Goal: Task Accomplishment & Management: Use online tool/utility

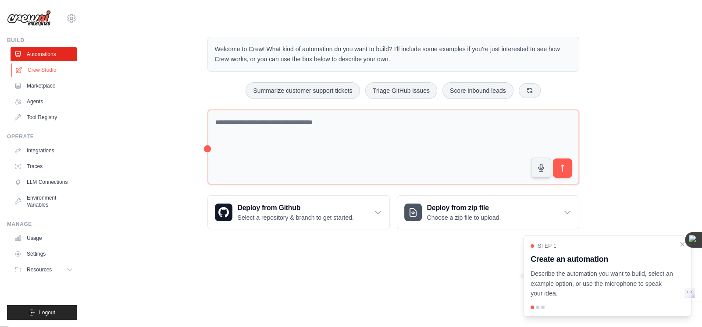
click at [38, 70] on link "Crew Studio" at bounding box center [44, 70] width 66 height 14
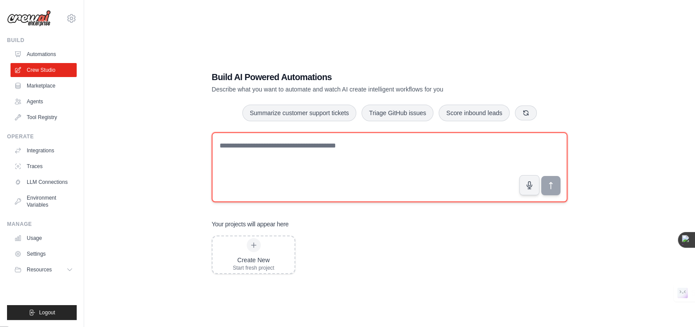
click at [270, 166] on textarea at bounding box center [390, 167] width 356 height 70
drag, startPoint x: 392, startPoint y: 148, endPoint x: 302, endPoint y: 139, distance: 90.3
click at [302, 139] on textarea at bounding box center [390, 167] width 356 height 70
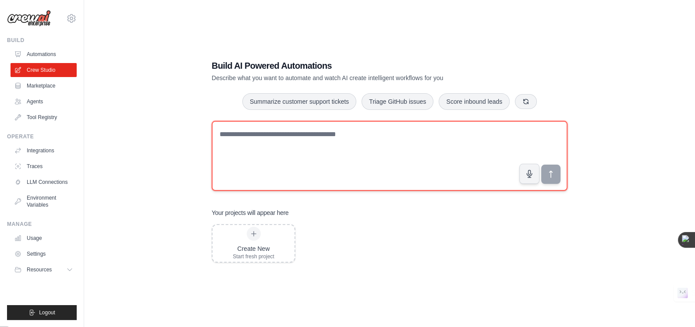
scroll to position [18, 0]
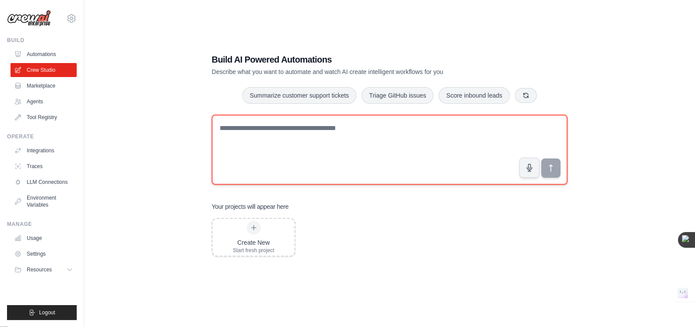
click at [271, 133] on textarea at bounding box center [390, 150] width 356 height 70
click at [265, 139] on textarea at bounding box center [390, 150] width 356 height 70
paste textarea "**********"
type textarea "**********"
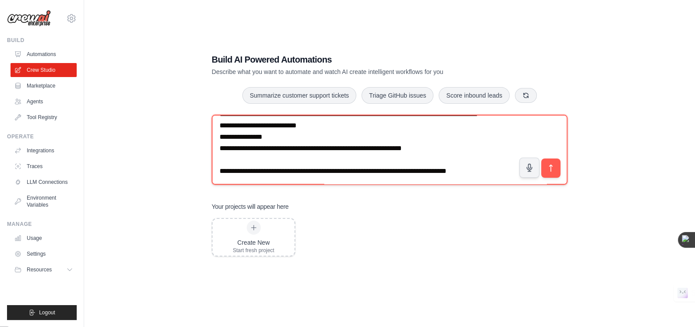
scroll to position [880, 0]
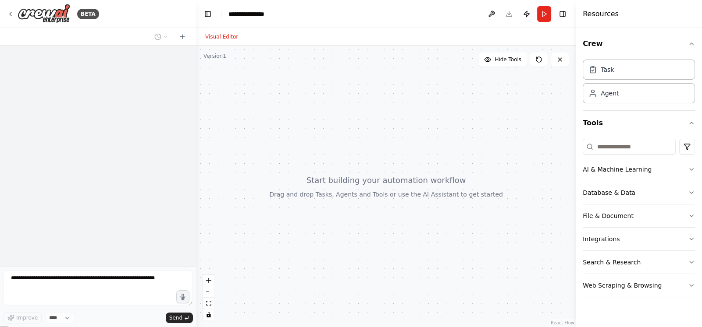
select select "****"
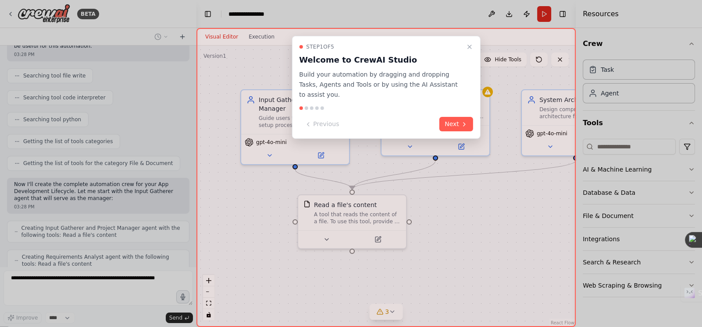
scroll to position [747, 0]
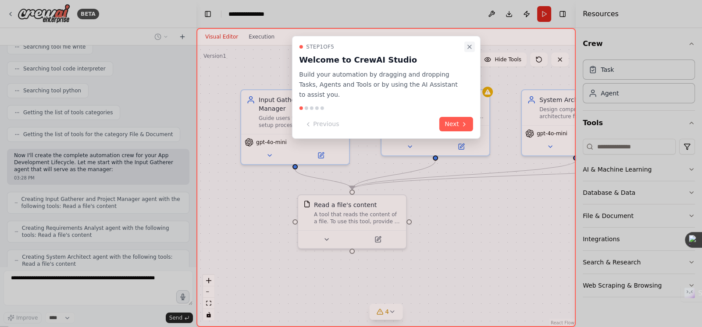
click at [471, 46] on icon "Close walkthrough" at bounding box center [469, 46] width 7 height 7
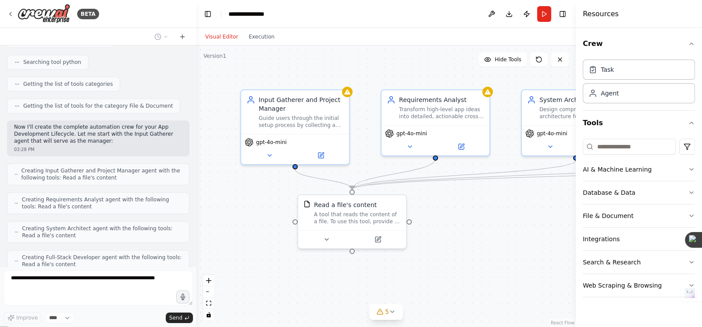
scroll to position [804, 0]
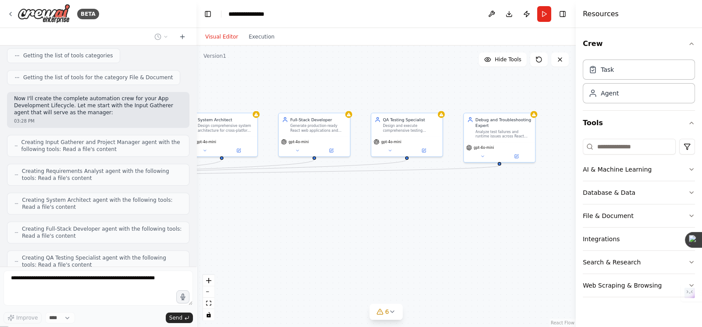
drag, startPoint x: 485, startPoint y: 232, endPoint x: 174, endPoint y: 198, distance: 312.6
click at [174, 198] on div "BETA Create a complete CrewAI workflow in Studio for an automated App Developme…" at bounding box center [351, 163] width 702 height 327
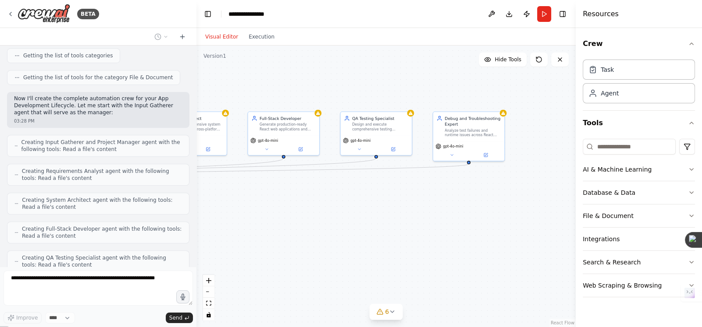
scroll to position [833, 0]
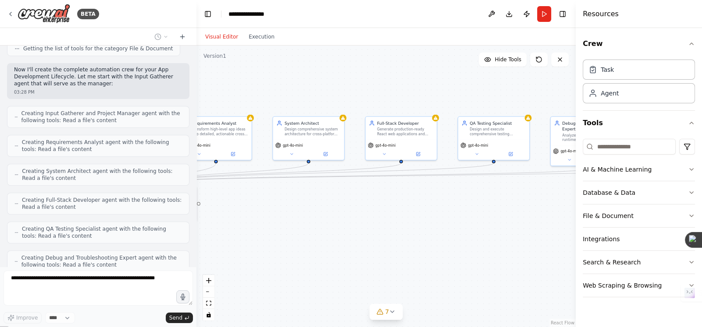
drag, startPoint x: 380, startPoint y: 202, endPoint x: 509, endPoint y: 207, distance: 129.4
click at [509, 207] on div ".deletable-edge-delete-btn { width: 20px; height: 20px; border: 0px solid #ffff…" at bounding box center [385, 187] width 379 height 282
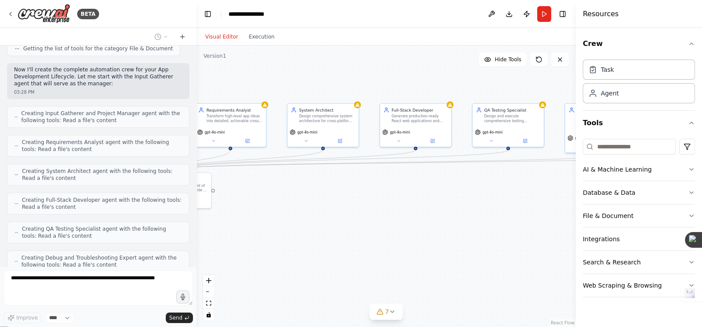
drag, startPoint x: 309, startPoint y: 201, endPoint x: 312, endPoint y: 188, distance: 13.4
click at [312, 188] on div ".deletable-edge-delete-btn { width: 20px; height: 20px; border: 0px solid #ffff…" at bounding box center [385, 187] width 379 height 282
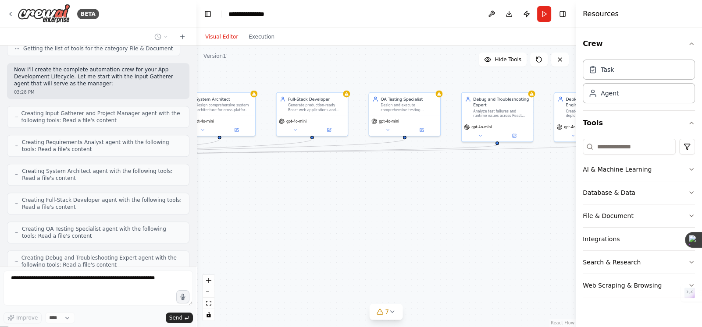
drag, startPoint x: 452, startPoint y: 204, endPoint x: 349, endPoint y: 194, distance: 103.5
click at [349, 194] on div ".deletable-edge-delete-btn { width: 20px; height: 20px; border: 0px solid #ffff…" at bounding box center [385, 187] width 379 height 282
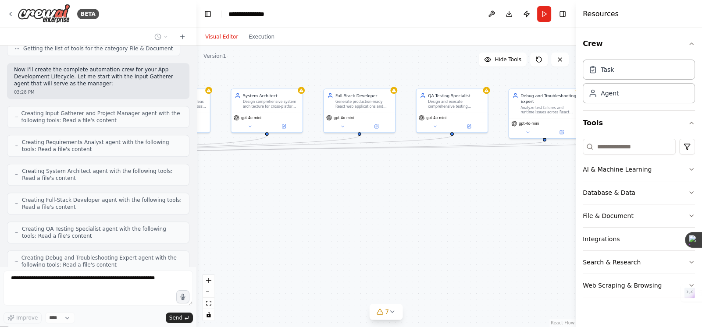
drag, startPoint x: 475, startPoint y: 181, endPoint x: 523, endPoint y: 177, distance: 48.3
click at [523, 177] on div ".deletable-edge-delete-btn { width: 20px; height: 20px; border: 0px solid #ffff…" at bounding box center [385, 187] width 379 height 282
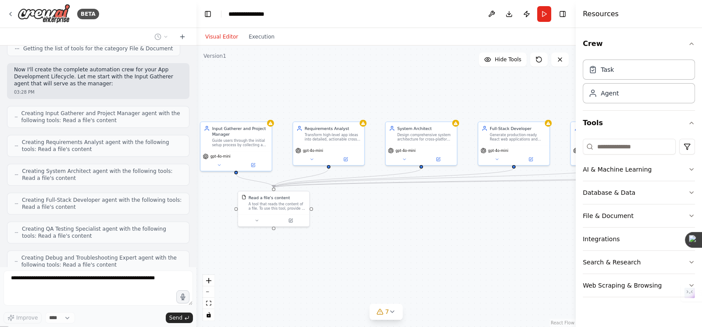
drag, startPoint x: 310, startPoint y: 181, endPoint x: 464, endPoint y: 214, distance: 157.7
click at [464, 214] on div ".deletable-edge-delete-btn { width: 20px; height: 20px; border: 0px solid #ffff…" at bounding box center [385, 187] width 379 height 282
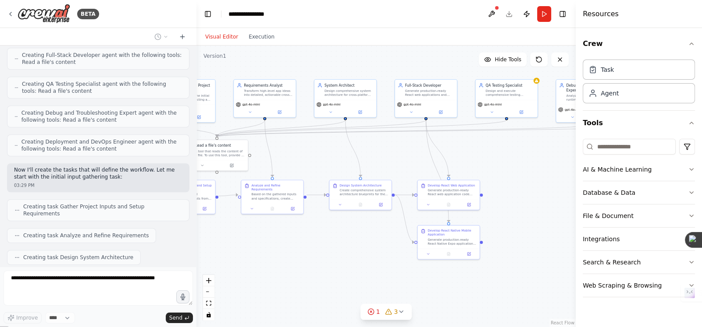
scroll to position [999, 0]
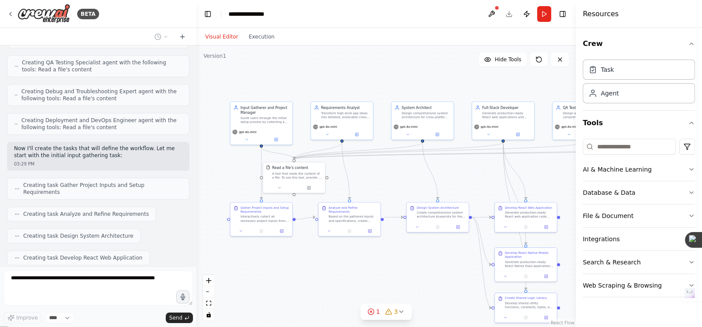
drag, startPoint x: 449, startPoint y: 209, endPoint x: 459, endPoint y: 181, distance: 30.0
click at [459, 181] on div ".deletable-edge-delete-btn { width: 20px; height: 20px; border: 0px solid #ffff…" at bounding box center [385, 187] width 379 height 282
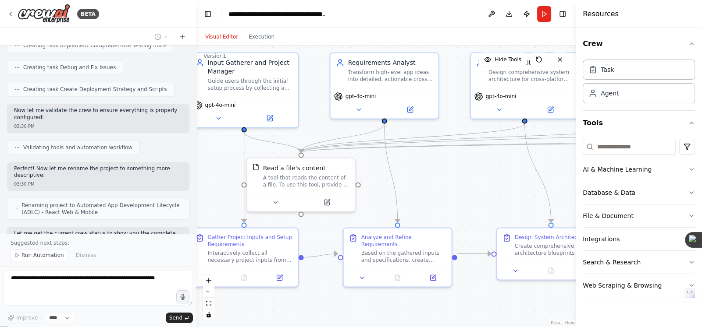
scroll to position [1278, 0]
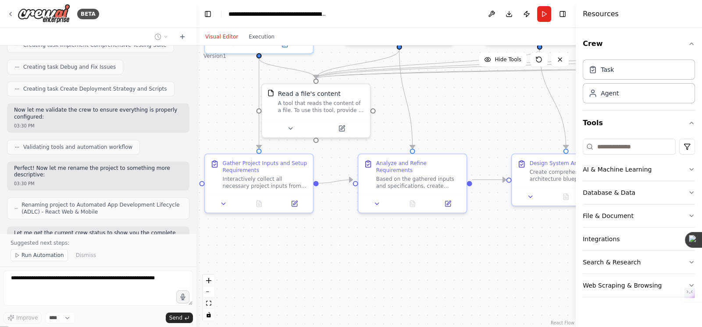
drag, startPoint x: 230, startPoint y: 167, endPoint x: 238, endPoint y: 106, distance: 61.8
click at [238, 106] on div ".deletable-edge-delete-btn { width: 20px; height: 20px; border: 0px solid #ffff…" at bounding box center [385, 187] width 379 height 282
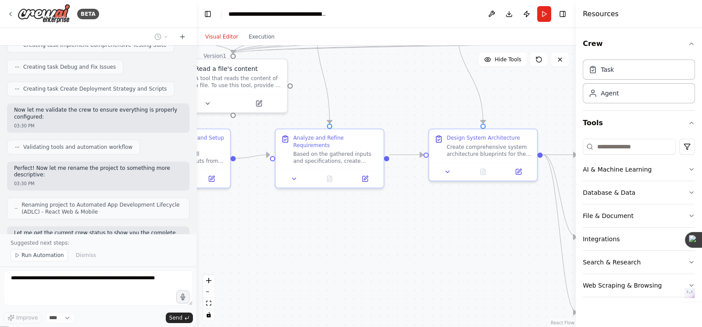
drag, startPoint x: 339, startPoint y: 237, endPoint x: 259, endPoint y: 215, distance: 83.7
click at [259, 215] on div ".deletable-edge-delete-btn { width: 20px; height: 20px; border: 0px solid #ffff…" at bounding box center [385, 187] width 379 height 282
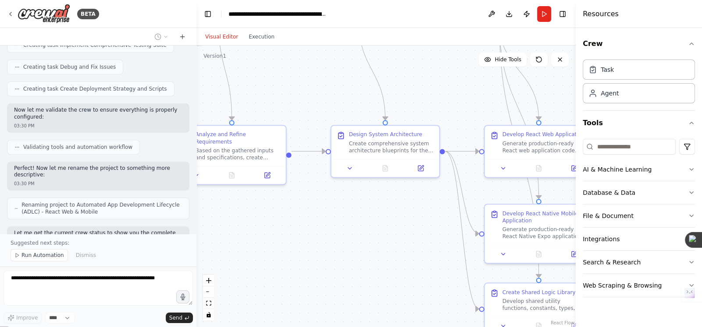
drag, startPoint x: 389, startPoint y: 204, endPoint x: 291, endPoint y: 201, distance: 97.8
click at [291, 201] on div ".deletable-edge-delete-btn { width: 20px; height: 20px; border: 0px solid #ffff…" at bounding box center [385, 187] width 379 height 282
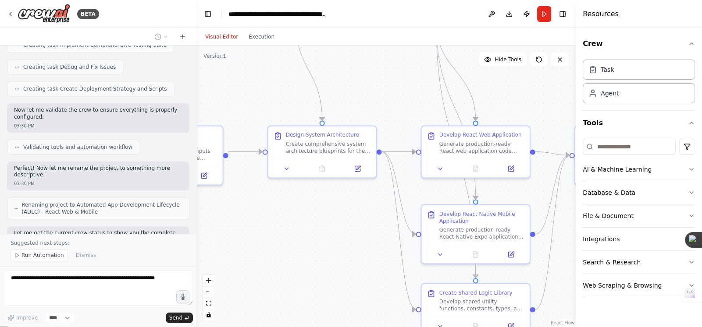
drag, startPoint x: 364, startPoint y: 195, endPoint x: 301, endPoint y: 195, distance: 63.1
click at [301, 195] on div ".deletable-edge-delete-btn { width: 20px; height: 20px; border: 0px solid #ffff…" at bounding box center [385, 187] width 379 height 282
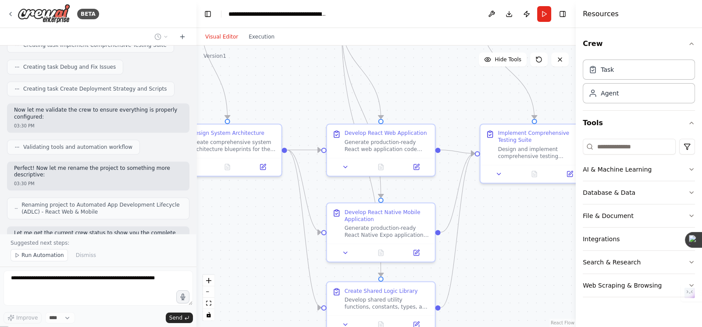
drag, startPoint x: 354, startPoint y: 195, endPoint x: 267, endPoint y: 193, distance: 87.2
click at [267, 193] on div ".deletable-edge-delete-btn { width: 20px; height: 20px; border: 0px solid #ffff…" at bounding box center [385, 187] width 379 height 282
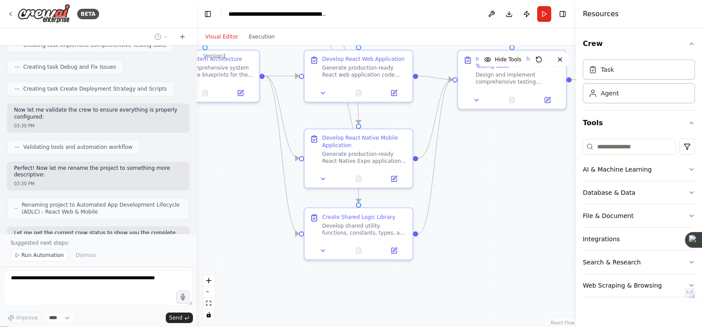
drag, startPoint x: 278, startPoint y: 235, endPoint x: 256, endPoint y: 161, distance: 77.4
click at [256, 161] on div ".deletable-edge-delete-btn { width: 20px; height: 20px; border: 0px solid #ffff…" at bounding box center [385, 187] width 379 height 282
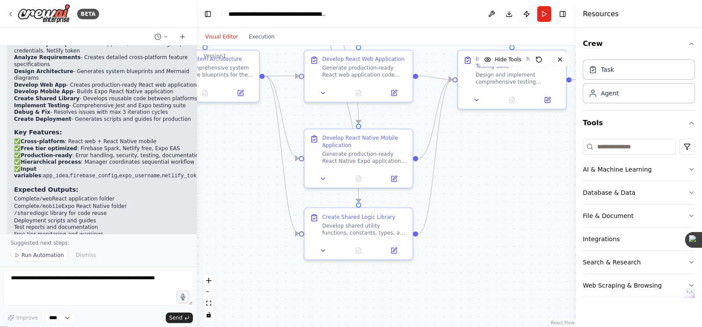
scroll to position [1671, 0]
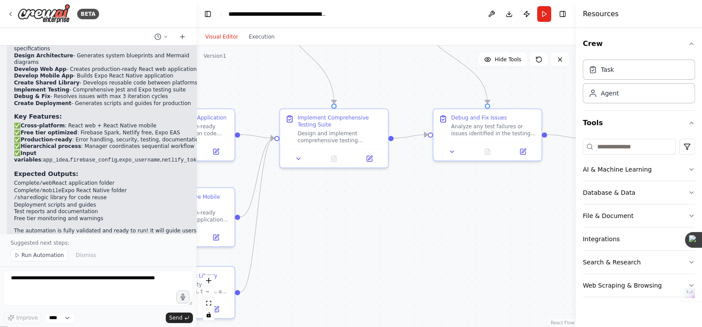
drag, startPoint x: 500, startPoint y: 135, endPoint x: 323, endPoint y: 194, distance: 187.4
click at [323, 194] on div ".deletable-edge-delete-btn { width: 20px; height: 20px; border: 0px solid #ffff…" at bounding box center [385, 187] width 379 height 282
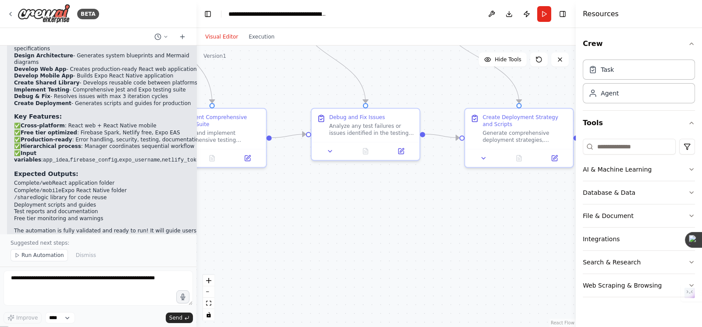
drag, startPoint x: 461, startPoint y: 194, endPoint x: 344, endPoint y: 194, distance: 117.4
click at [344, 194] on div ".deletable-edge-delete-btn { width: 20px; height: 20px; border: 0px solid #ffff…" at bounding box center [385, 187] width 379 height 282
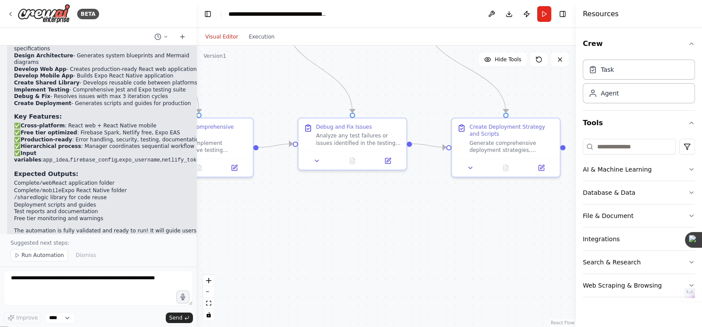
drag, startPoint x: 492, startPoint y: 188, endPoint x: 484, endPoint y: 174, distance: 15.7
click at [484, 175] on div ".deletable-edge-delete-btn { width: 20px; height: 20px; border: 0px solid #ffff…" at bounding box center [385, 187] width 379 height 282
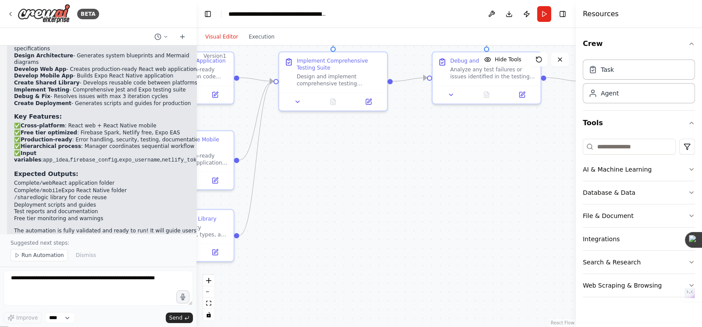
drag, startPoint x: 307, startPoint y: 202, endPoint x: 441, endPoint y: 162, distance: 139.7
click at [441, 162] on div ".deletable-edge-delete-btn { width: 20px; height: 20px; border: 0px solid #ffff…" at bounding box center [385, 187] width 379 height 282
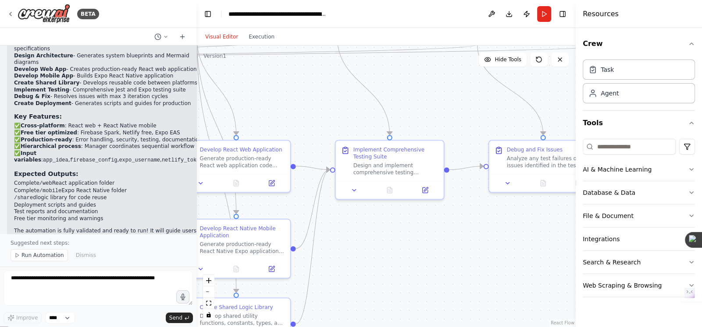
drag, startPoint x: 335, startPoint y: 161, endPoint x: 396, endPoint y: 238, distance: 98.6
click at [394, 241] on div ".deletable-edge-delete-btn { width: 20px; height: 20px; border: 0px solid #ffff…" at bounding box center [385, 187] width 379 height 282
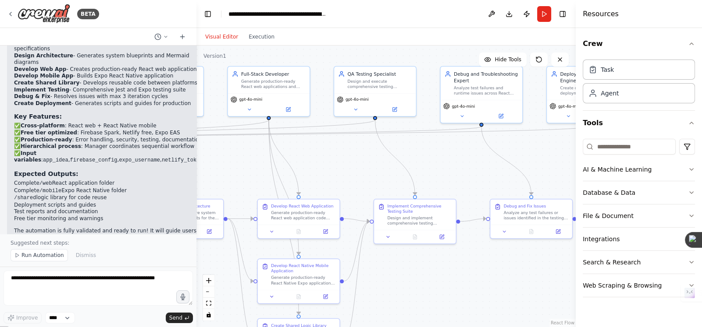
drag, startPoint x: 397, startPoint y: 103, endPoint x: 417, endPoint y: 148, distance: 49.0
click at [417, 148] on div ".deletable-edge-delete-btn { width: 20px; height: 20px; border: 0px solid #ffff…" at bounding box center [385, 187] width 379 height 282
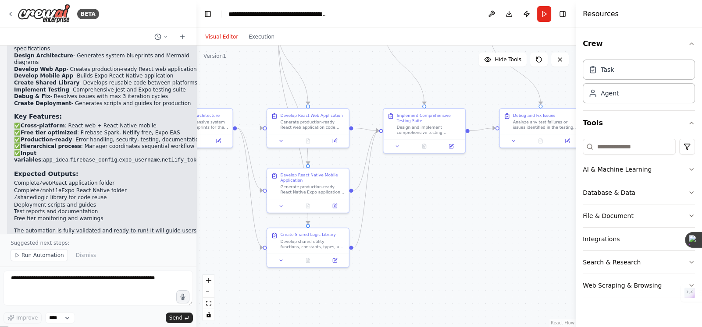
drag, startPoint x: 306, startPoint y: 184, endPoint x: 316, endPoint y: 93, distance: 90.7
click at [316, 93] on div ".deletable-edge-delete-btn { width: 20px; height: 20px; border: 0px solid #ffff…" at bounding box center [385, 187] width 379 height 282
click at [207, 187] on div ".deletable-edge-delete-btn { width: 20px; height: 20px; border: 0px solid #ffff…" at bounding box center [385, 187] width 379 height 282
click at [213, 185] on div ".deletable-edge-delete-btn { width: 20px; height: 20px; border: 0px solid #ffff…" at bounding box center [385, 187] width 379 height 282
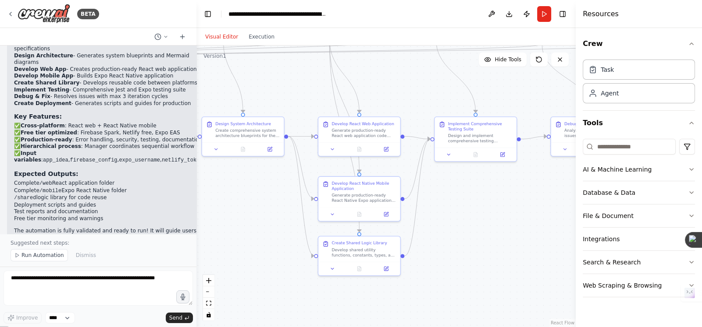
drag, startPoint x: 218, startPoint y: 182, endPoint x: 268, endPoint y: 190, distance: 51.1
click at [268, 190] on div ".deletable-edge-delete-btn { width: 20px; height: 20px; border: 0px solid #ffff…" at bounding box center [385, 187] width 379 height 282
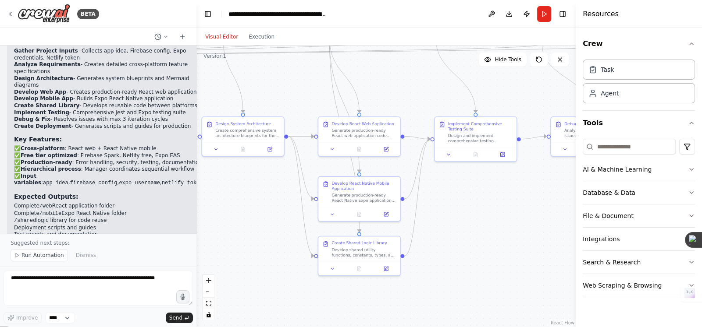
scroll to position [1671, 0]
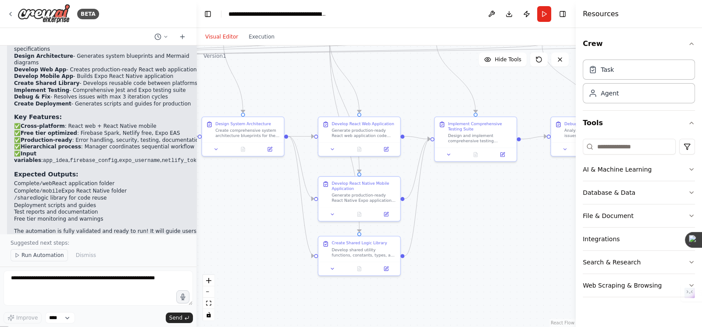
click at [38, 255] on span "Run Automation" at bounding box center [42, 255] width 43 height 7
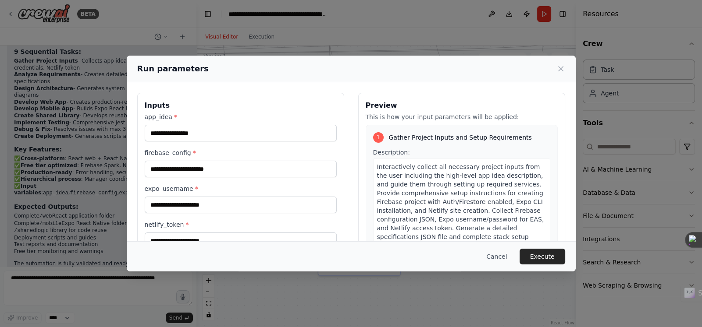
scroll to position [0, 0]
click at [170, 133] on input "app_idea *" at bounding box center [241, 133] width 192 height 17
click at [160, 168] on input "firebase_config *" at bounding box center [241, 169] width 192 height 17
click at [184, 206] on input "expo_username *" at bounding box center [241, 205] width 192 height 17
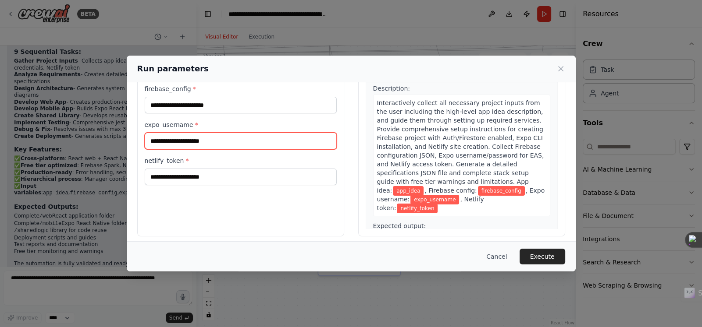
scroll to position [69, 0]
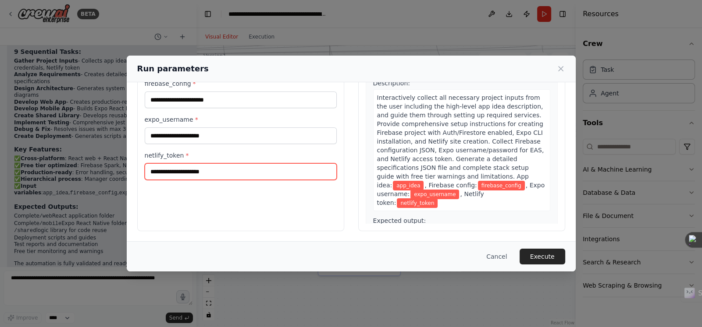
click at [181, 171] on input "netlify_token *" at bounding box center [241, 171] width 192 height 17
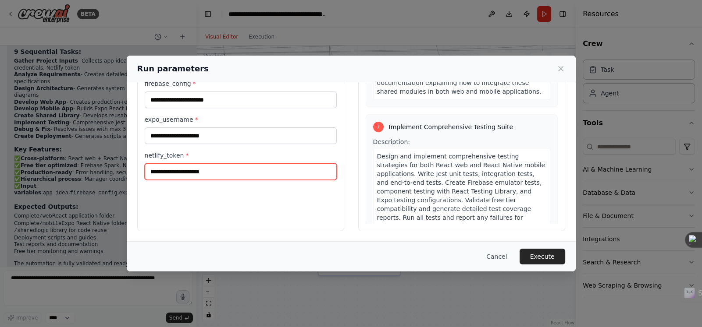
scroll to position [1315, 0]
click at [559, 67] on icon at bounding box center [560, 69] width 4 height 4
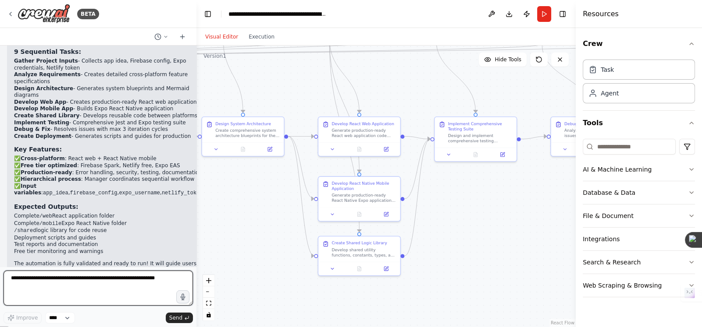
click at [63, 282] on textarea at bounding box center [98, 288] width 189 height 35
click at [39, 278] on textarea "**********" at bounding box center [98, 288] width 189 height 35
click at [172, 276] on textarea "**********" at bounding box center [98, 288] width 189 height 35
click at [12, 279] on textarea "**********" at bounding box center [98, 288] width 189 height 35
click at [94, 288] on textarea "**********" at bounding box center [98, 288] width 189 height 35
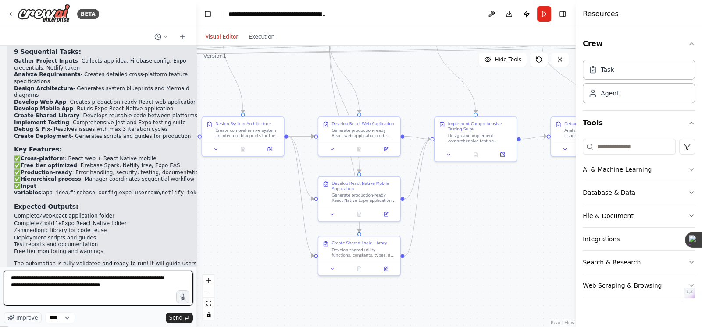
click at [47, 280] on textarea "**********" at bounding box center [98, 288] width 189 height 35
type textarea "**********"
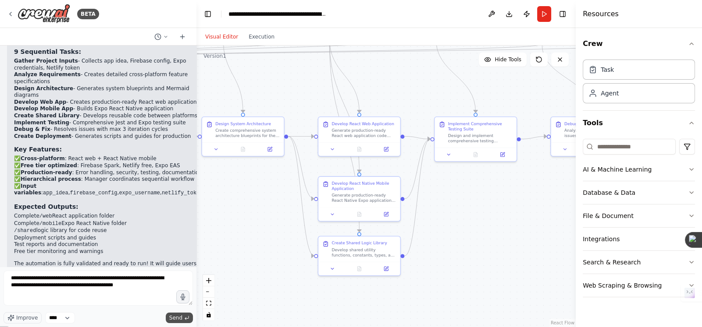
click at [174, 317] on span "Send" at bounding box center [175, 318] width 13 height 7
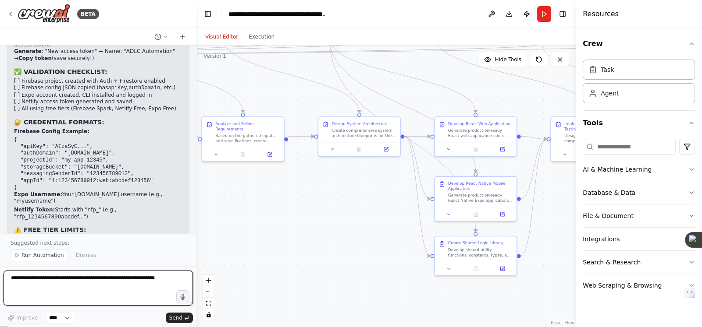
scroll to position [2741, 0]
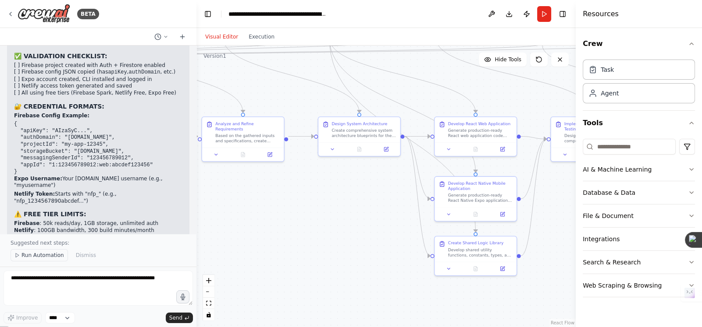
click at [32, 256] on span "Run Automation" at bounding box center [42, 255] width 43 height 7
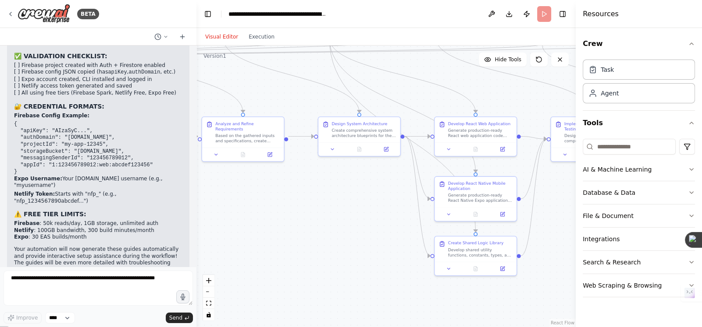
scroll to position [2708, 0]
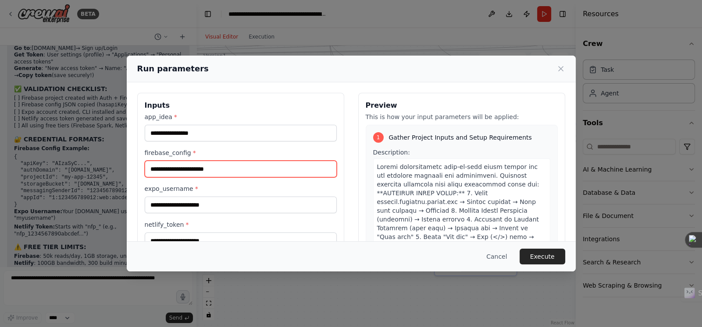
click at [162, 163] on input "firebase_config *" at bounding box center [241, 169] width 192 height 17
click at [177, 191] on label "expo_username *" at bounding box center [241, 188] width 192 height 9
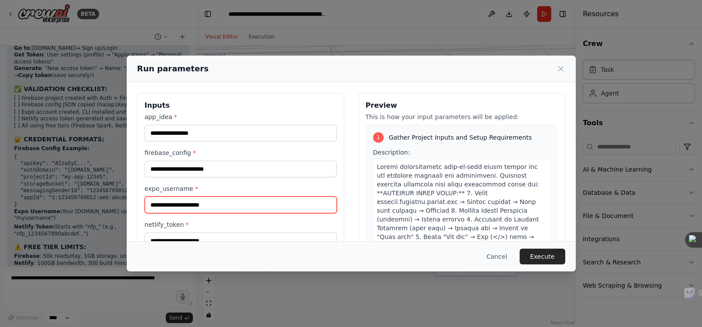
click at [177, 197] on input "expo_username *" at bounding box center [241, 205] width 192 height 17
click at [172, 206] on input "expo_username *" at bounding box center [241, 205] width 192 height 17
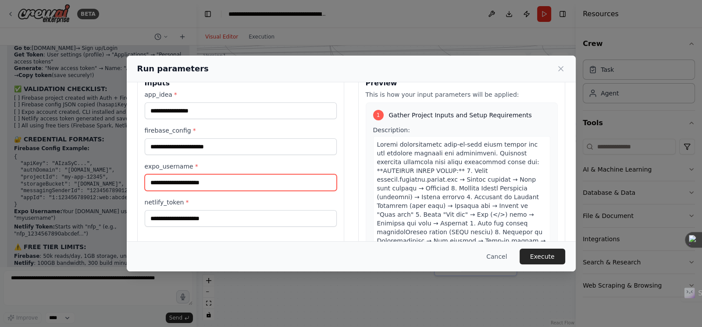
scroll to position [43, 0]
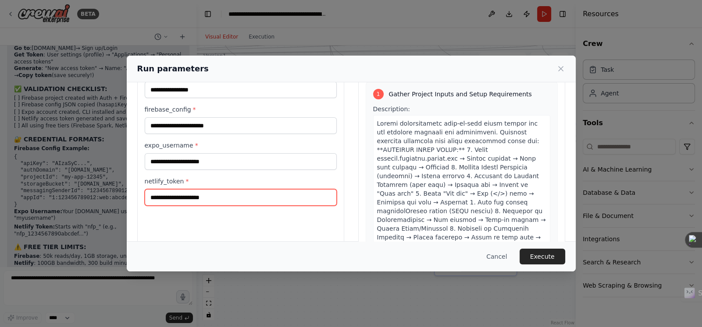
click at [187, 199] on input "netlify_token *" at bounding box center [241, 197] width 192 height 17
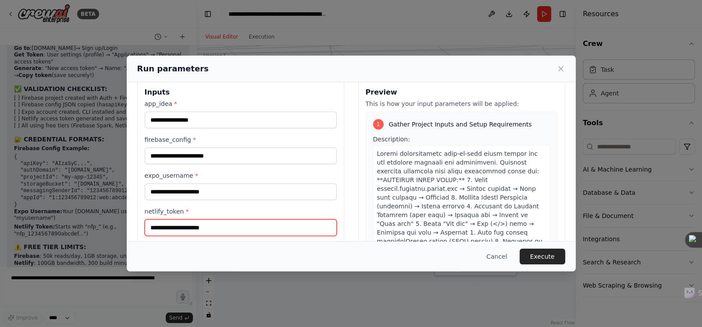
scroll to position [0, 0]
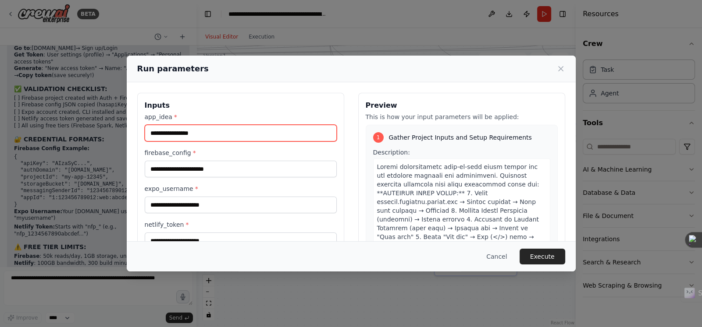
click at [179, 137] on input "app_idea *" at bounding box center [241, 133] width 192 height 17
click at [99, 109] on div "Run parameters Inputs app_idea * firebase_config * expo_username * netlify_toke…" at bounding box center [351, 163] width 702 height 327
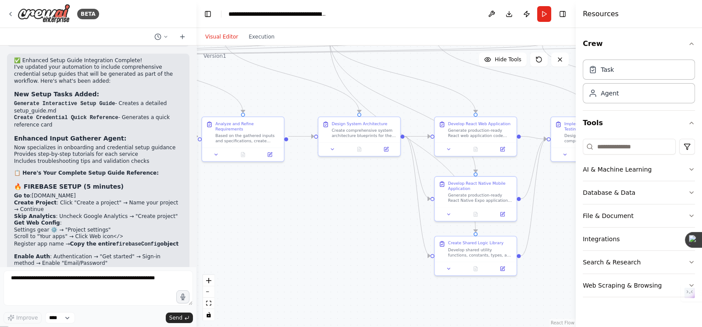
scroll to position [2401, 0]
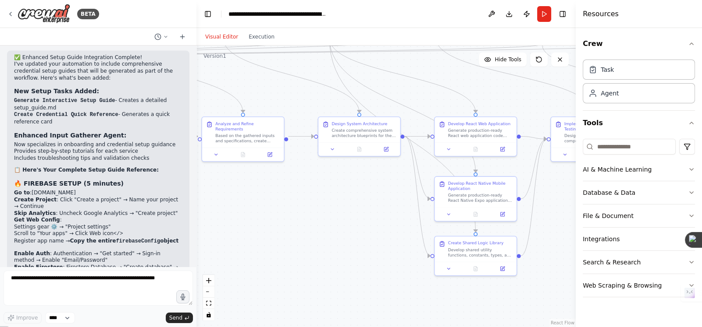
click at [75, 190] on link "[DOMAIN_NAME]" at bounding box center [54, 193] width 44 height 6
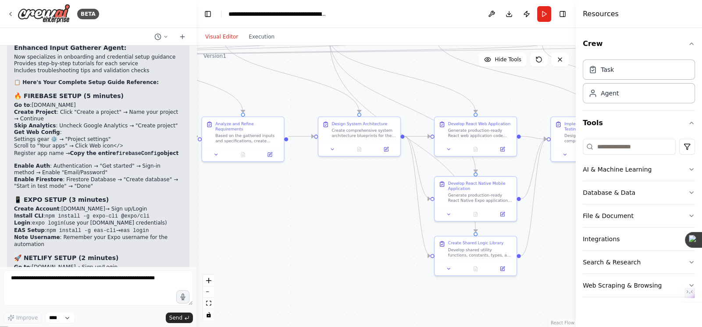
scroll to position [2533, 0]
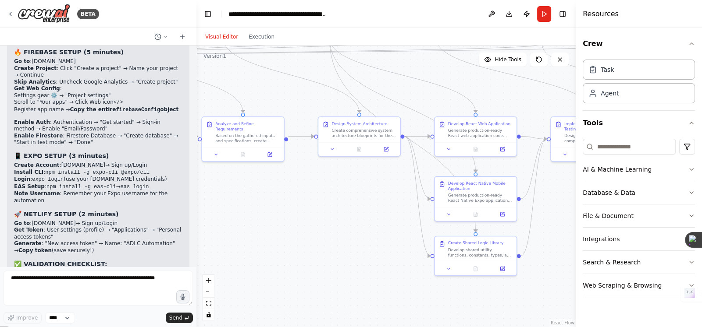
click at [68, 162] on link "[DOMAIN_NAME]" at bounding box center [83, 165] width 44 height 6
click at [39, 220] on link "[DOMAIN_NAME]" at bounding box center [54, 223] width 44 height 6
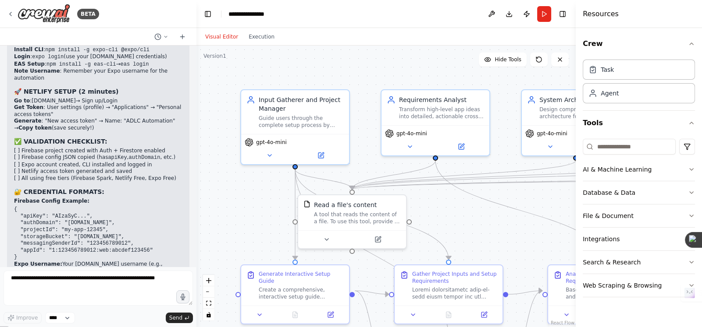
scroll to position [2708, 0]
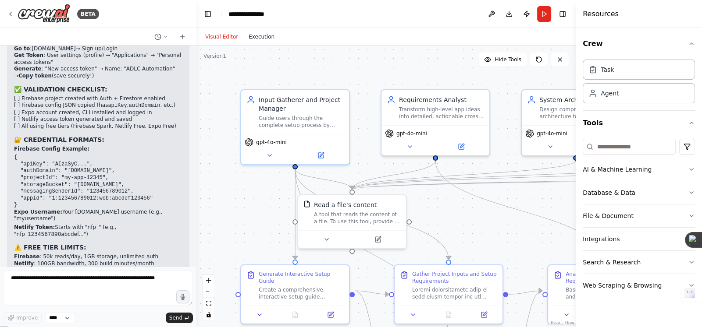
click at [262, 35] on button "Execution" at bounding box center [261, 37] width 36 height 11
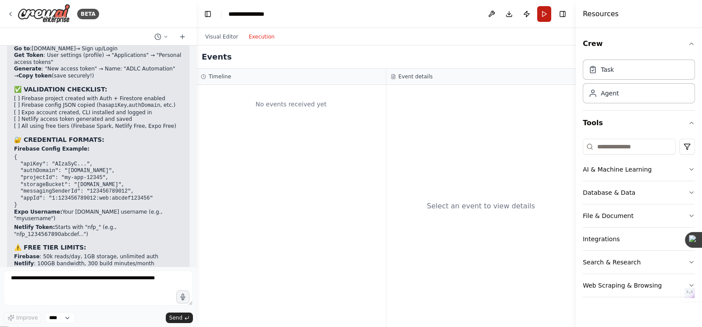
click at [542, 8] on button "Run" at bounding box center [544, 14] width 14 height 16
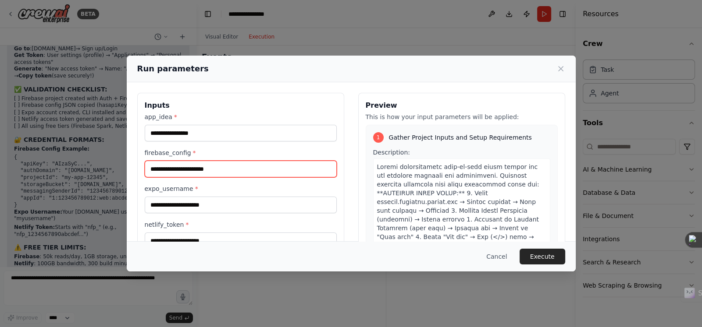
click at [201, 167] on input "firebase_config *" at bounding box center [241, 169] width 192 height 17
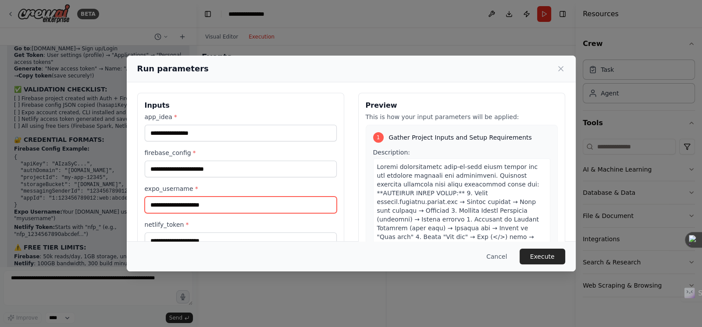
click at [186, 201] on input "expo_username *" at bounding box center [241, 205] width 192 height 17
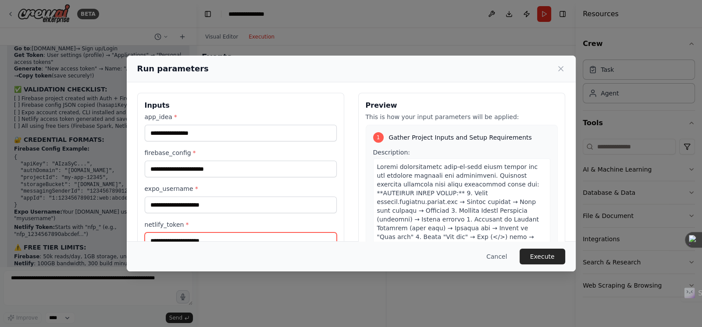
click at [186, 239] on input "netlify_token *" at bounding box center [241, 241] width 192 height 17
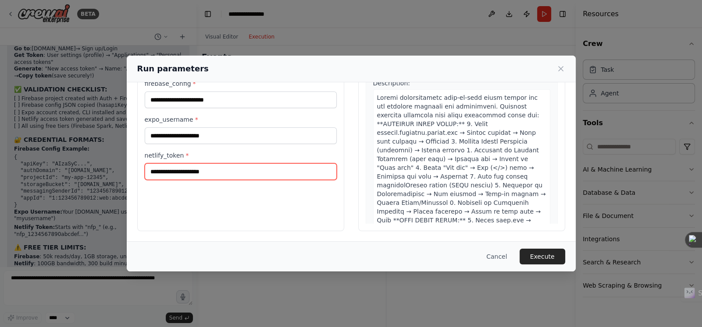
scroll to position [0, 0]
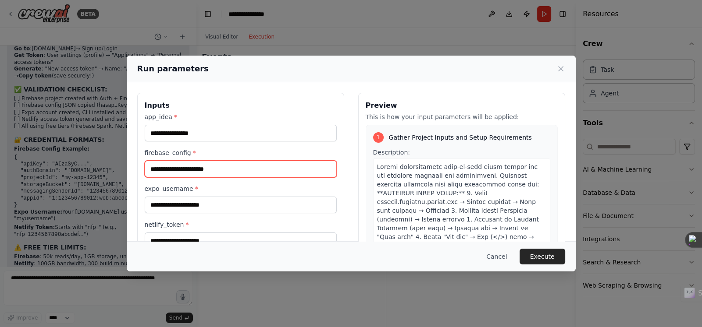
click at [226, 169] on input "firebase_config *" at bounding box center [241, 169] width 192 height 17
click at [228, 146] on div "app_idea * firebase_config * expo_username * netlify_token *" at bounding box center [241, 181] width 192 height 137
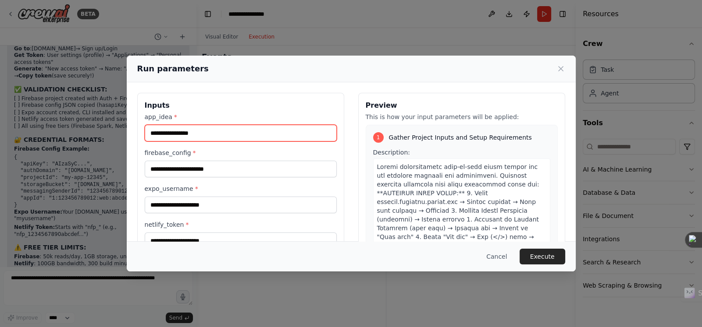
click at [219, 129] on input "app_idea *" at bounding box center [241, 133] width 192 height 17
click at [294, 131] on input "**********" at bounding box center [239, 133] width 189 height 17
type input "**********"
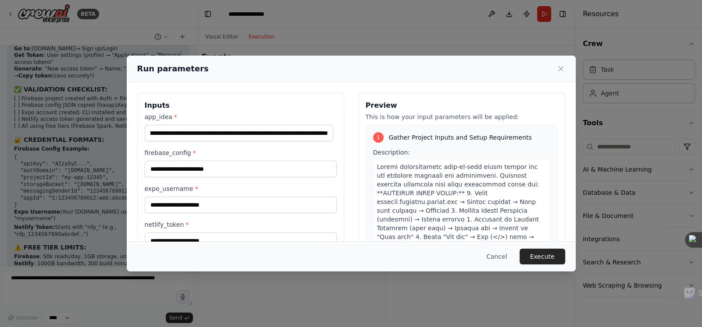
click at [237, 157] on label "firebase_config *" at bounding box center [241, 153] width 192 height 9
click at [237, 161] on input "firebase_config *" at bounding box center [241, 169] width 192 height 17
paste input "**********"
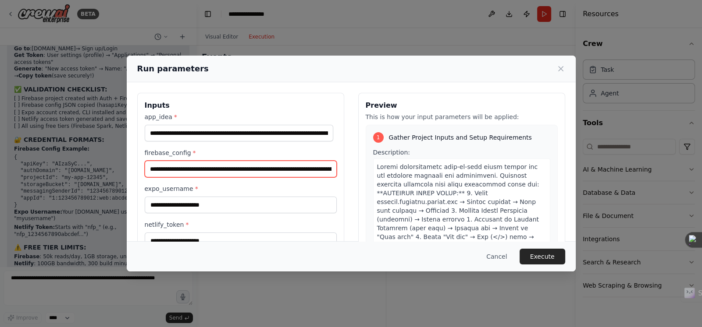
scroll to position [0, 2140]
type input "**********"
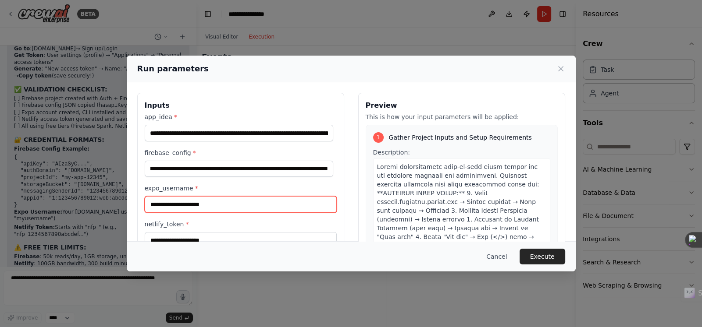
click at [191, 207] on input "expo_username *" at bounding box center [241, 204] width 192 height 17
type input "********"
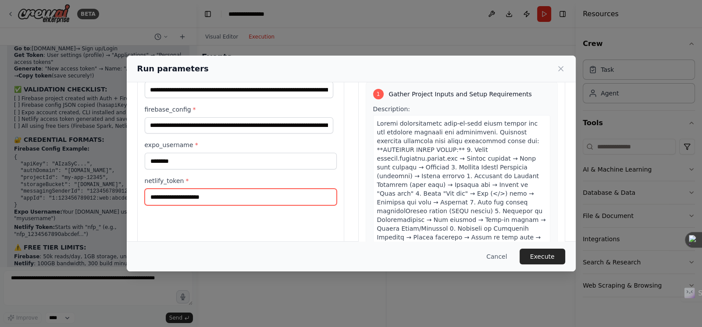
click at [192, 195] on input "netlify_token *" at bounding box center [241, 197] width 192 height 17
paste input "**********"
type input "**********"
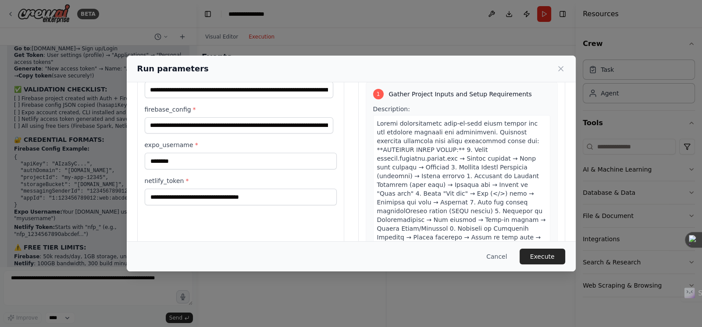
click at [282, 180] on label "netlify_token *" at bounding box center [241, 181] width 192 height 9
click at [282, 189] on input "**********" at bounding box center [241, 197] width 192 height 17
click at [530, 257] on button "Execute" at bounding box center [542, 257] width 46 height 16
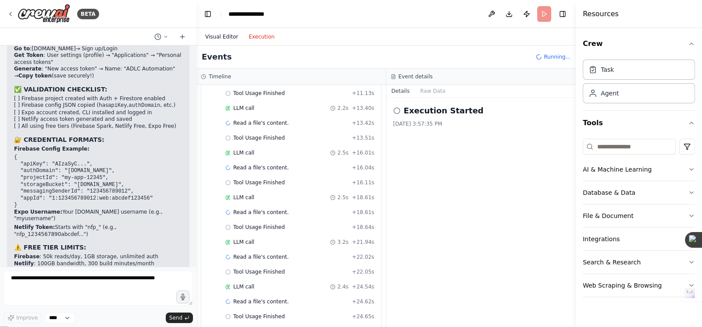
scroll to position [1299, 0]
click at [213, 38] on button "Visual Editor" at bounding box center [221, 37] width 43 height 11
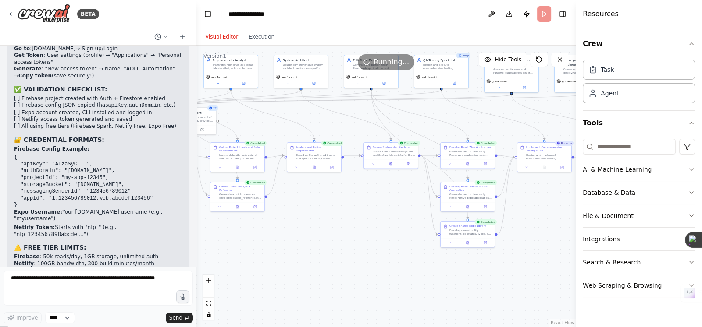
drag, startPoint x: 415, startPoint y: 175, endPoint x: 268, endPoint y: 109, distance: 160.9
click at [268, 109] on div ".deletable-edge-delete-btn { width: 20px; height: 20px; border: 0px solid #ffff…" at bounding box center [385, 187] width 379 height 282
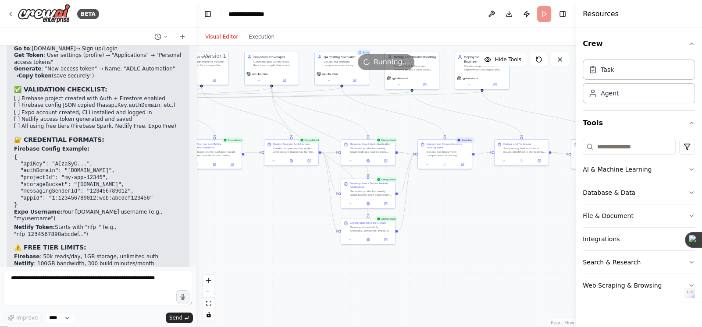
drag, startPoint x: 439, startPoint y: 125, endPoint x: 341, endPoint y: 122, distance: 97.8
click at [341, 122] on div ".deletable-edge-delete-btn { width: 20px; height: 20px; border: 0px solid #ffff…" at bounding box center [385, 187] width 379 height 282
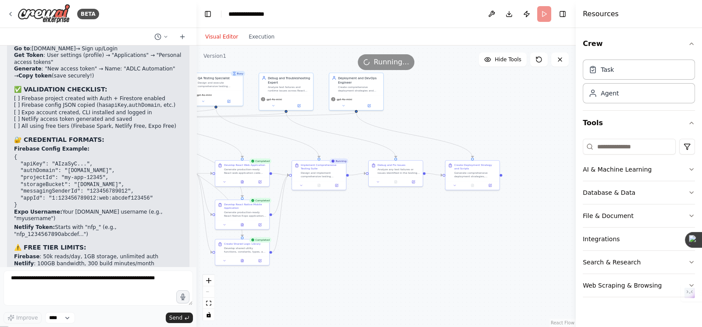
drag, startPoint x: 456, startPoint y: 203, endPoint x: 347, endPoint y: 228, distance: 111.8
click at [347, 228] on div ".deletable-edge-delete-btn { width: 20px; height: 20px; border: 0px solid #ffff…" at bounding box center [385, 187] width 379 height 282
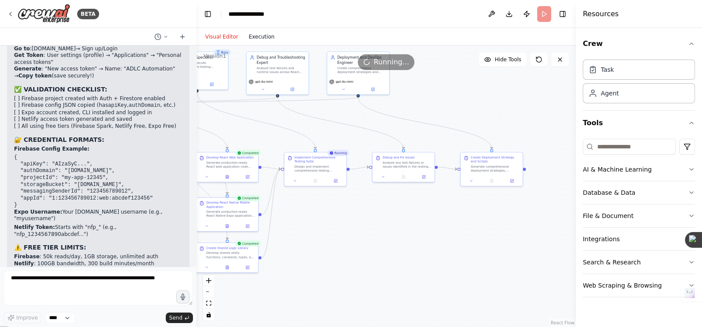
click at [259, 33] on button "Execution" at bounding box center [261, 37] width 36 height 11
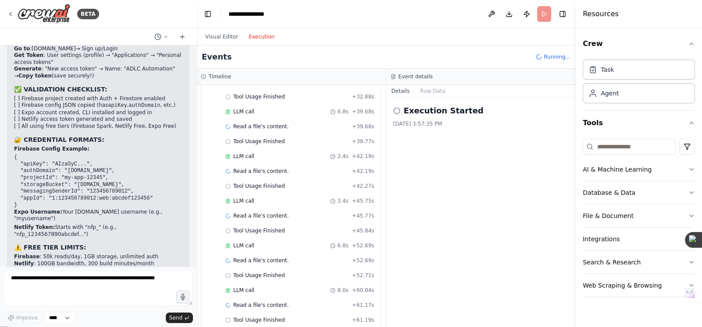
scroll to position [1608, 0]
click at [227, 39] on button "Visual Editor" at bounding box center [221, 37] width 43 height 11
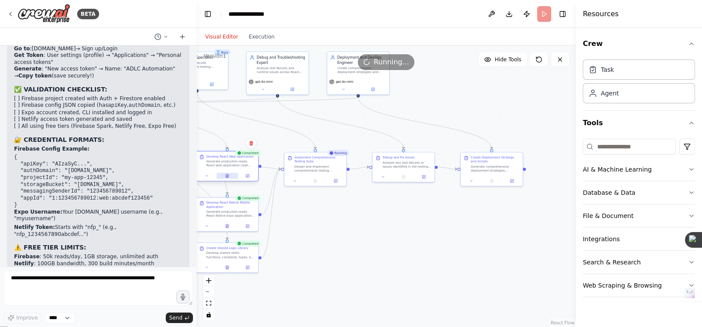
click at [226, 177] on icon at bounding box center [227, 176] width 3 height 4
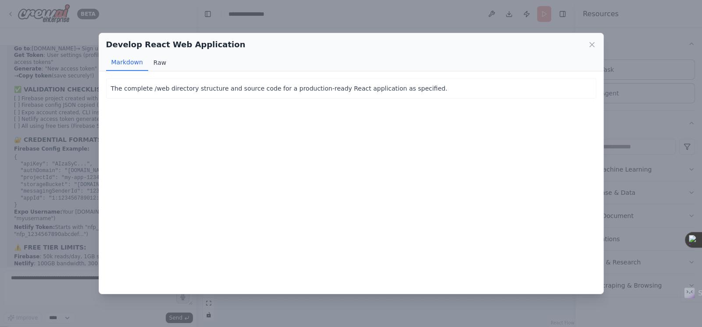
click at [167, 63] on button "Raw" at bounding box center [159, 62] width 23 height 17
click at [128, 65] on button "Markdown" at bounding box center [127, 62] width 42 height 17
click at [588, 46] on icon at bounding box center [591, 44] width 9 height 9
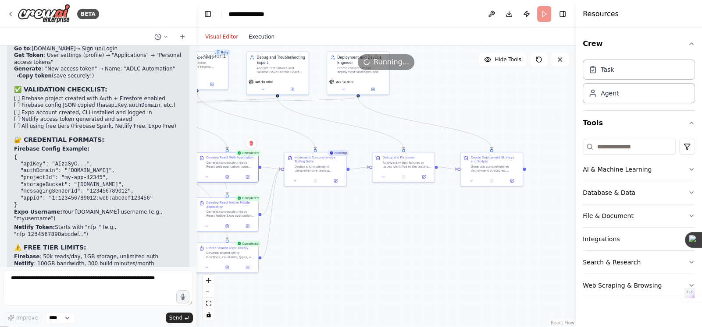
click at [255, 35] on button "Execution" at bounding box center [261, 37] width 36 height 11
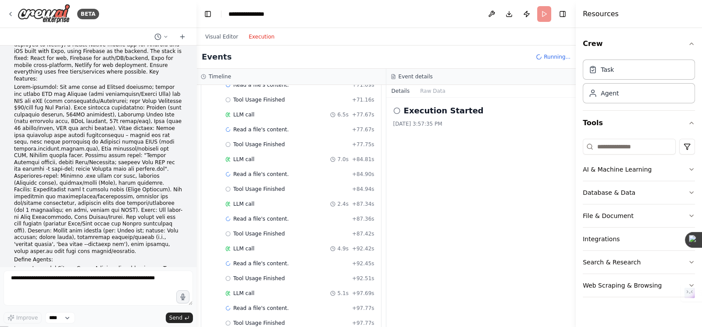
scroll to position [0, 0]
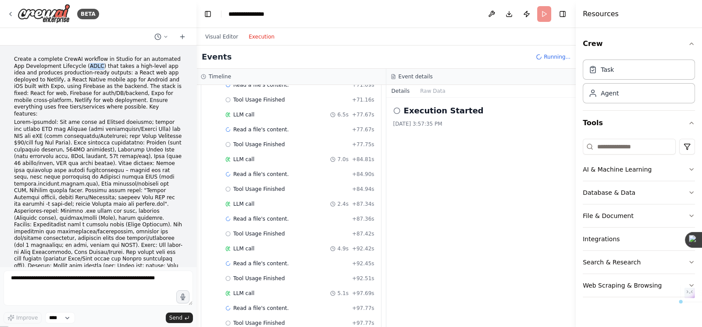
drag, startPoint x: 81, startPoint y: 64, endPoint x: 70, endPoint y: 64, distance: 11.0
click at [70, 64] on p "Create a complete CrewAI workflow in Studio for an automated App Development Li…" at bounding box center [98, 86] width 168 height 61
click at [114, 66] on p "Create a complete CrewAI workflow in Studio for an automated App Development Li…" at bounding box center [98, 86] width 168 height 61
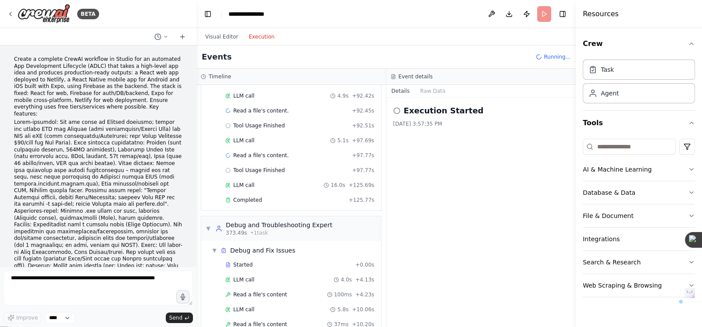
scroll to position [2036, 0]
click at [159, 60] on p "Create a complete CrewAI workflow in Studio for an automated App Development Li…" at bounding box center [98, 86] width 168 height 61
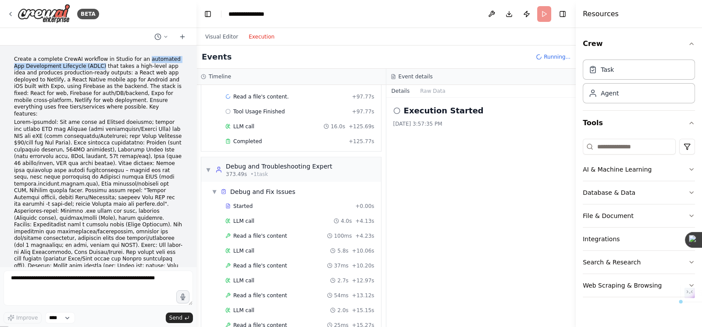
scroll to position [2124, 0]
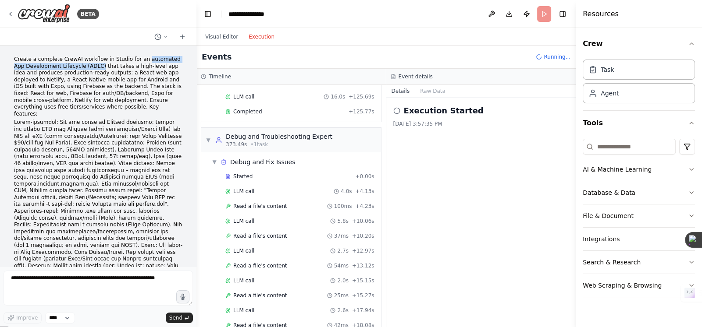
drag, startPoint x: 135, startPoint y: 57, endPoint x: 83, endPoint y: 67, distance: 52.8
click at [83, 67] on p "Create a complete CrewAI workflow in Studio for an automated App Development Li…" at bounding box center [98, 86] width 168 height 61
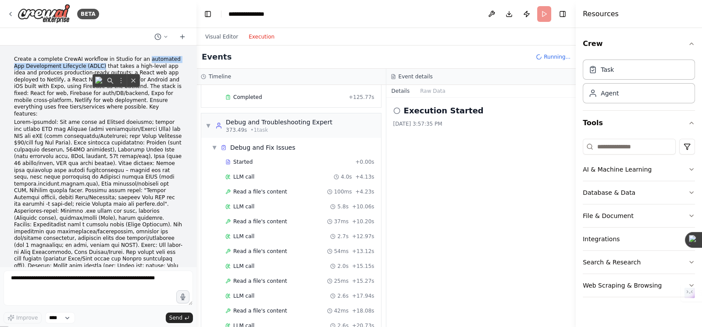
copy p "automated App Development Lifecycle (ADLC)"
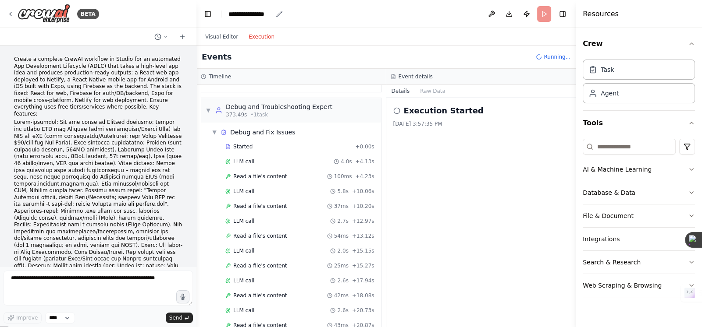
click at [246, 11] on div "**********" at bounding box center [250, 14] width 44 height 9
click at [247, 14] on div "**********" at bounding box center [261, 14] width 66 height 9
paste div "breadcrumb"
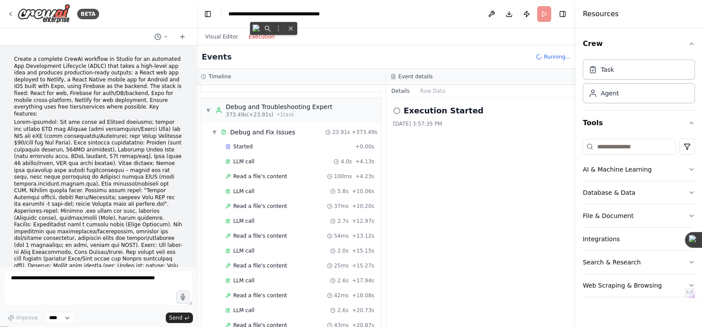
scroll to position [2248, 0]
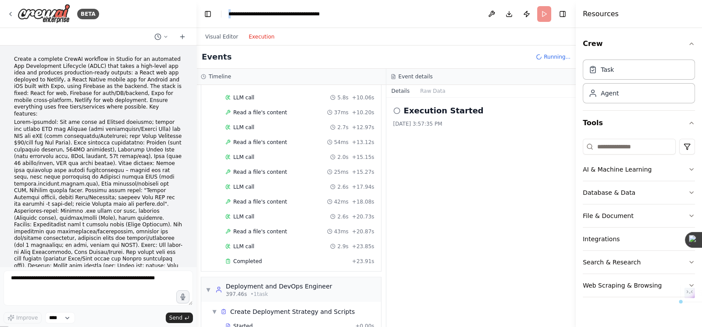
click at [231, 15] on span "**********" at bounding box center [273, 13] width 91 height 5
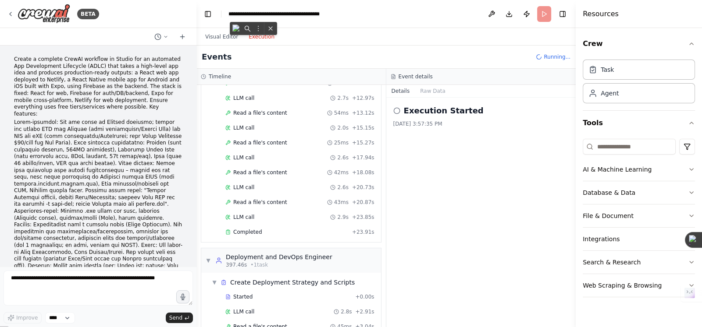
scroll to position [2307, 0]
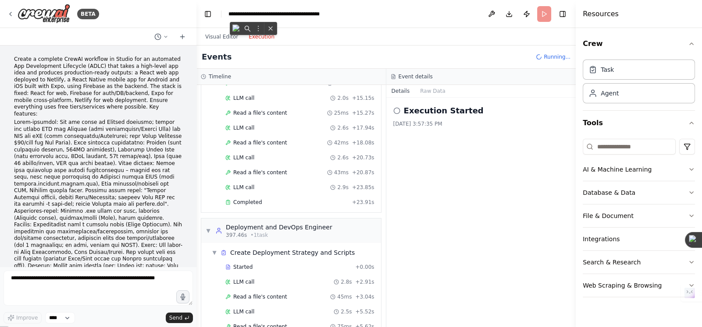
click at [319, 11] on span "**********" at bounding box center [273, 13] width 91 height 5
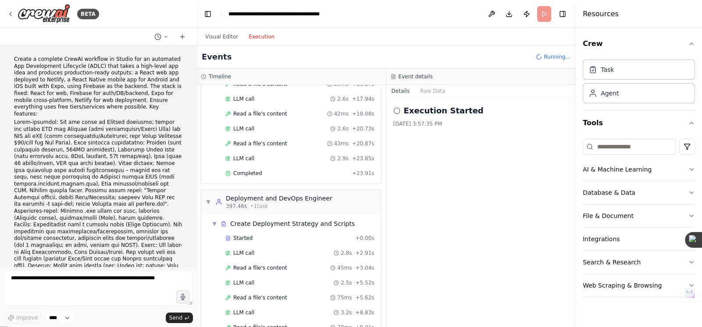
scroll to position [2336, 0]
click at [340, 13] on div "**********" at bounding box center [283, 13] width 111 height 9
click at [435, 33] on div "Visual Editor Execution" at bounding box center [385, 37] width 379 height 18
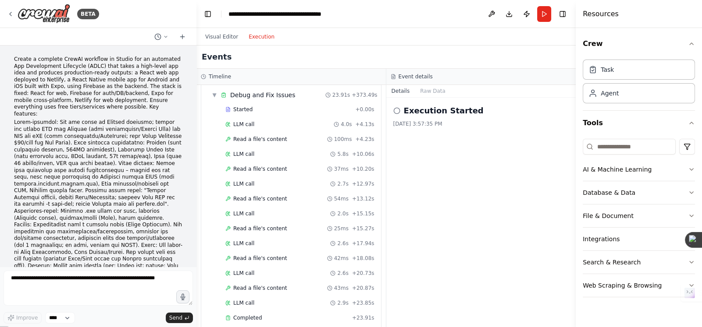
scroll to position [2039, 0]
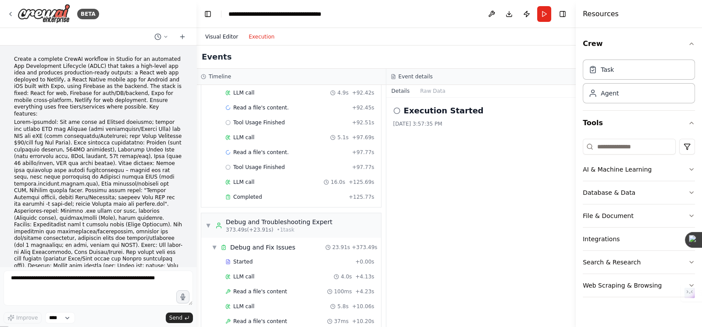
click at [218, 33] on button "Visual Editor" at bounding box center [221, 37] width 43 height 11
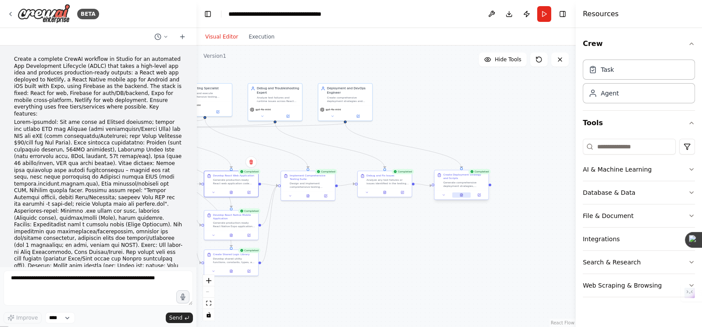
click at [462, 196] on icon at bounding box center [461, 195] width 4 height 4
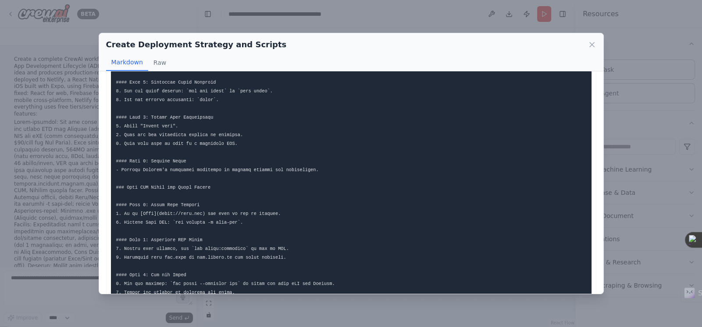
scroll to position [2708, 0]
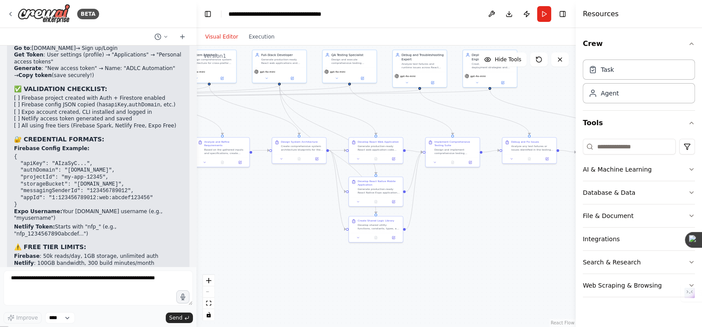
drag, startPoint x: 324, startPoint y: 219, endPoint x: 469, endPoint y: 192, distance: 147.4
click at [469, 192] on div ".deletable-edge-delete-btn { width: 20px; height: 20px; border: 0px solid #ffff…" at bounding box center [385, 187] width 379 height 282
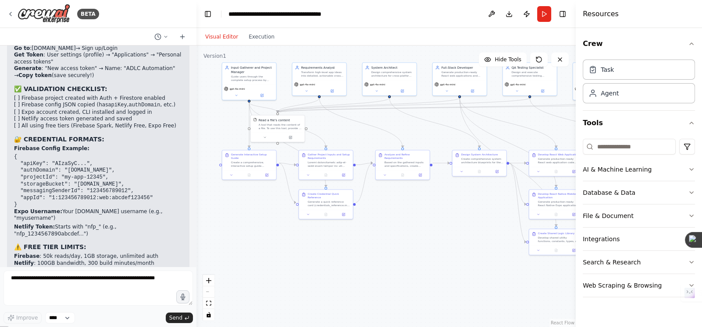
drag, startPoint x: 262, startPoint y: 195, endPoint x: 442, endPoint y: 203, distance: 179.8
click at [442, 203] on div ".deletable-edge-delete-btn { width: 20px; height: 20px; border: 0px solid #ffff…" at bounding box center [385, 187] width 379 height 282
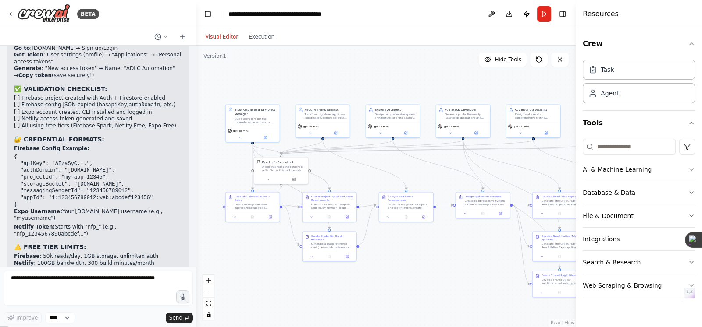
drag, startPoint x: 256, startPoint y: 214, endPoint x: 261, endPoint y: 250, distance: 35.8
click at [261, 255] on div ".deletable-edge-delete-btn { width: 20px; height: 20px; border: 0px solid #ffff…" at bounding box center [385, 187] width 379 height 282
click at [260, 37] on button "Execution" at bounding box center [261, 37] width 36 height 11
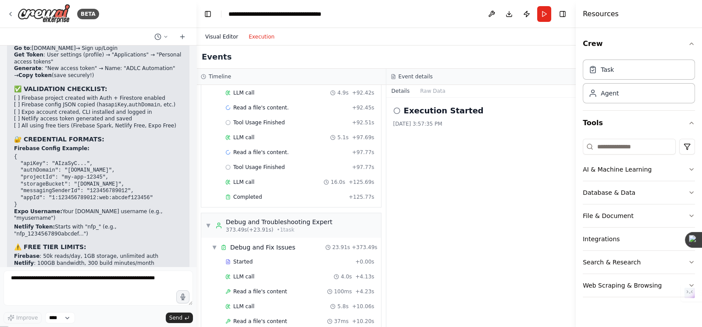
click at [221, 38] on button "Visual Editor" at bounding box center [221, 37] width 43 height 11
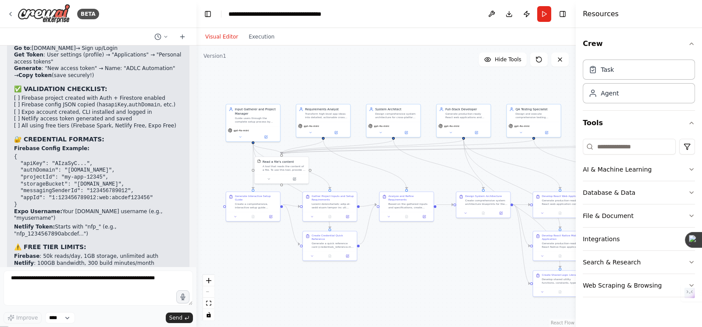
scroll to position [2708, 0]
click at [246, 204] on div "Create a comprehensive, interactive setup guide (setup_guide.md) that provides …" at bounding box center [256, 205] width 43 height 7
click at [272, 215] on icon at bounding box center [270, 216] width 3 height 3
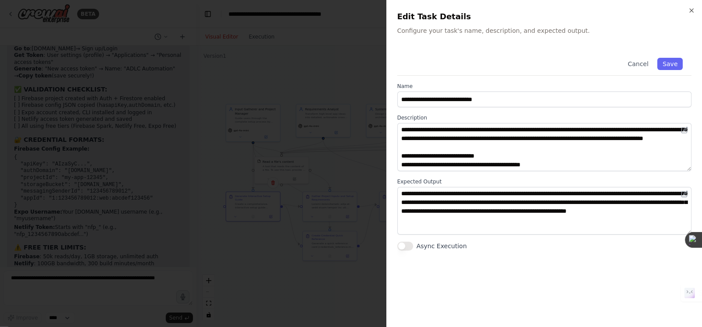
scroll to position [43, 0]
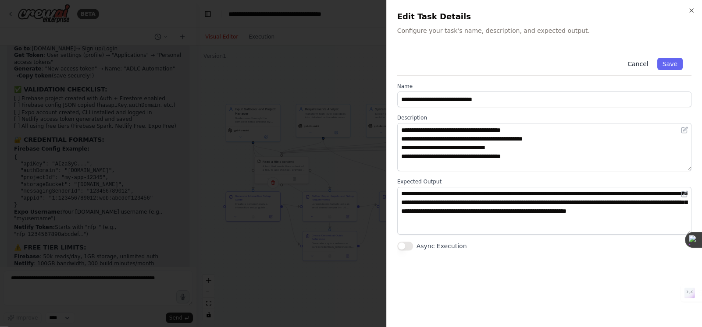
click at [645, 65] on button "Cancel" at bounding box center [637, 64] width 31 height 12
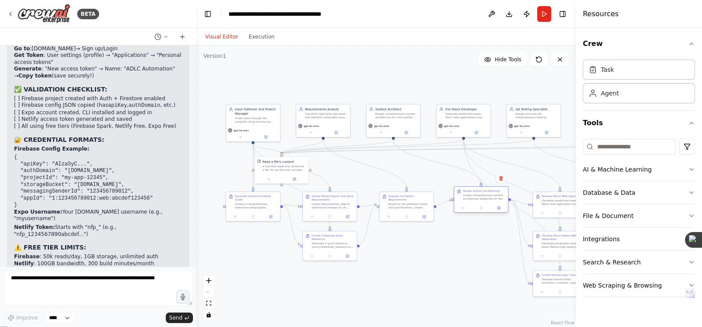
click at [480, 200] on div "Create comprehensive system architecture blueprints for the cross-platform appl…" at bounding box center [484, 197] width 43 height 7
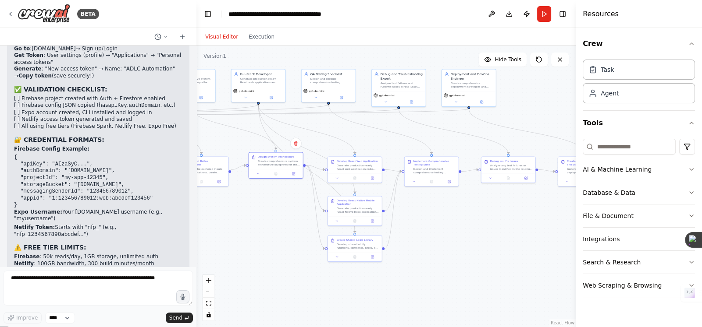
drag, startPoint x: 450, startPoint y: 238, endPoint x: 231, endPoint y: 198, distance: 222.4
click at [231, 198] on div ".deletable-edge-delete-btn { width: 20px; height: 20px; border: 0px solid #ffff…" at bounding box center [385, 187] width 379 height 282
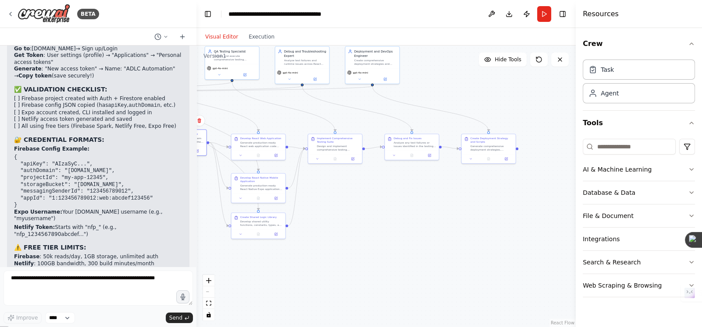
drag, startPoint x: 425, startPoint y: 208, endPoint x: 348, endPoint y: 194, distance: 78.8
click at [348, 194] on div ".deletable-edge-delete-btn { width: 20px; height: 20px; border: 0px solid #ffff…" at bounding box center [385, 187] width 379 height 282
click at [330, 148] on div "Design and implement comprehensive testing strategies for both React web and Re…" at bounding box center [338, 147] width 43 height 7
click at [355, 159] on button at bounding box center [352, 158] width 15 height 5
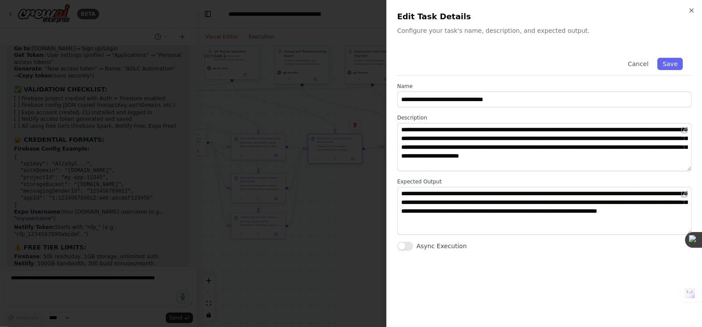
click at [357, 192] on div at bounding box center [351, 163] width 702 height 327
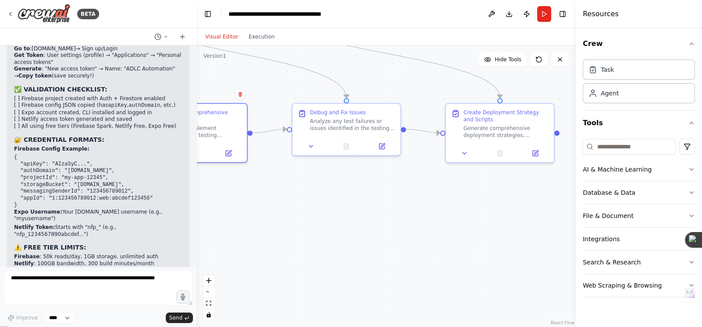
drag, startPoint x: 403, startPoint y: 155, endPoint x: 326, endPoint y: 187, distance: 82.7
click at [326, 187] on div ".deletable-edge-delete-btn { width: 20px; height: 20px; border: 0px solid #ffff…" at bounding box center [385, 187] width 379 height 282
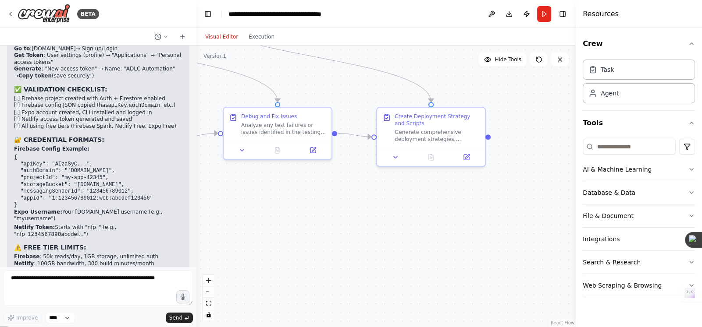
drag, startPoint x: 433, startPoint y: 177, endPoint x: 380, endPoint y: 181, distance: 52.7
click at [380, 181] on div ".deletable-edge-delete-btn { width: 20px; height: 20px; border: 0px solid #ffff…" at bounding box center [385, 187] width 379 height 282
click at [312, 149] on icon at bounding box center [314, 148] width 4 height 4
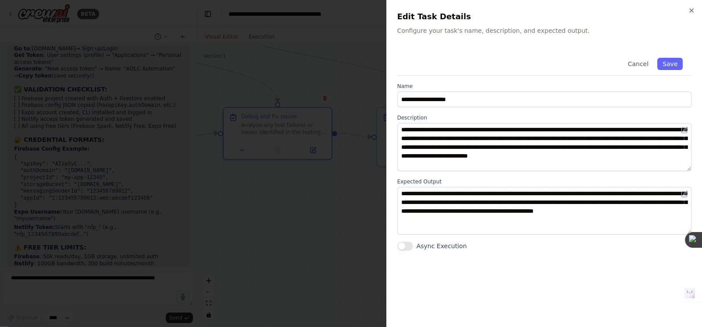
click at [304, 212] on div at bounding box center [351, 163] width 702 height 327
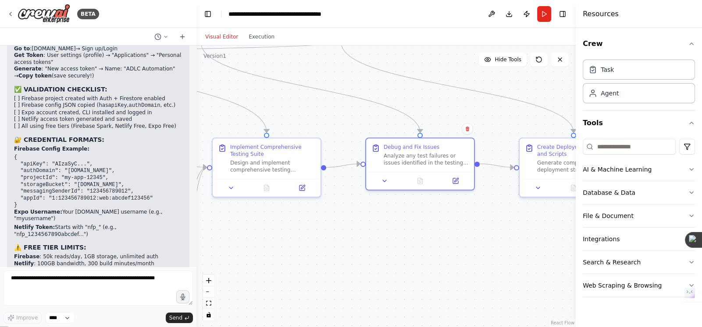
drag, startPoint x: 239, startPoint y: 184, endPoint x: 419, endPoint y: 212, distance: 182.4
click at [419, 213] on div ".deletable-edge-delete-btn { width: 20px; height: 20px; border: 0px solid #ffff…" at bounding box center [385, 187] width 379 height 282
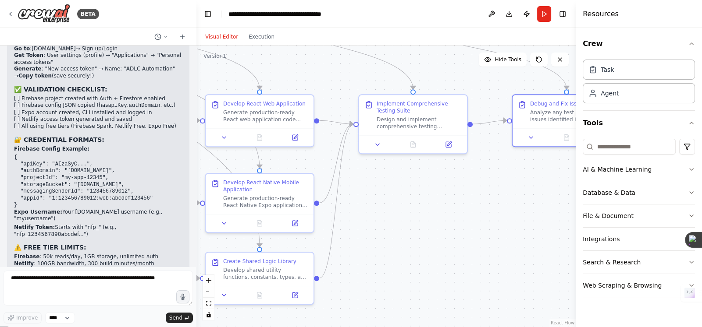
drag, startPoint x: 269, startPoint y: 230, endPoint x: 377, endPoint y: 188, distance: 116.1
click at [377, 188] on div ".deletable-edge-delete-btn { width: 20px; height: 20px; border: 0px solid #ffff…" at bounding box center [385, 187] width 379 height 282
click at [267, 37] on button "Execution" at bounding box center [261, 37] width 36 height 11
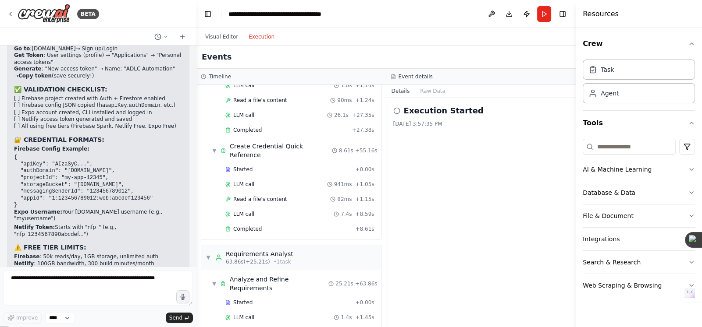
scroll to position [0, 0]
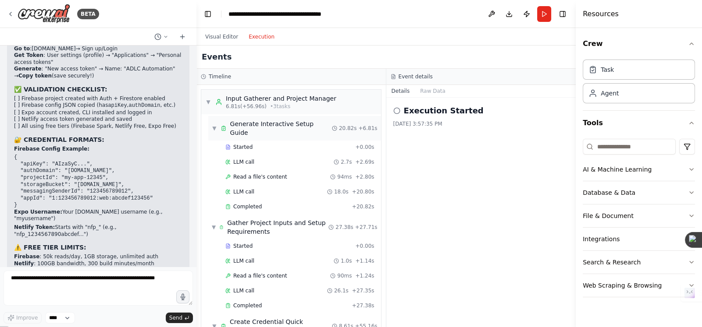
click at [213, 125] on span "▼" at bounding box center [214, 128] width 5 height 7
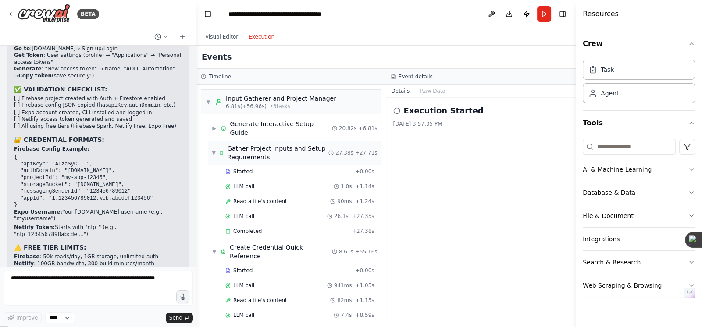
click at [215, 149] on span "▼" at bounding box center [214, 152] width 4 height 7
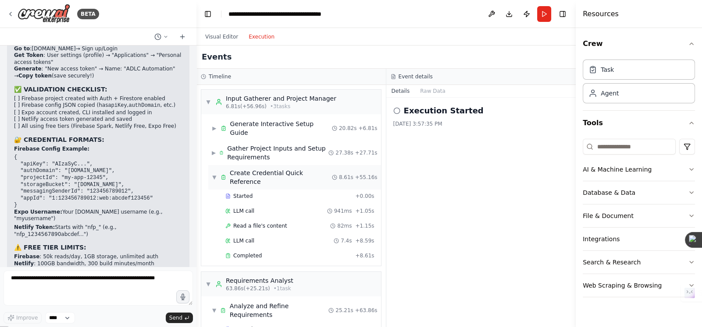
click at [214, 174] on span "▼" at bounding box center [214, 177] width 5 height 7
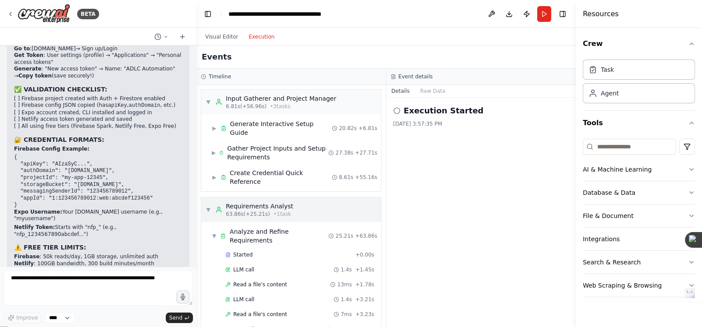
click at [207, 206] on span "▼" at bounding box center [208, 209] width 5 height 7
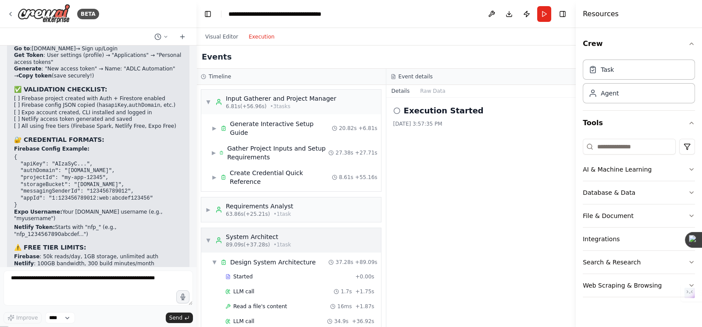
click at [211, 233] on div "▼ System Architect 89.09s (+37.28s) • 1 task" at bounding box center [248, 241] width 85 height 16
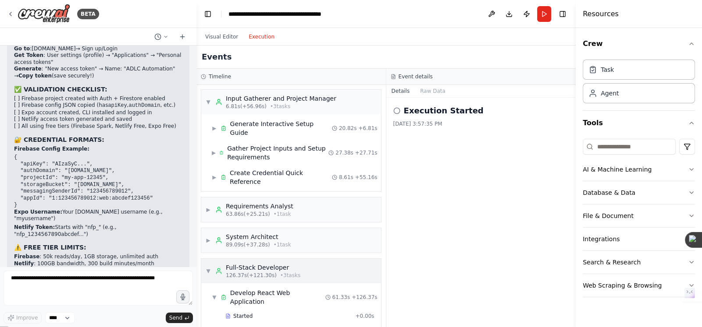
drag, startPoint x: 207, startPoint y: 252, endPoint x: 219, endPoint y: 245, distance: 13.3
click at [207, 268] on span "▼" at bounding box center [208, 271] width 5 height 7
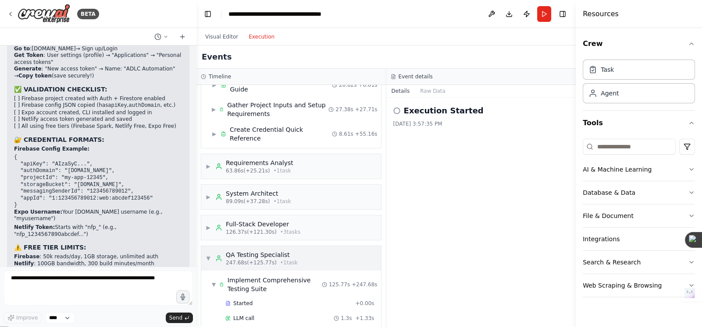
click at [206, 255] on span "▼" at bounding box center [208, 258] width 5 height 7
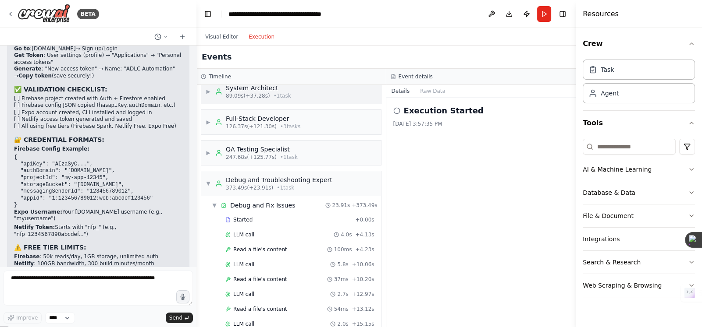
scroll to position [175, 0]
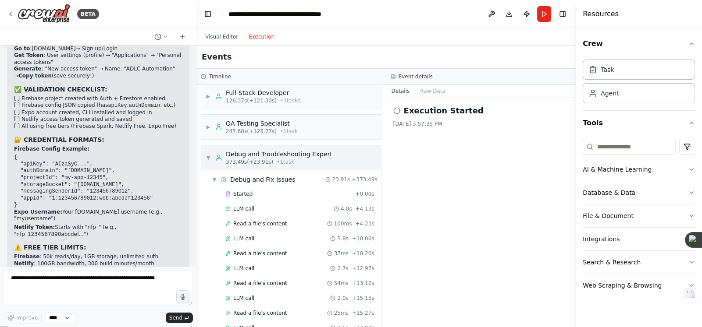
click at [207, 154] on span "▼" at bounding box center [208, 157] width 5 height 7
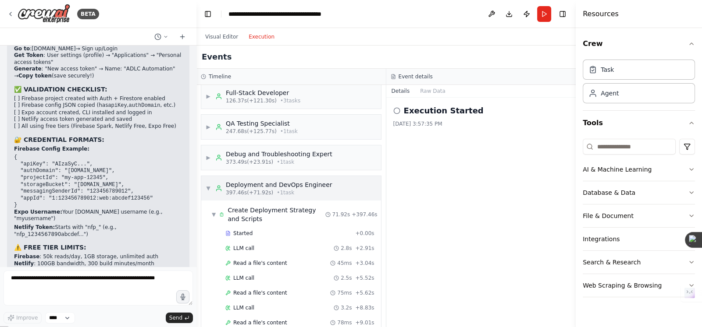
click at [206, 185] on span "▼" at bounding box center [208, 188] width 5 height 7
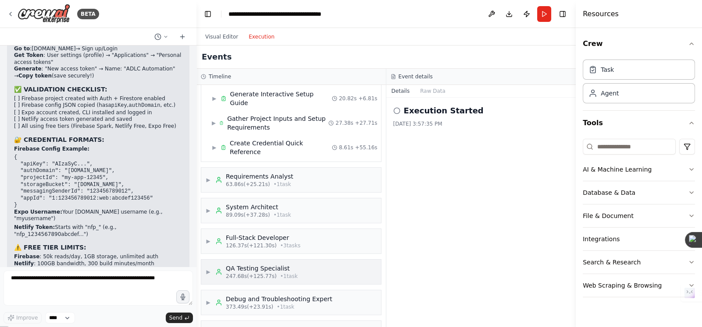
scroll to position [0, 0]
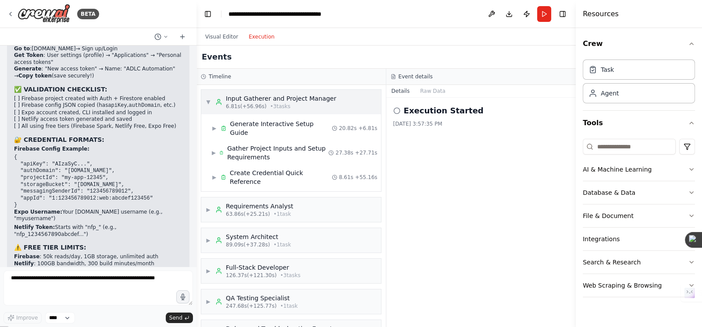
click at [206, 100] on span "▼" at bounding box center [208, 102] width 5 height 7
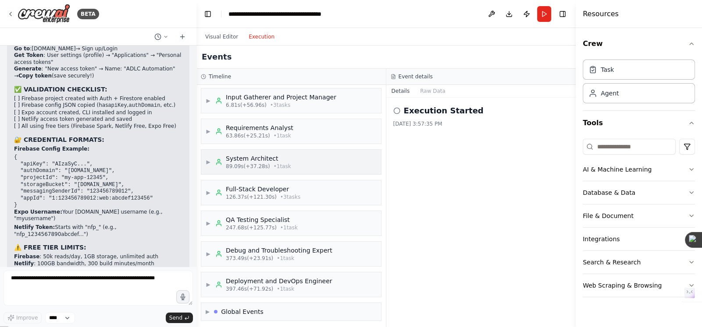
scroll to position [4, 0]
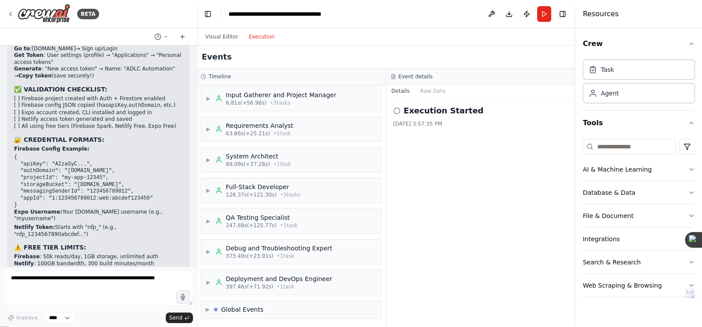
click at [455, 132] on div "Execution Started 8/25/2025, 3:57:35 PM" at bounding box center [481, 213] width 190 height 230
click at [227, 37] on button "Visual Editor" at bounding box center [221, 37] width 43 height 11
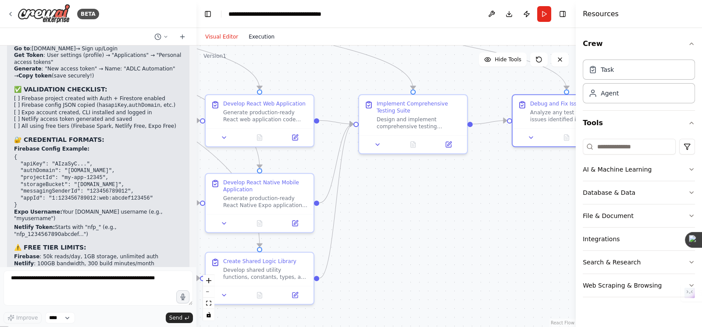
click at [256, 39] on button "Execution" at bounding box center [261, 37] width 36 height 11
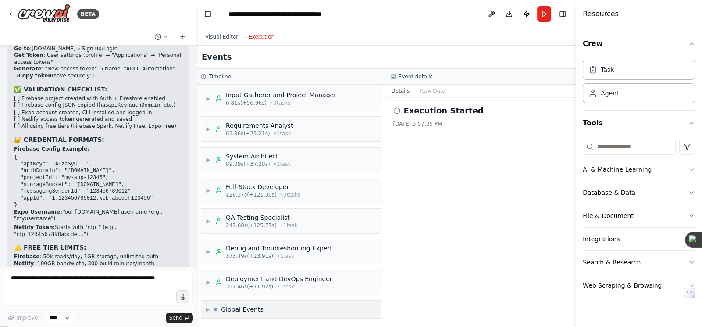
click at [214, 308] on div "▶ Global Events" at bounding box center [235, 309] width 58 height 9
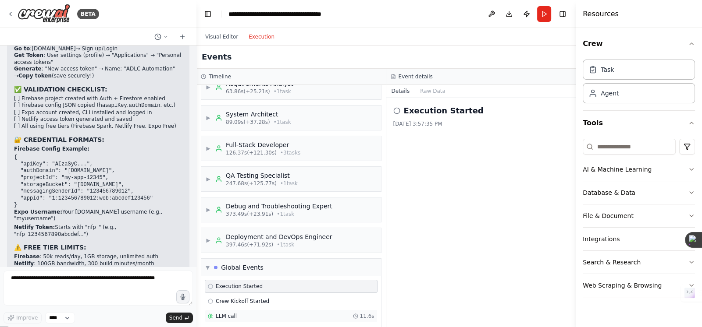
scroll to position [82, 0]
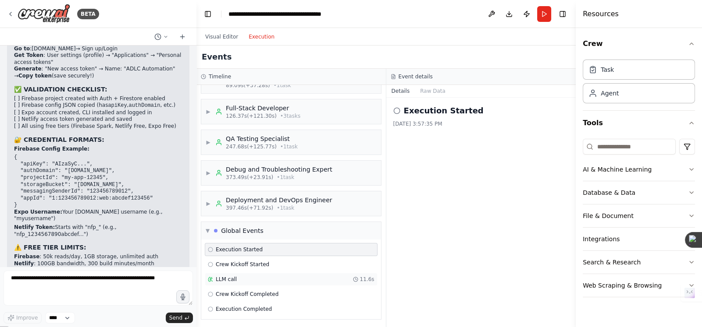
click at [225, 279] on span "LLM call" at bounding box center [226, 279] width 21 height 7
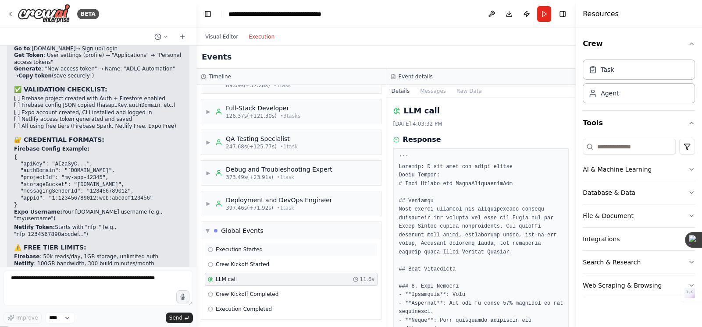
scroll to position [0, 0]
click at [216, 293] on span "Crew Kickoff Completed" at bounding box center [247, 294] width 63 height 7
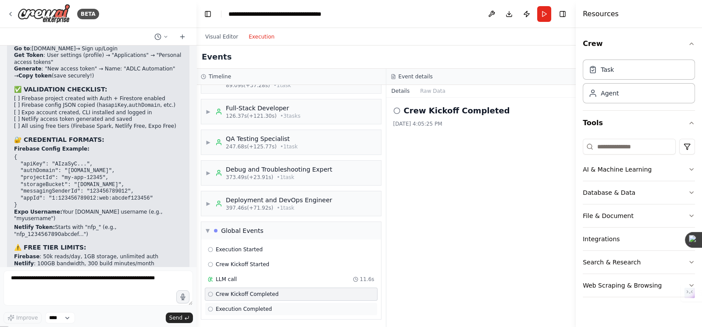
click at [244, 309] on span "Execution Completed" at bounding box center [244, 309] width 56 height 7
click at [396, 109] on icon at bounding box center [396, 110] width 7 height 7
click at [397, 112] on icon at bounding box center [396, 110] width 7 height 7
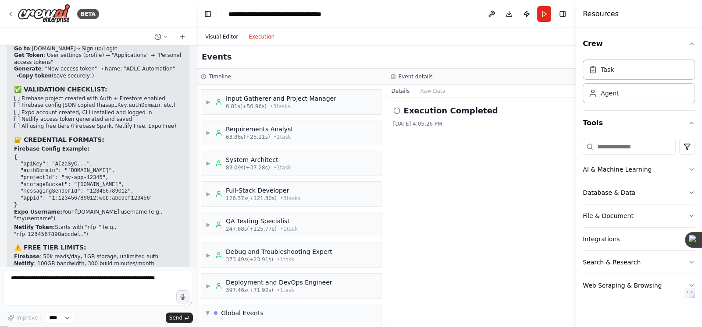
click at [218, 34] on button "Visual Editor" at bounding box center [221, 37] width 43 height 11
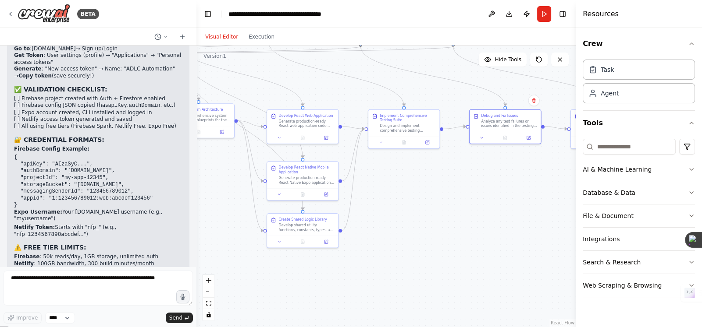
drag, startPoint x: 325, startPoint y: 187, endPoint x: 371, endPoint y: 185, distance: 46.5
click at [377, 185] on div ".deletable-edge-delete-btn { width: 20px; height: 20px; border: 0px solid #ffff…" at bounding box center [385, 187] width 379 height 282
click at [622, 95] on div "Agent" at bounding box center [638, 93] width 112 height 20
click at [626, 69] on div "Task" at bounding box center [638, 69] width 112 height 20
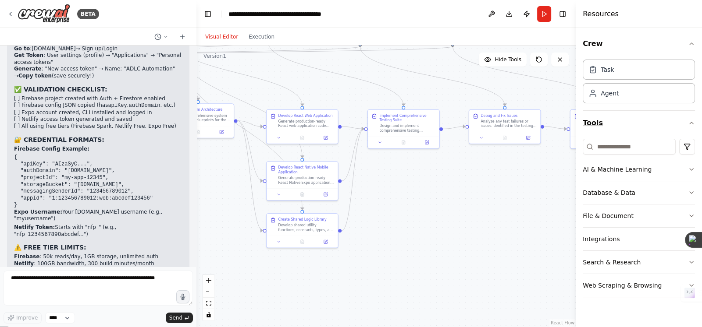
click at [648, 121] on button "Tools" at bounding box center [638, 123] width 112 height 25
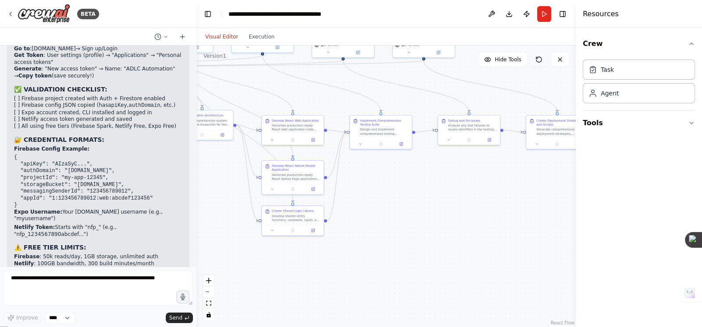
click at [538, 59] on icon at bounding box center [538, 59] width 7 height 7
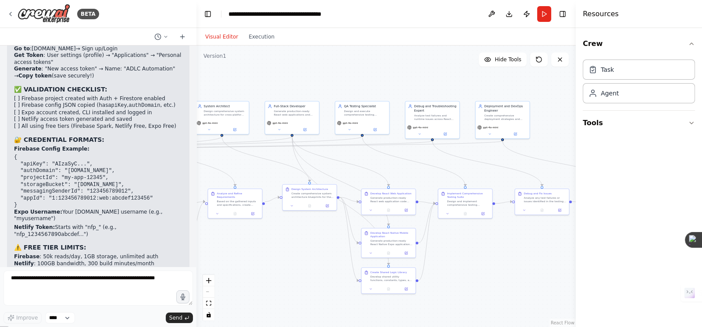
drag, startPoint x: 245, startPoint y: 109, endPoint x: 355, endPoint y: 167, distance: 125.3
click at [356, 168] on div ".deletable-edge-delete-btn { width: 20px; height: 20px; border: 0px solid #ffff…" at bounding box center [385, 187] width 379 height 282
click at [545, 14] on button "Run" at bounding box center [544, 14] width 14 height 16
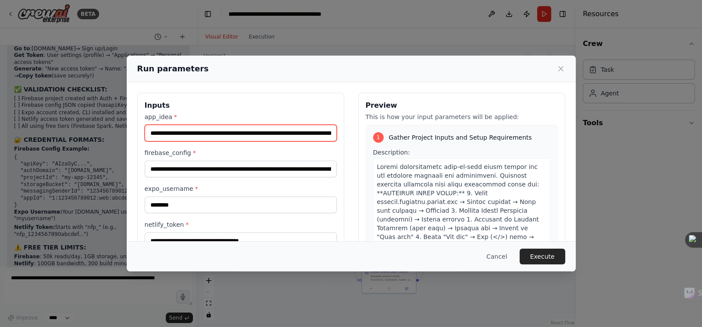
click at [231, 132] on input "**********" at bounding box center [241, 133] width 192 height 17
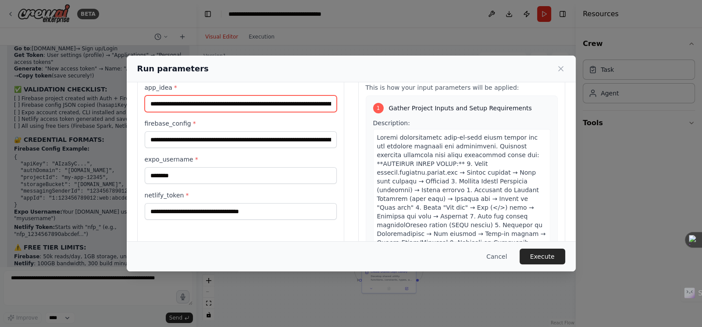
scroll to position [69, 0]
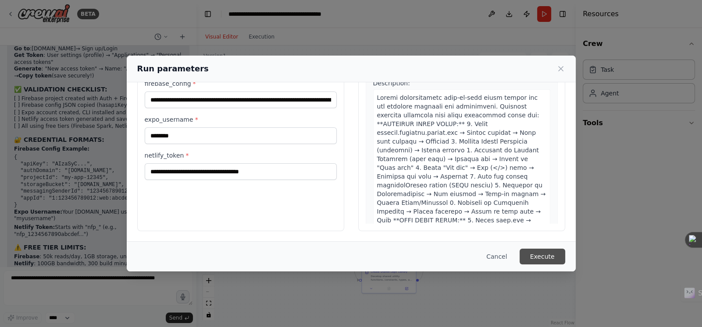
click at [541, 255] on button "Execute" at bounding box center [542, 257] width 46 height 16
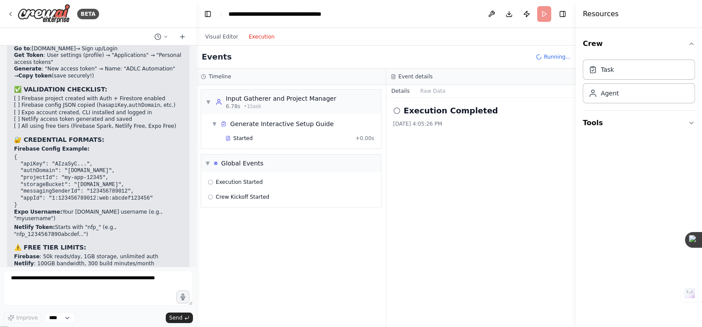
click at [252, 35] on button "Execution" at bounding box center [261, 37] width 36 height 11
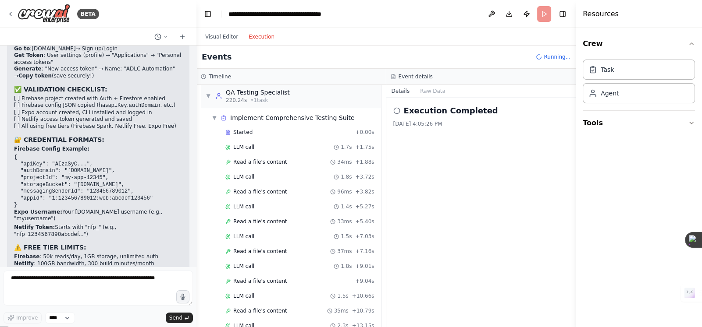
scroll to position [1246, 0]
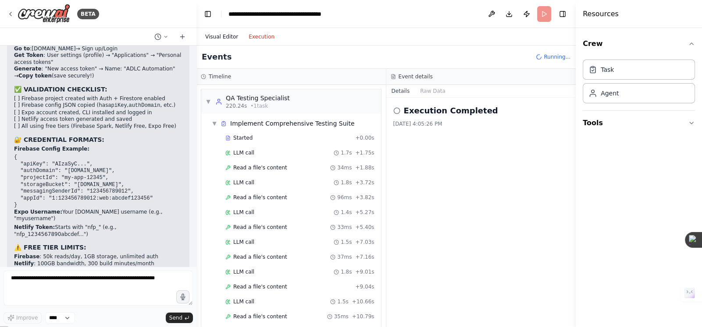
click at [227, 35] on button "Visual Editor" at bounding box center [221, 37] width 43 height 11
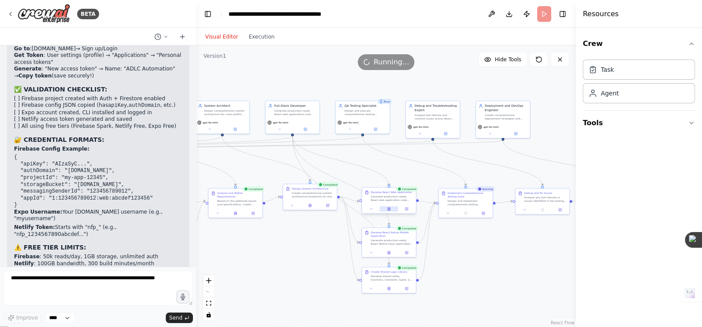
click at [388, 210] on icon at bounding box center [388, 209] width 2 height 3
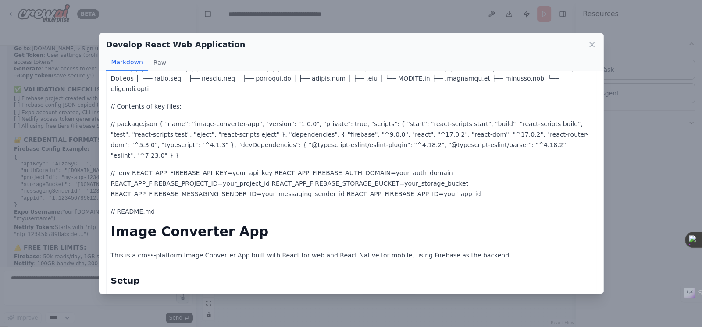
scroll to position [0, 0]
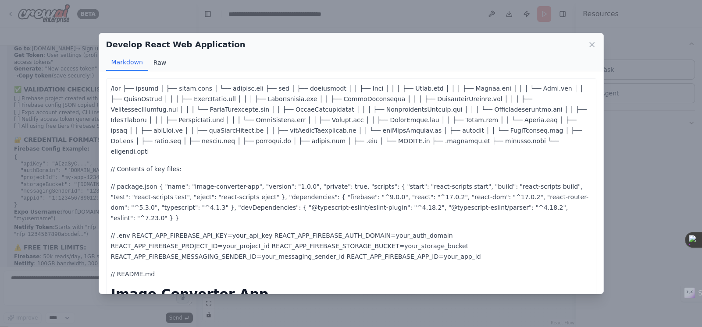
click at [157, 61] on button "Raw" at bounding box center [159, 62] width 23 height 17
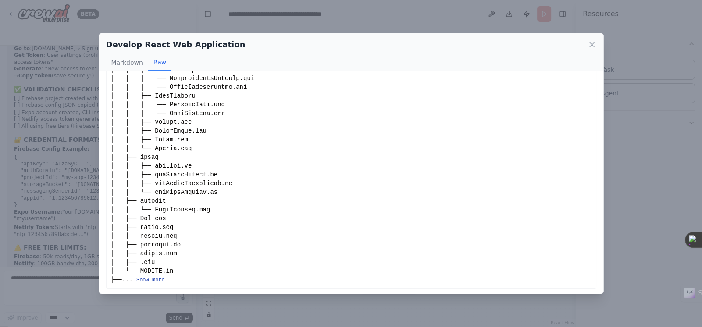
scroll to position [168, 0]
click at [164, 277] on div "... Show more" at bounding box center [351, 99] width 480 height 368
click at [156, 278] on button "Show more" at bounding box center [150, 279] width 28 height 7
click at [127, 64] on button "Markdown" at bounding box center [127, 62] width 42 height 17
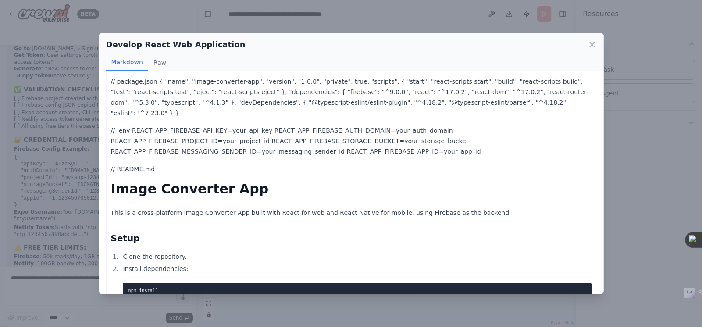
scroll to position [0, 0]
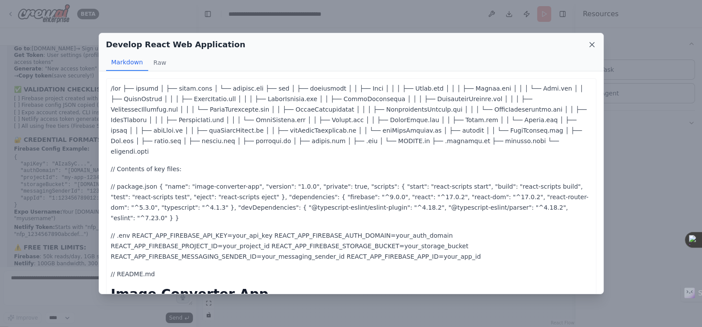
click at [593, 43] on icon at bounding box center [591, 45] width 4 height 4
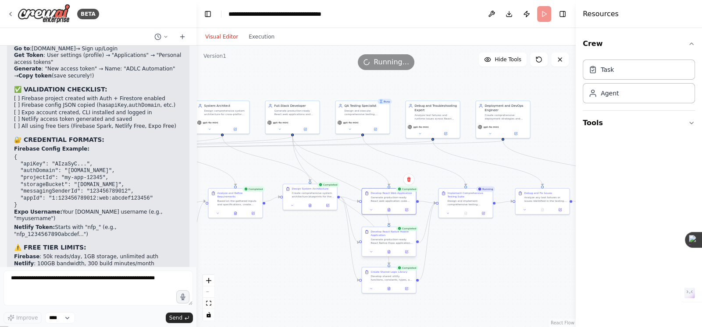
click at [394, 241] on div "Generate production-ready React Native Expo application code based on the archi…" at bounding box center [391, 241] width 43 height 7
click at [392, 252] on button at bounding box center [389, 251] width 18 height 5
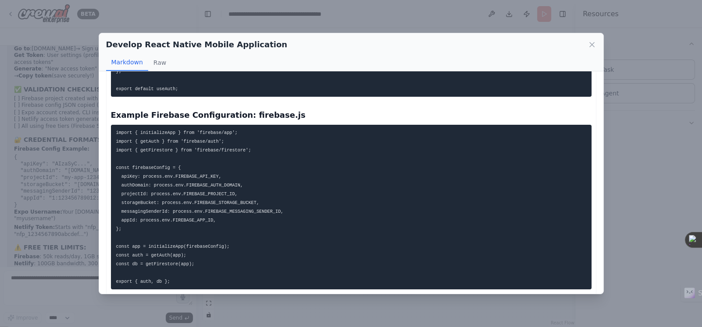
scroll to position [1343, 0]
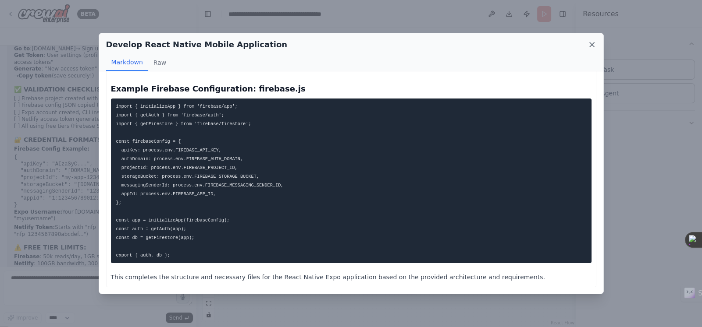
click at [594, 41] on icon at bounding box center [591, 44] width 9 height 9
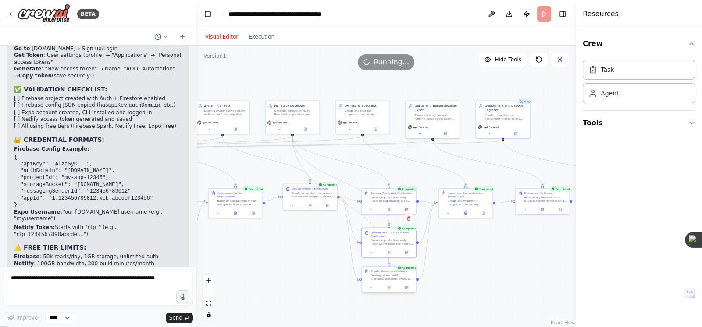
click at [387, 278] on div "Develop shared utility functions, constants, types, and business logic that can…" at bounding box center [391, 277] width 43 height 7
click at [390, 289] on icon at bounding box center [388, 288] width 2 height 3
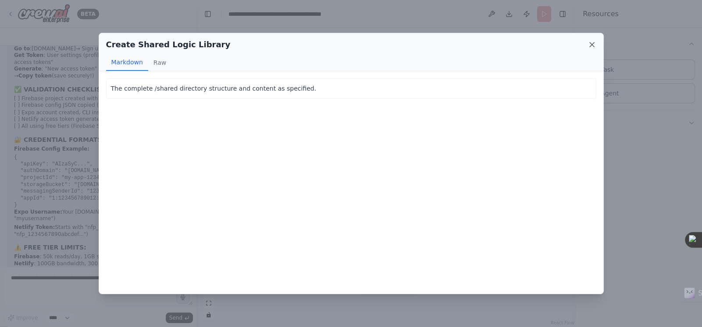
click at [591, 45] on icon at bounding box center [591, 45] width 4 height 4
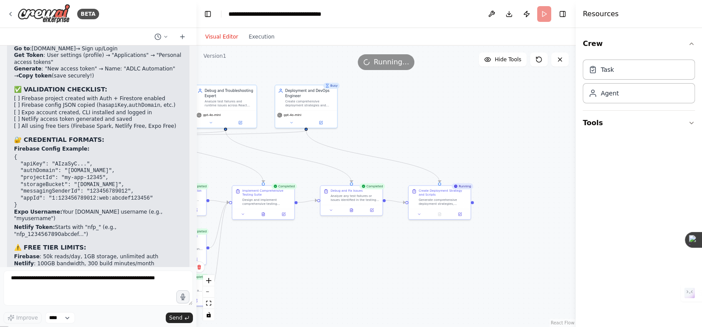
drag, startPoint x: 474, startPoint y: 151, endPoint x: 294, endPoint y: 147, distance: 179.7
click at [284, 150] on div ".deletable-edge-delete-btn { width: 20px; height: 20px; border: 0px solid #ffff…" at bounding box center [385, 187] width 379 height 282
click at [320, 122] on icon at bounding box center [320, 121] width 3 height 3
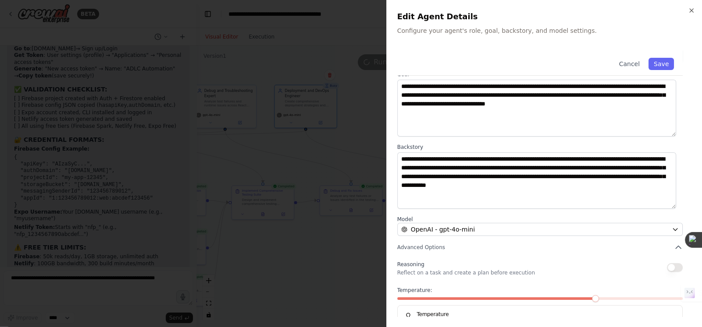
scroll to position [69, 0]
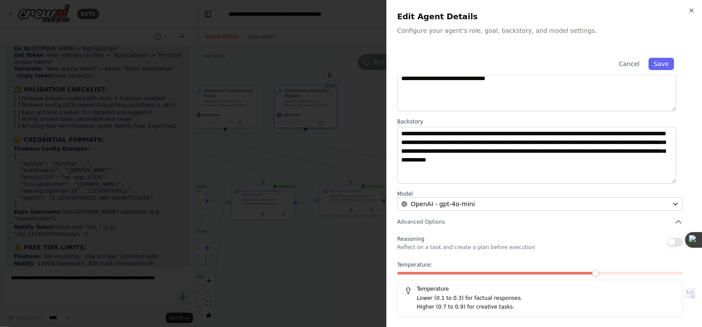
click at [347, 162] on div at bounding box center [351, 163] width 702 height 327
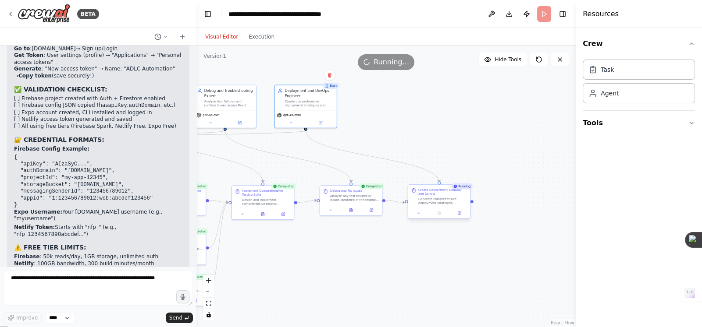
click at [440, 201] on div "Generate comprehensive deployment strategies, automation scripts, and detailed …" at bounding box center [442, 201] width 49 height 8
click at [436, 201] on div "Generate comprehensive deployment strategies, automation scripts, and detailed …" at bounding box center [442, 201] width 49 height 8
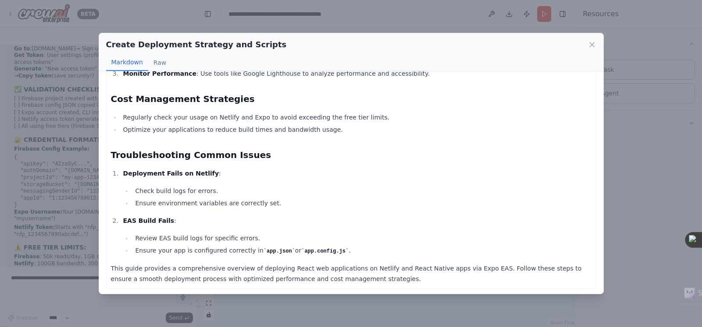
scroll to position [1189, 0]
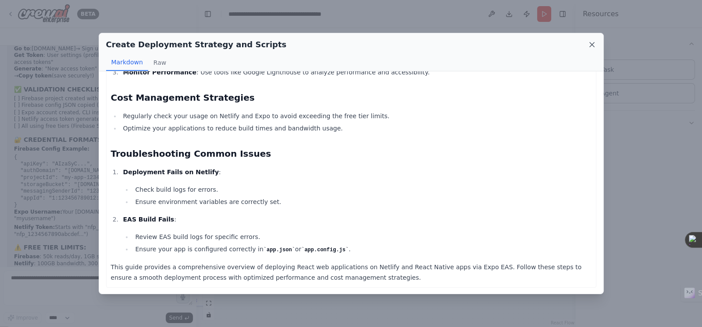
click at [589, 43] on icon at bounding box center [591, 44] width 9 height 9
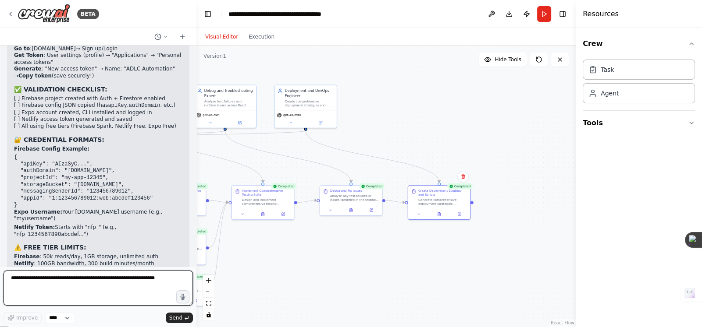
click at [46, 299] on textarea at bounding box center [98, 288] width 189 height 35
click at [68, 277] on textarea "**********" at bounding box center [98, 288] width 189 height 35
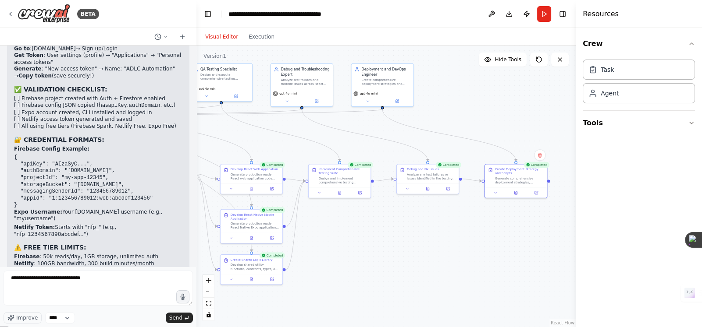
drag, startPoint x: 270, startPoint y: 159, endPoint x: 347, endPoint y: 137, distance: 79.6
click at [347, 137] on div ".deletable-edge-delete-btn { width: 20px; height: 20px; border: 0px solid #ffff…" at bounding box center [385, 187] width 379 height 282
click at [101, 278] on textarea "**********" at bounding box center [98, 288] width 189 height 35
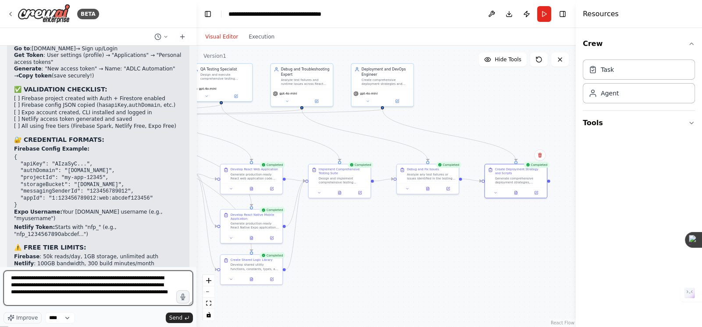
click at [160, 294] on textarea "**********" at bounding box center [98, 288] width 189 height 35
click at [167, 291] on textarea "**********" at bounding box center [98, 288] width 189 height 35
click at [58, 298] on textarea "**********" at bounding box center [98, 288] width 189 height 35
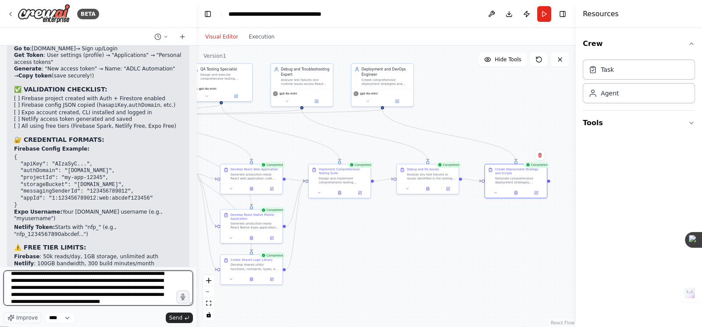
click at [93, 280] on textarea "**********" at bounding box center [98, 288] width 189 height 35
click at [96, 280] on textarea "**********" at bounding box center [98, 288] width 189 height 35
type textarea "**********"
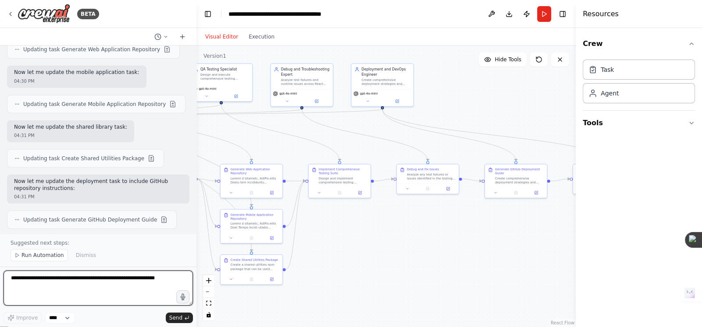
scroll to position [3366, 0]
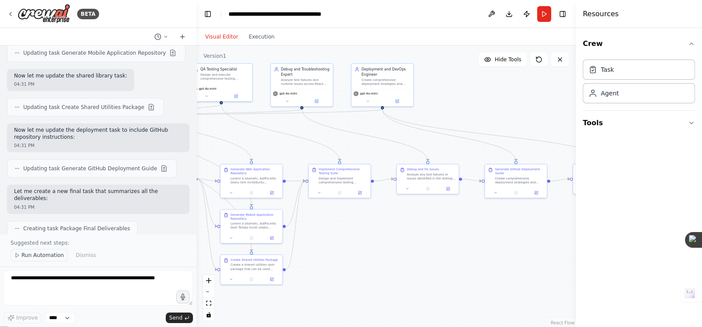
click at [38, 255] on span "Run Automation" at bounding box center [42, 255] width 43 height 7
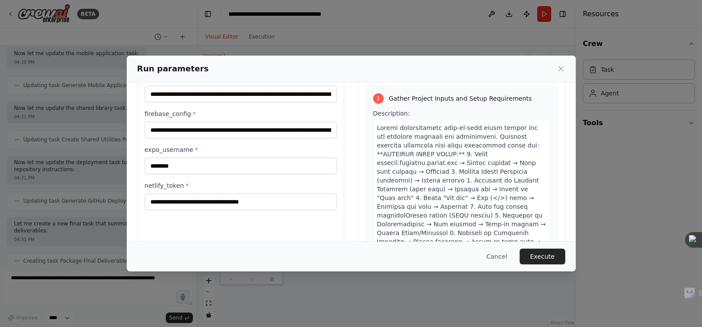
scroll to position [69, 0]
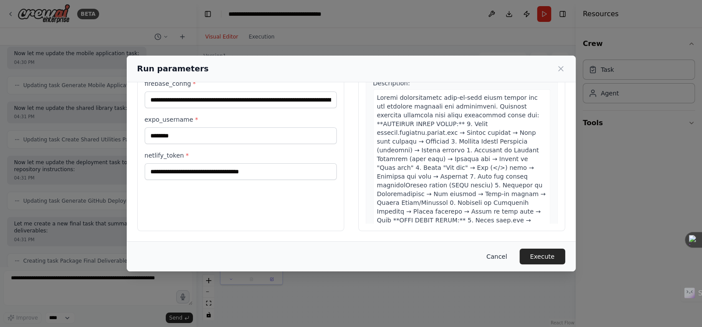
click at [507, 258] on button "Cancel" at bounding box center [496, 257] width 35 height 16
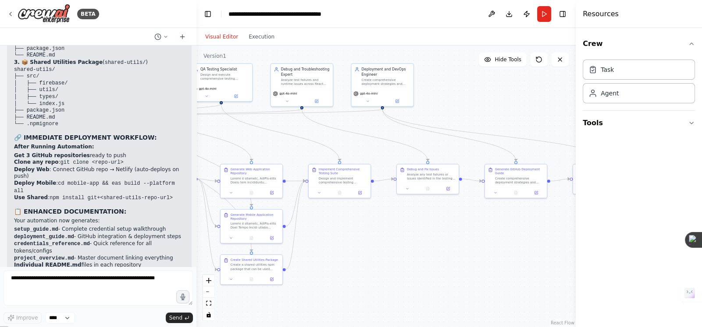
scroll to position [3969, 0]
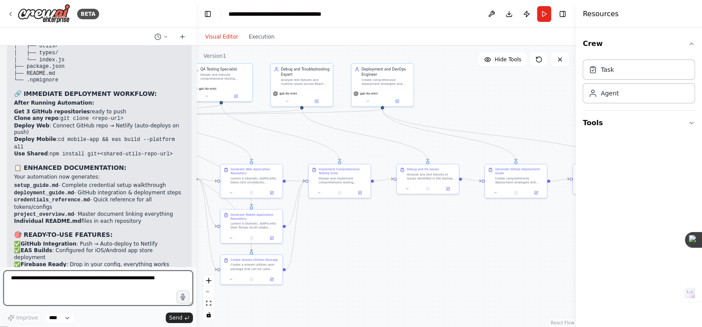
click at [72, 289] on textarea at bounding box center [98, 288] width 189 height 35
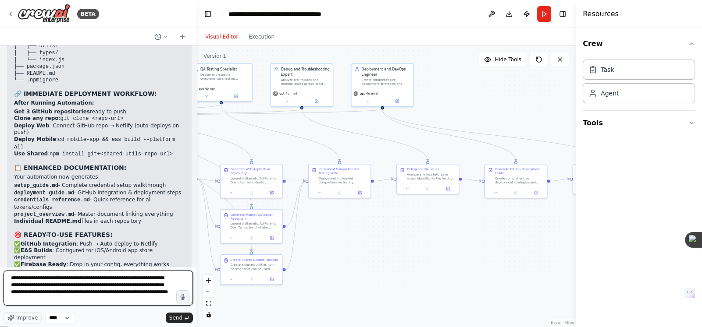
type textarea "**********"
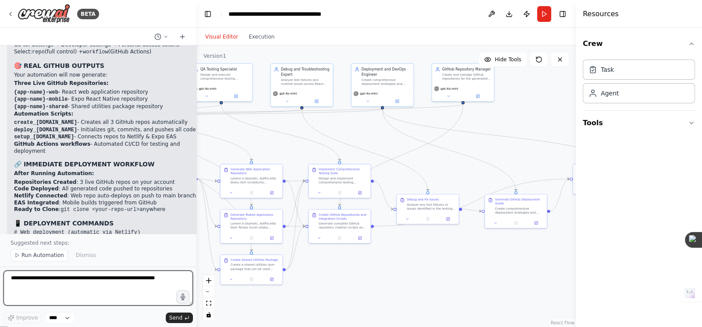
scroll to position [5323, 0]
click at [44, 257] on span "Run Automation" at bounding box center [42, 255] width 43 height 7
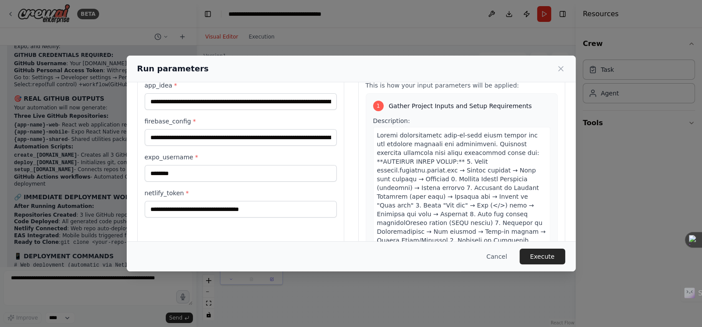
scroll to position [69, 0]
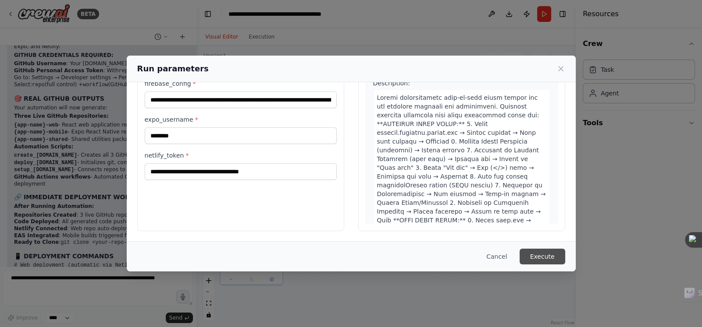
click at [549, 260] on button "Execute" at bounding box center [542, 257] width 46 height 16
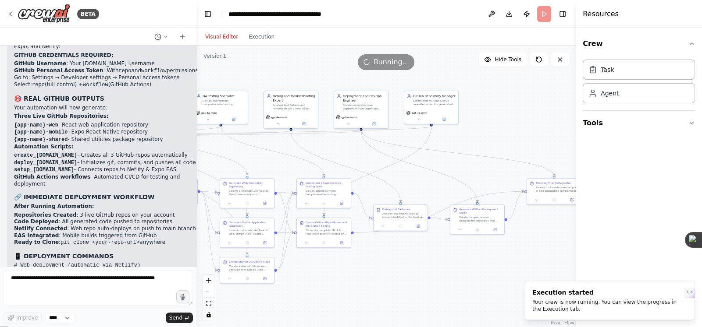
click at [384, 64] on span "Running..." at bounding box center [390, 62] width 35 height 11
click at [248, 39] on button "Execution" at bounding box center [261, 37] width 36 height 11
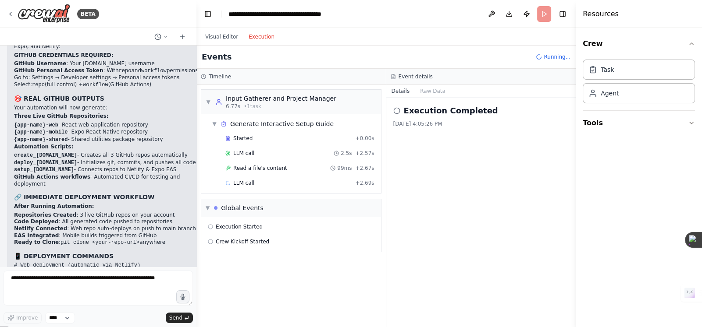
scroll to position [5290, 0]
click at [224, 36] on button "Visual Editor" at bounding box center [221, 37] width 43 height 11
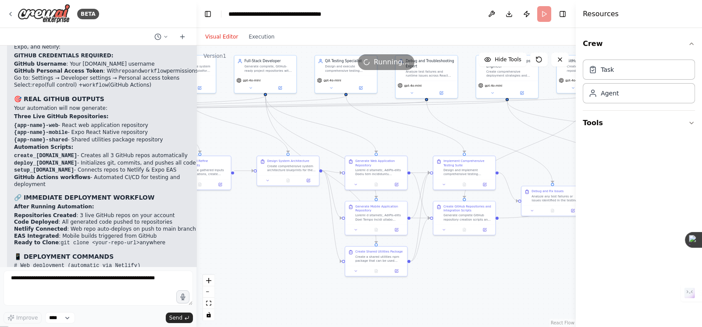
drag, startPoint x: 242, startPoint y: 214, endPoint x: 374, endPoint y: 195, distance: 133.2
click at [374, 195] on div ".deletable-edge-delete-btn { width: 20px; height: 20px; border: 0px solid #ffff…" at bounding box center [385, 187] width 379 height 282
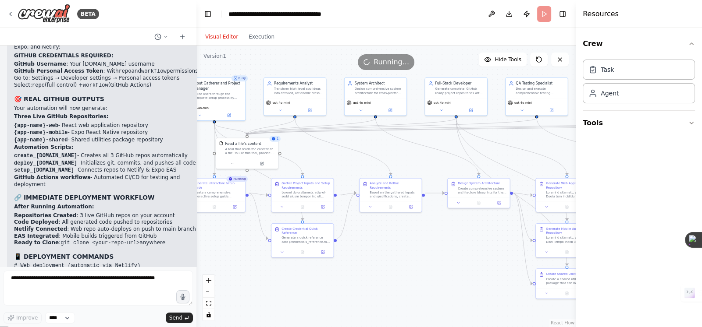
drag, startPoint x: 238, startPoint y: 214, endPoint x: 432, endPoint y: 227, distance: 193.7
click at [432, 231] on div ".deletable-edge-delete-btn { width: 20px; height: 20px; border: 0px solid #ffff…" at bounding box center [385, 187] width 379 height 282
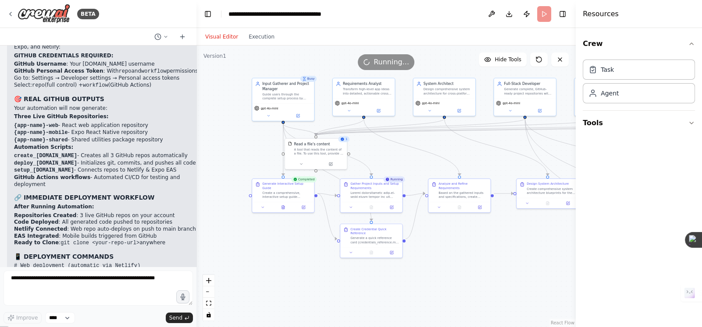
drag, startPoint x: 226, startPoint y: 221, endPoint x: 291, endPoint y: 227, distance: 65.6
click at [291, 227] on div ".deletable-edge-delete-btn { width: 20px; height: 20px; border: 0px solid #ffff…" at bounding box center [385, 187] width 379 height 282
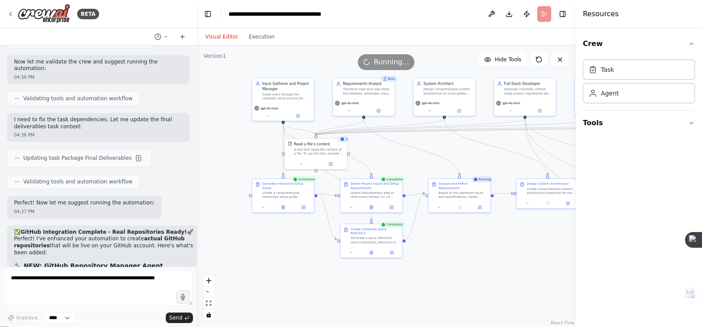
scroll to position [5027, 0]
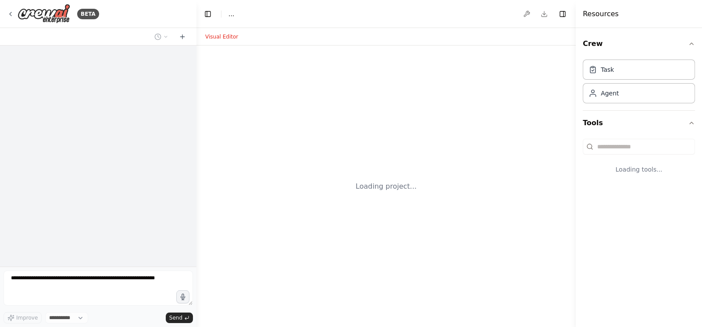
select select "****"
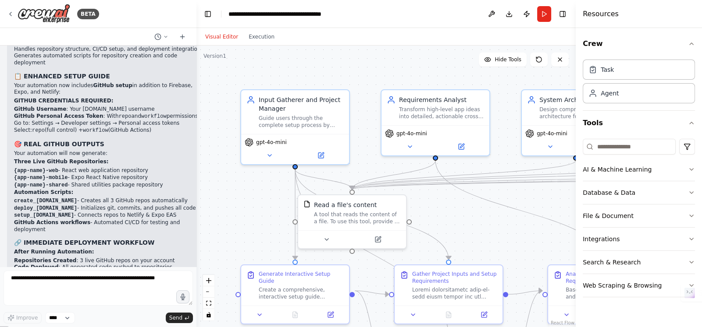
scroll to position [5290, 0]
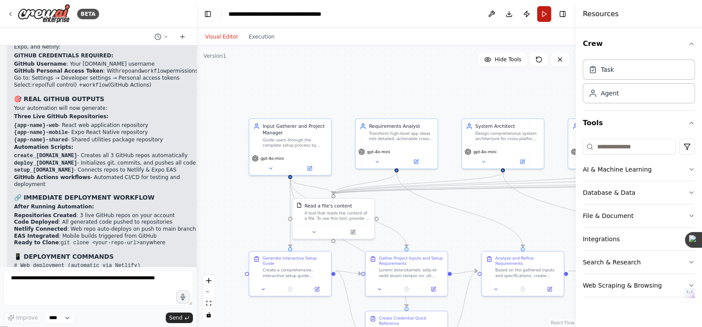
click at [540, 12] on button "Run" at bounding box center [544, 14] width 14 height 16
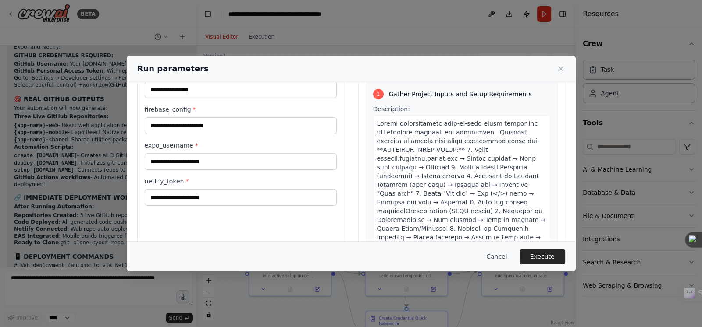
scroll to position [69, 0]
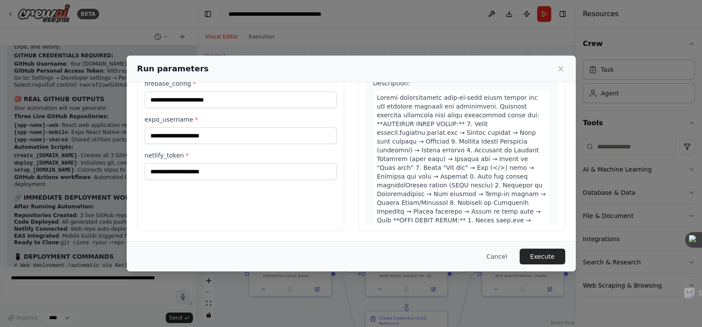
click at [209, 197] on div "Inputs app_idea * firebase_config * expo_username * netlify_token *" at bounding box center [240, 128] width 207 height 208
click at [496, 258] on button "Cancel" at bounding box center [496, 257] width 35 height 16
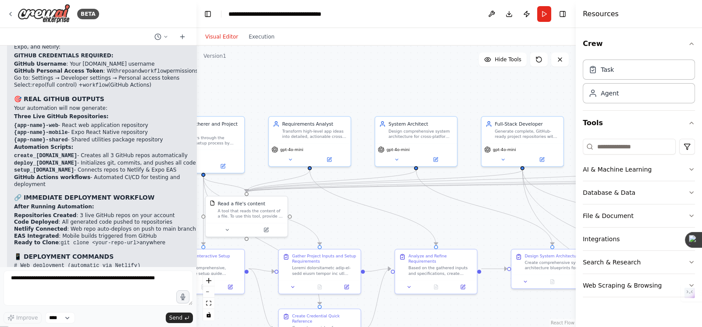
drag, startPoint x: 456, startPoint y: 216, endPoint x: 291, endPoint y: 222, distance: 164.5
click at [291, 222] on div ".deletable-edge-delete-btn { width: 20px; height: 20px; border: 0px solid #ffff…" at bounding box center [385, 187] width 379 height 282
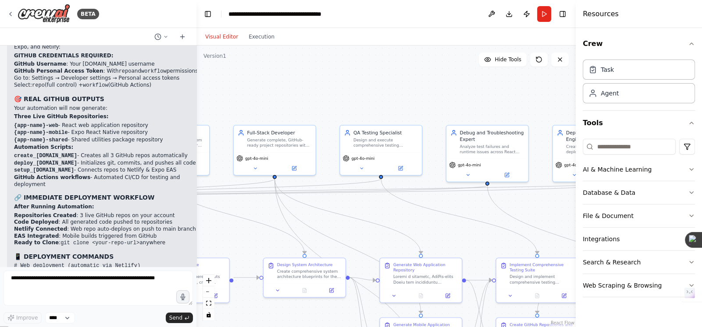
drag, startPoint x: 511, startPoint y: 199, endPoint x: 330, endPoint y: 201, distance: 181.0
click at [330, 201] on div ".deletable-edge-delete-btn { width: 20px; height: 20px; border: 0px solid #ffff…" at bounding box center [385, 187] width 379 height 282
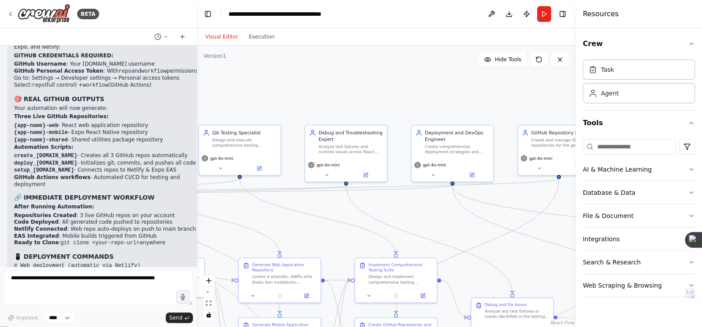
drag, startPoint x: 461, startPoint y: 212, endPoint x: 323, endPoint y: 211, distance: 137.6
click at [323, 211] on div ".deletable-edge-delete-btn { width: 20px; height: 20px; border: 0px solid #ffff…" at bounding box center [385, 187] width 379 height 282
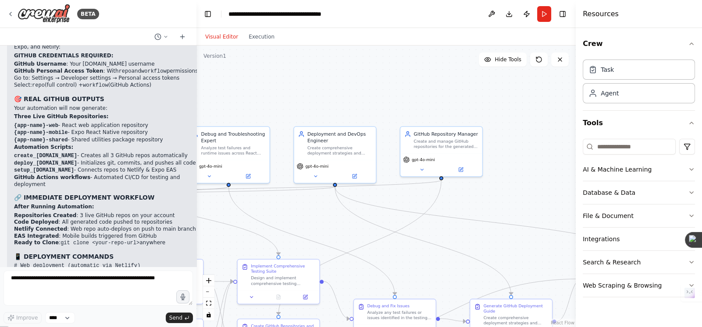
drag, startPoint x: 423, startPoint y: 206, endPoint x: 308, endPoint y: 207, distance: 115.3
click at [308, 207] on div ".deletable-edge-delete-btn { width: 20px; height: 20px; border: 0px solid #ffff…" at bounding box center [385, 187] width 379 height 282
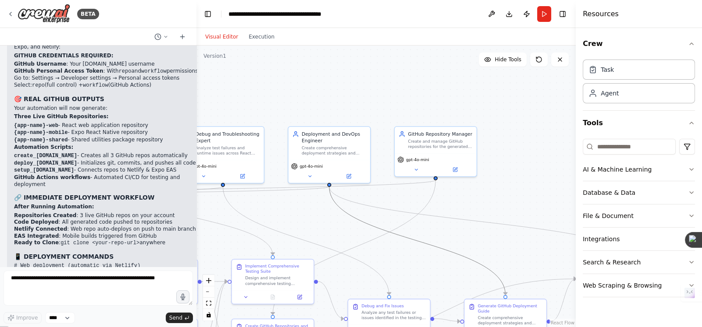
drag, startPoint x: 384, startPoint y: 216, endPoint x: 412, endPoint y: 203, distance: 31.0
click at [412, 203] on div ".deletable-edge-delete-btn { width: 20px; height: 20px; border: 0px solid #ffff…" at bounding box center [385, 187] width 379 height 282
click at [429, 150] on div "GitHub Repository Manager Create and manage GitHub repositories for the generat…" at bounding box center [435, 139] width 82 height 27
click at [458, 170] on icon at bounding box center [454, 168] width 5 height 5
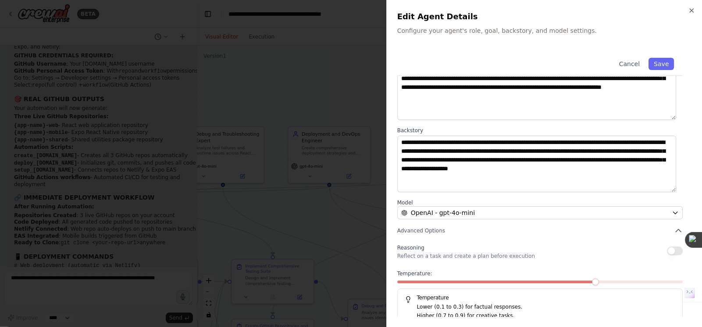
scroll to position [69, 0]
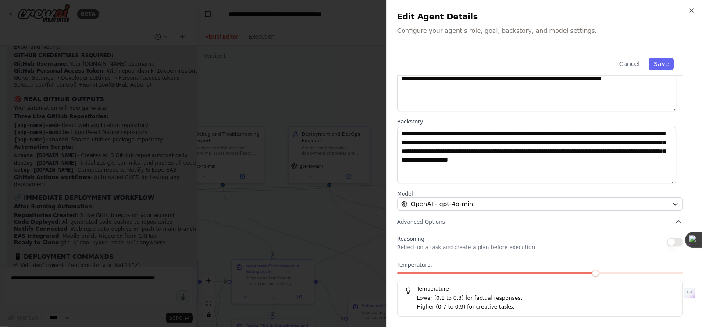
click at [362, 91] on div at bounding box center [351, 163] width 702 height 327
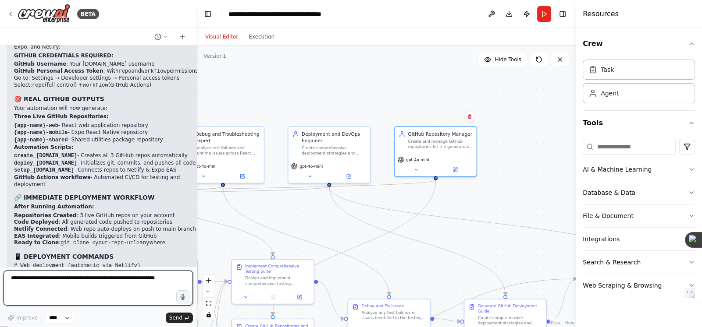
click at [72, 284] on textarea at bounding box center [98, 288] width 189 height 35
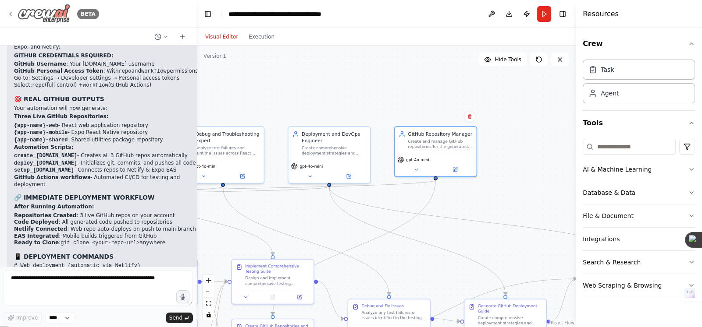
click at [44, 11] on img at bounding box center [44, 14] width 53 height 20
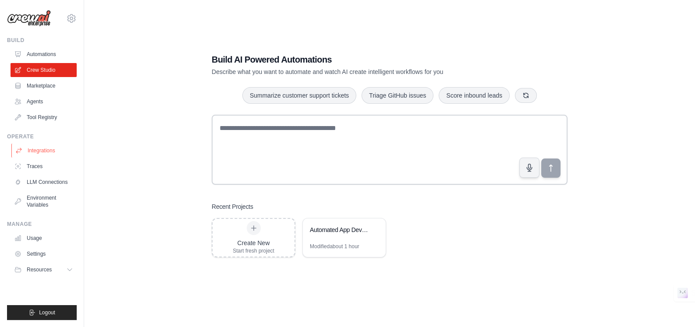
click at [42, 145] on link "Integrations" at bounding box center [44, 151] width 66 height 14
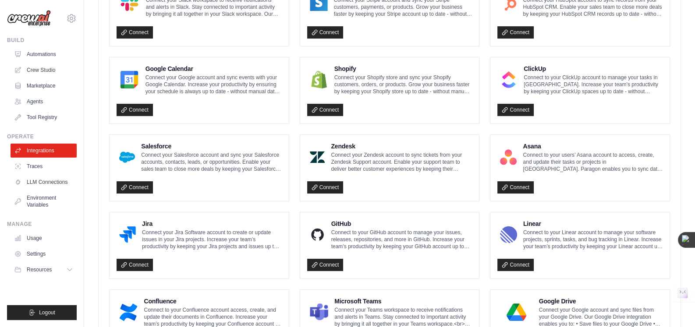
scroll to position [492, 0]
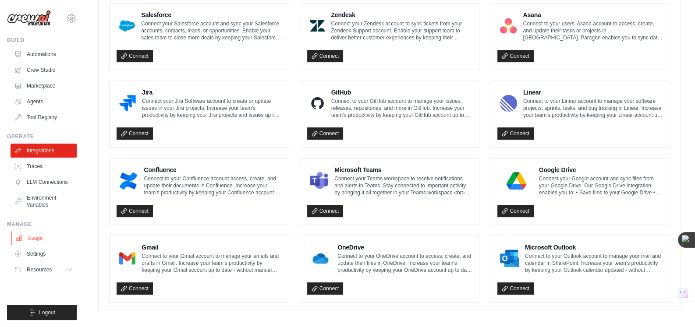
click at [29, 240] on link "Usage" at bounding box center [44, 238] width 66 height 14
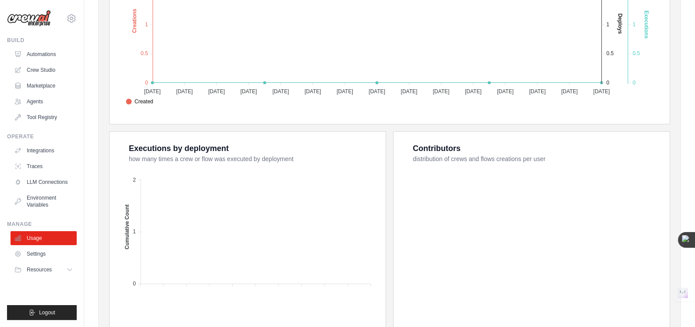
scroll to position [175, 0]
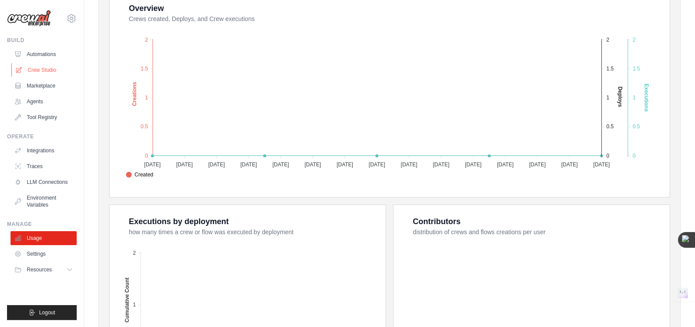
click at [36, 68] on link "Crew Studio" at bounding box center [44, 70] width 66 height 14
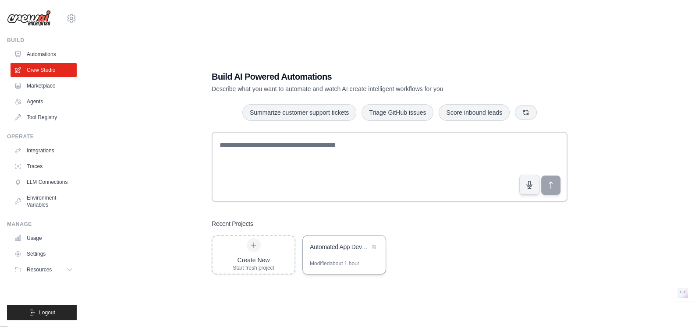
click at [318, 260] on div "Modified about 1 hour" at bounding box center [335, 263] width 50 height 7
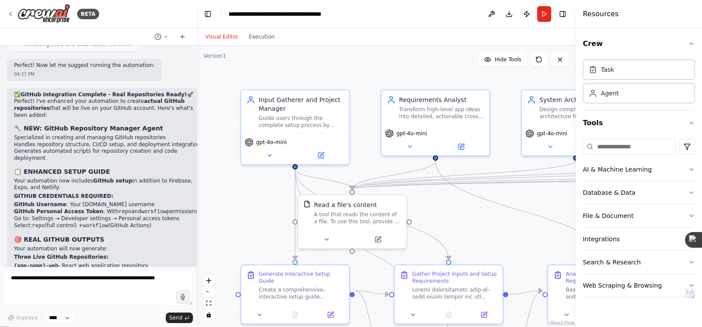
scroll to position [5071, 0]
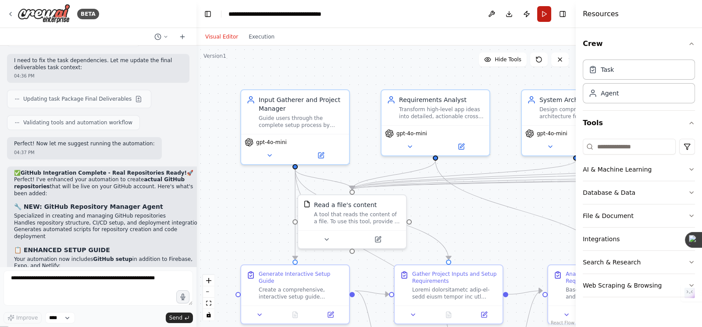
click at [546, 18] on button "Run" at bounding box center [544, 14] width 14 height 16
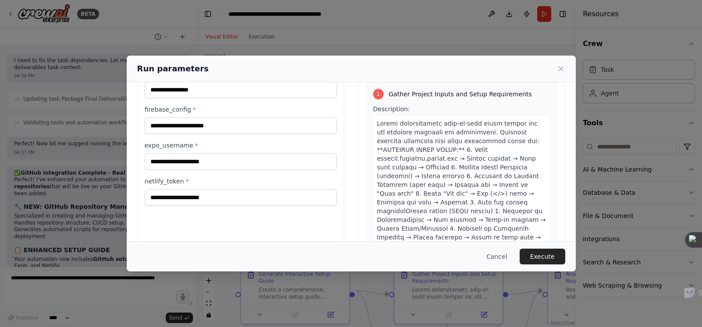
scroll to position [69, 0]
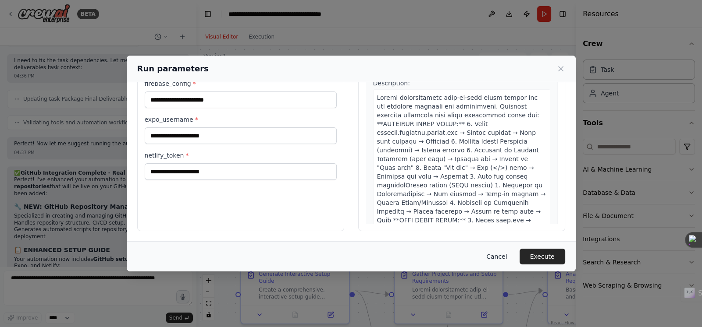
click at [499, 257] on button "Cancel" at bounding box center [496, 257] width 35 height 16
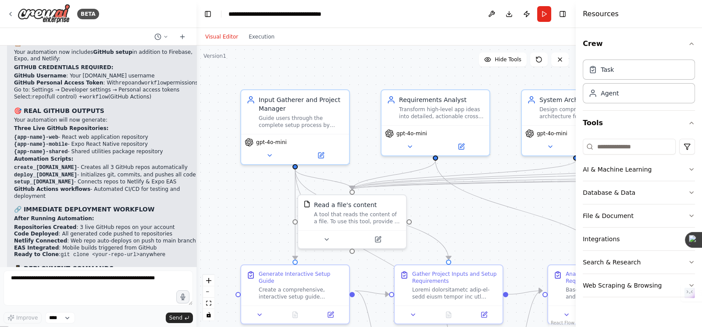
scroll to position [5290, 0]
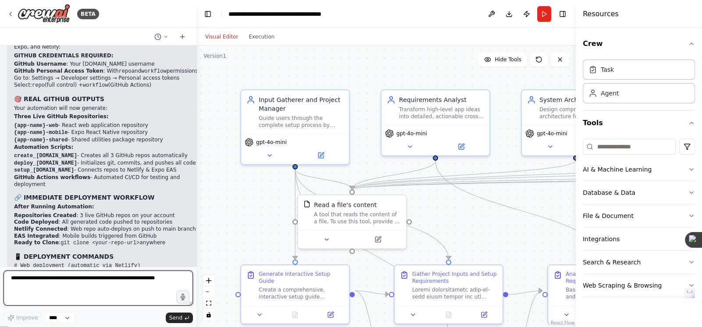
click at [80, 281] on textarea at bounding box center [98, 288] width 189 height 35
type textarea "**********"
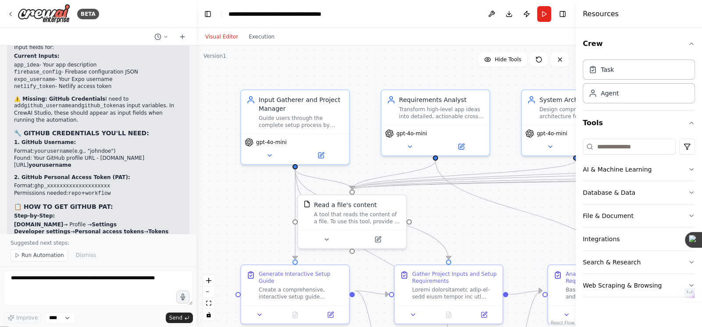
scroll to position [5897, 0]
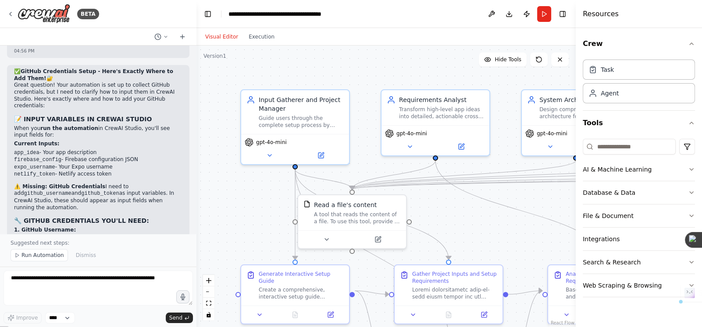
drag, startPoint x: 131, startPoint y: 144, endPoint x: 90, endPoint y: 142, distance: 40.8
click at [90, 327] on li "Generate new token → Name: "ADLC Automation"" at bounding box center [98, 333] width 168 height 7
copy li "ADLC Automation"
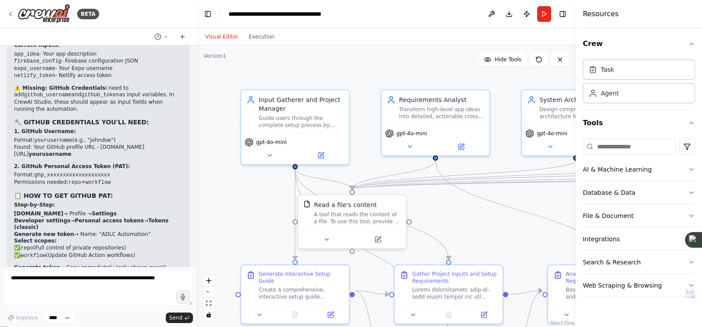
scroll to position [5864, 0]
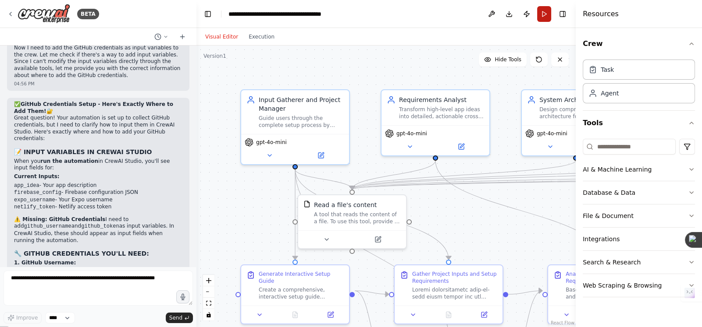
click at [544, 15] on button "Run" at bounding box center [544, 14] width 14 height 16
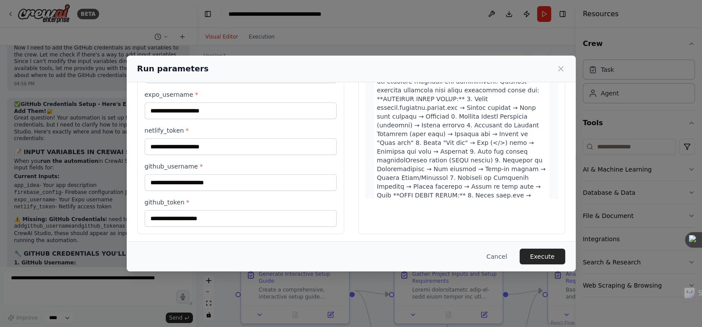
scroll to position [96, 0]
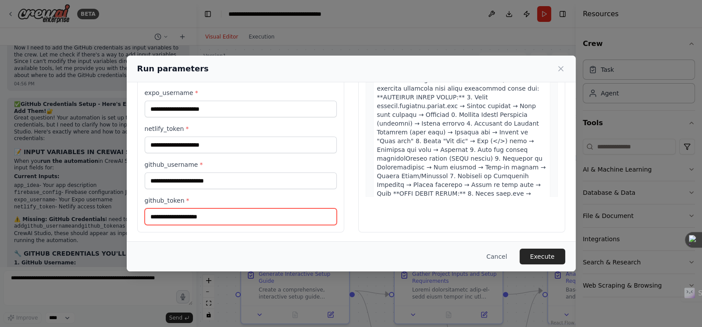
click at [195, 216] on input "github_token *" at bounding box center [241, 217] width 192 height 17
drag, startPoint x: 195, startPoint y: 216, endPoint x: 153, endPoint y: 210, distance: 42.5
click at [153, 210] on input "github_token *" at bounding box center [241, 217] width 192 height 17
click at [156, 215] on input "github_token *" at bounding box center [241, 217] width 192 height 17
paste input "**********"
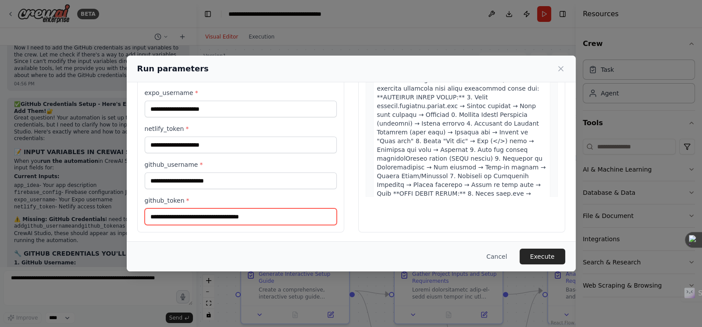
type input "**********"
click at [333, 229] on div "**********" at bounding box center [240, 115] width 207 height 236
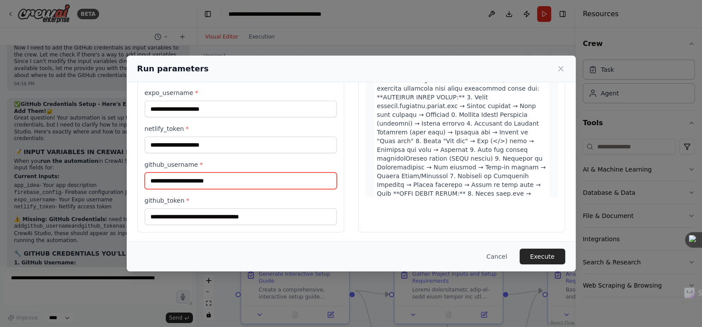
click at [190, 175] on input "github_username *" at bounding box center [241, 181] width 192 height 17
paste input "********"
type input "********"
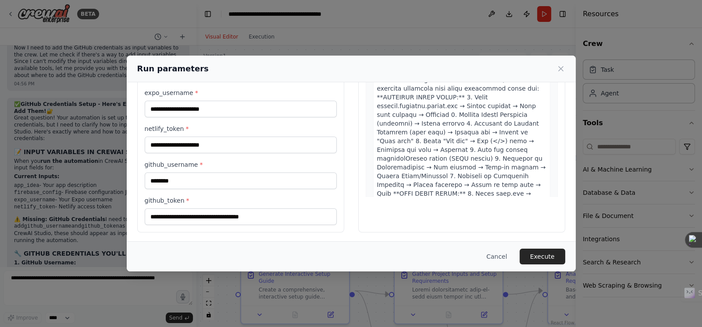
click at [230, 156] on div "**********" at bounding box center [241, 121] width 192 height 209
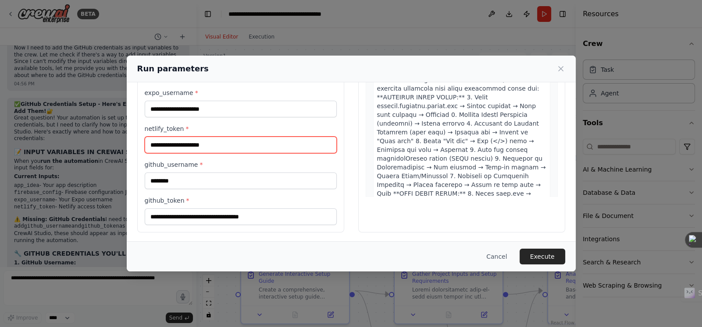
click at [223, 142] on input "netlify_token *" at bounding box center [241, 145] width 192 height 17
paste input "**********"
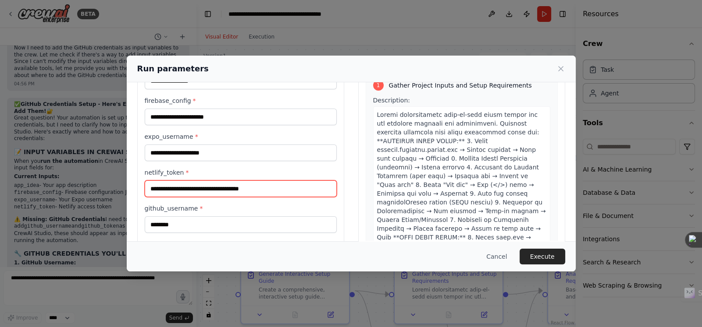
type input "**********"
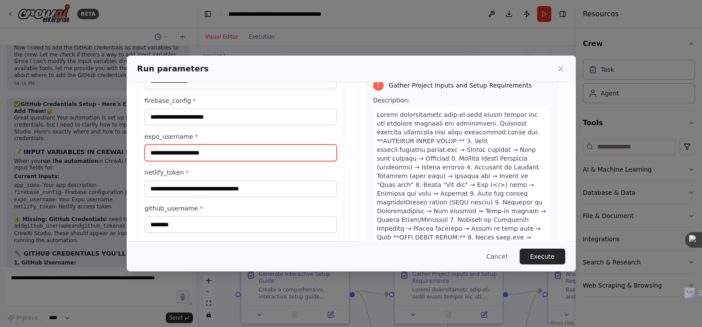
click at [206, 155] on input "expo_username *" at bounding box center [241, 153] width 192 height 17
type input "********"
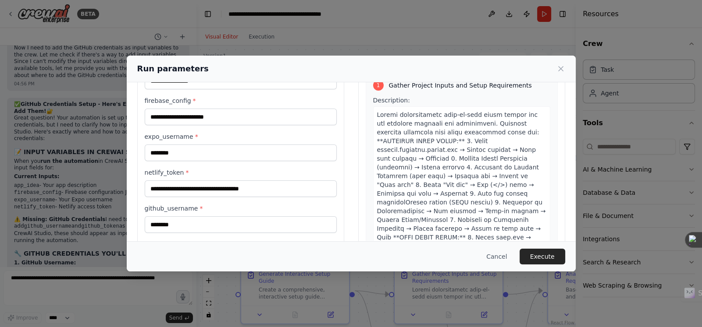
click at [238, 130] on div "**********" at bounding box center [241, 164] width 192 height 209
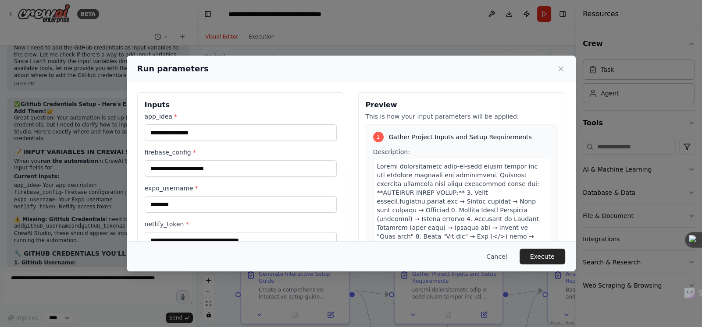
scroll to position [0, 0]
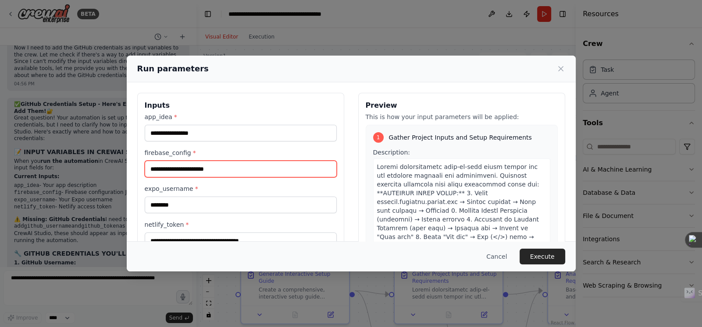
click at [224, 168] on input "firebase_config *" at bounding box center [241, 169] width 192 height 17
paste input "**********"
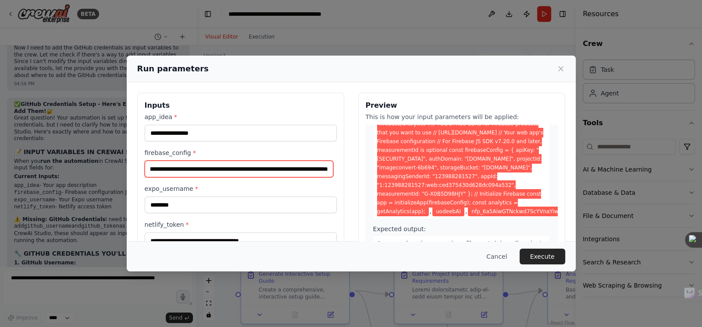
scroll to position [482, 0]
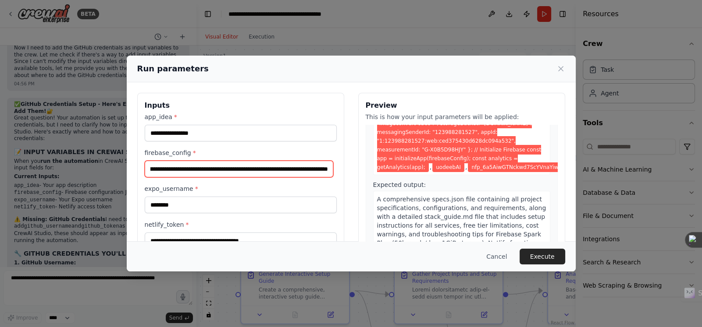
type input "**********"
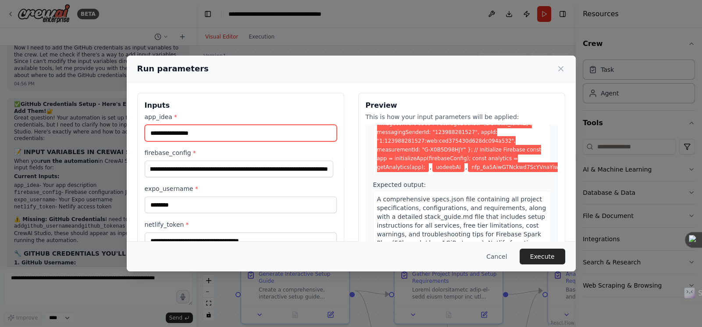
click at [213, 137] on input "app_idea *" at bounding box center [241, 133] width 192 height 17
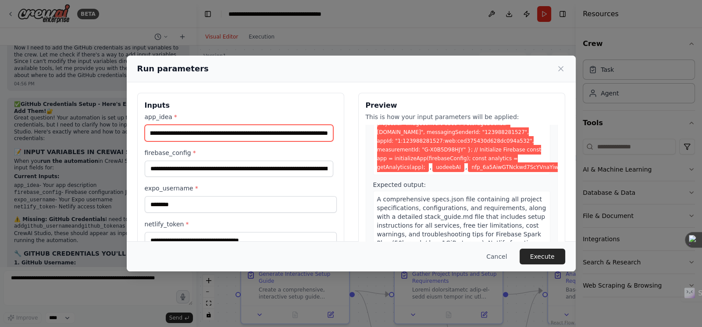
scroll to position [0, 55]
click at [313, 132] on input "**********" at bounding box center [239, 133] width 189 height 17
type input "**********"
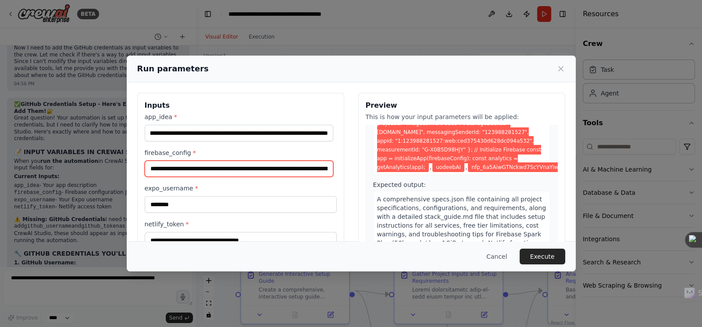
click at [199, 171] on input "**********" at bounding box center [239, 169] width 189 height 17
click at [214, 169] on input "**********" at bounding box center [239, 169] width 189 height 17
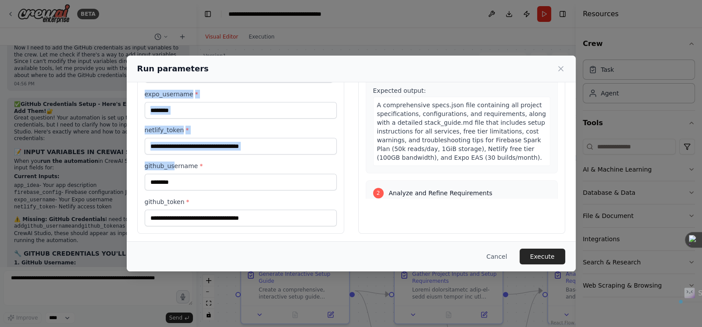
scroll to position [96, 0]
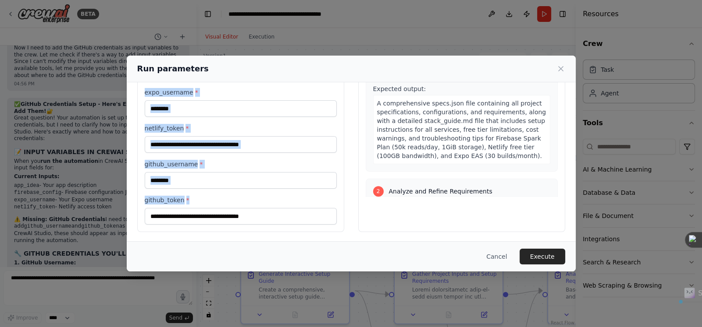
drag, startPoint x: 143, startPoint y: 100, endPoint x: 266, endPoint y: 230, distance: 179.2
click at [266, 230] on div "**********" at bounding box center [240, 114] width 207 height 235
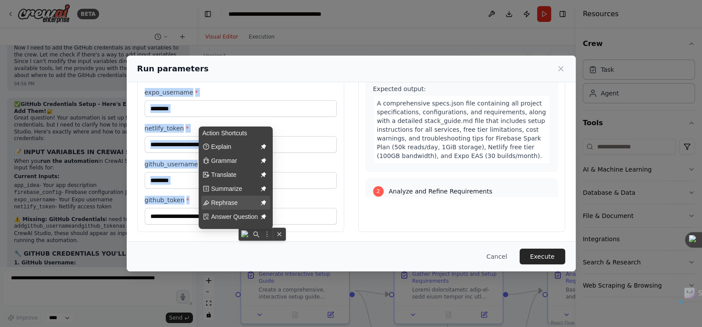
copy div "expo_username * netlify_token * github_username * github_token *"
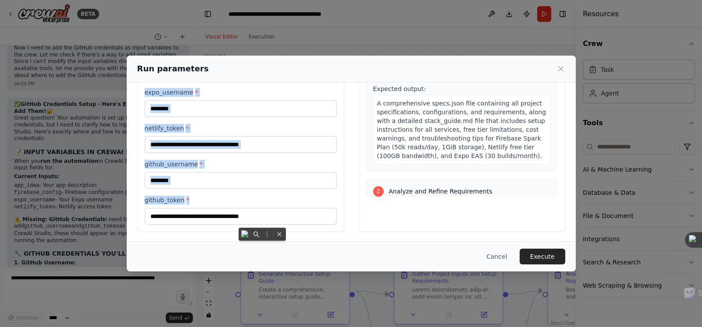
click at [226, 121] on div "**********" at bounding box center [241, 121] width 192 height 208
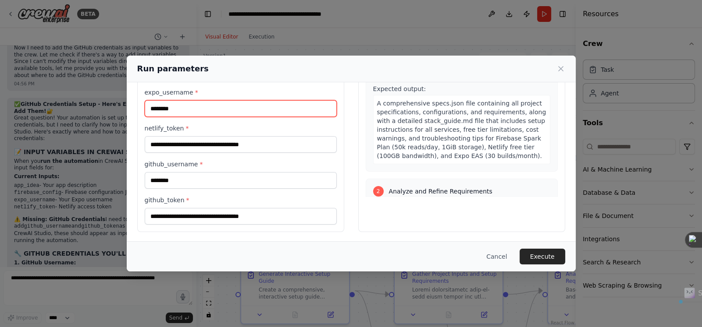
drag, startPoint x: 188, startPoint y: 108, endPoint x: 140, endPoint y: 106, distance: 48.3
click at [140, 106] on div "**********" at bounding box center [240, 114] width 207 height 235
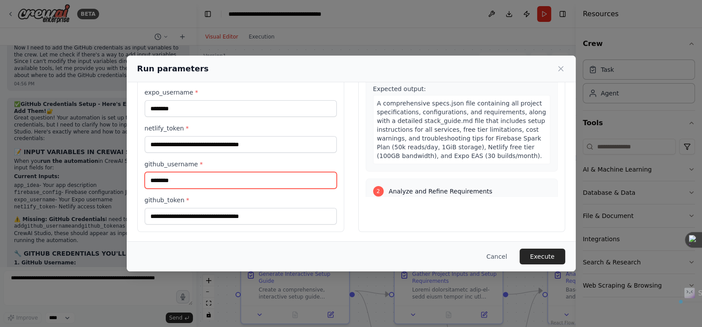
drag, startPoint x: 192, startPoint y: 175, endPoint x: 149, endPoint y: 177, distance: 43.4
click at [149, 177] on input "********" at bounding box center [241, 180] width 192 height 17
click at [300, 235] on div "**********" at bounding box center [351, 114] width 449 height 256
click at [287, 254] on div "Cancel Execute" at bounding box center [351, 257] width 428 height 16
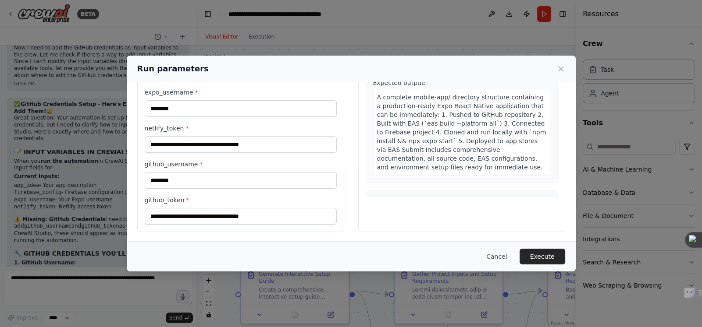
scroll to position [1674, 0]
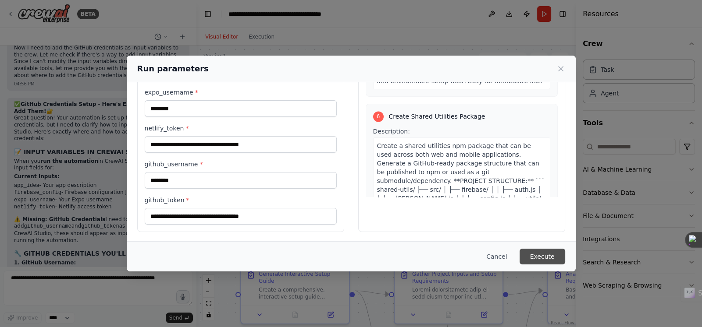
click at [534, 258] on button "Execute" at bounding box center [542, 257] width 46 height 16
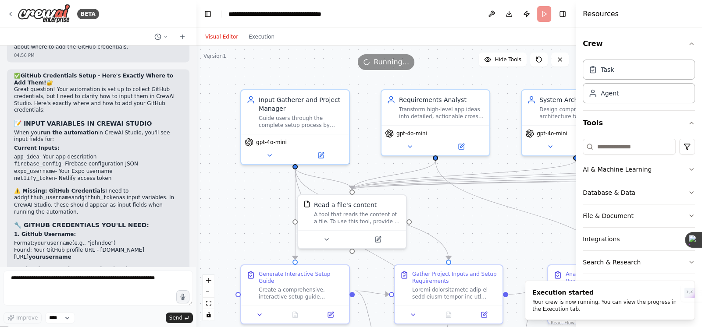
scroll to position [5996, 0]
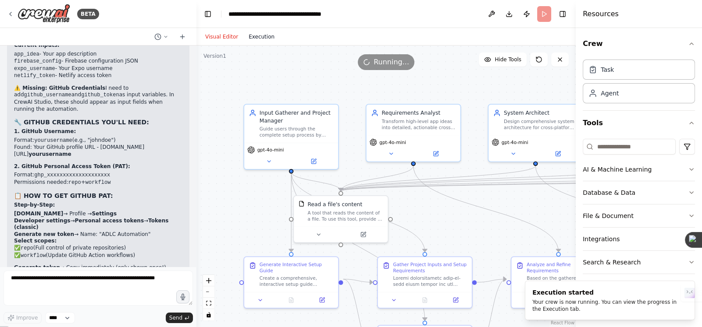
click at [262, 40] on button "Execution" at bounding box center [261, 37] width 36 height 11
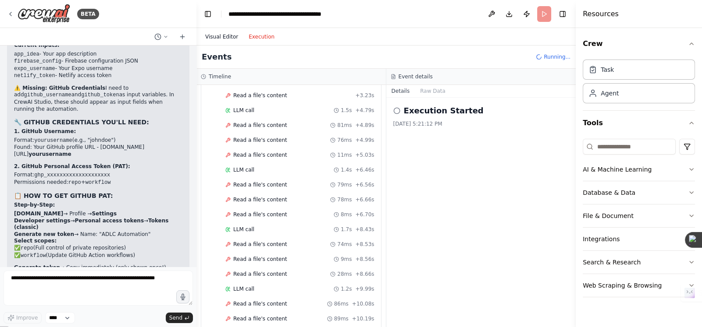
scroll to position [810, 0]
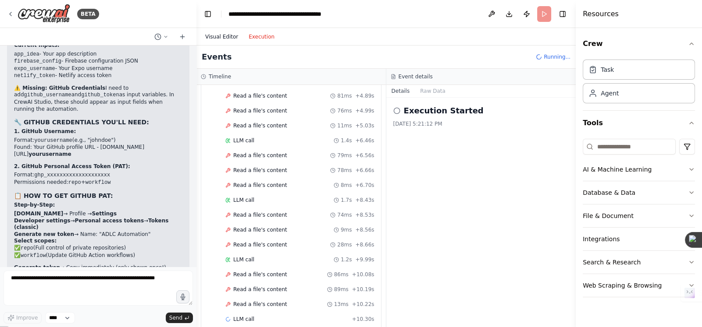
click at [220, 32] on button "Visual Editor" at bounding box center [221, 37] width 43 height 11
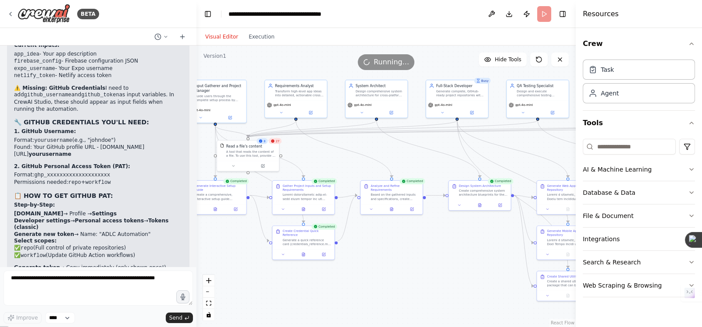
drag, startPoint x: 459, startPoint y: 238, endPoint x: 346, endPoint y: 160, distance: 137.6
click at [345, 156] on div ".deletable-edge-delete-btn { width: 20px; height: 20px; border: 0px solid #ffff…" at bounding box center [385, 187] width 379 height 282
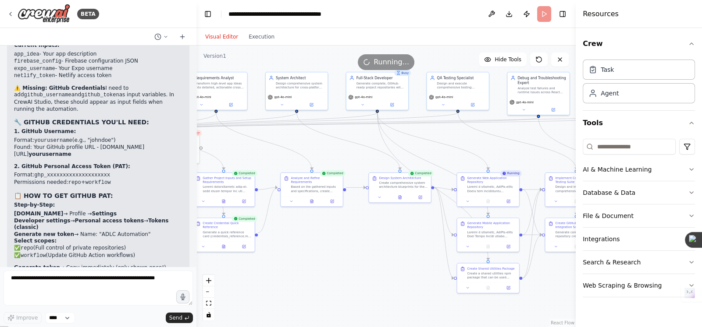
drag, startPoint x: 434, startPoint y: 236, endPoint x: 371, endPoint y: 242, distance: 63.4
click at [371, 242] on div ".deletable-edge-delete-btn { width: 20px; height: 20px; border: 0px solid #ffff…" at bounding box center [385, 187] width 379 height 282
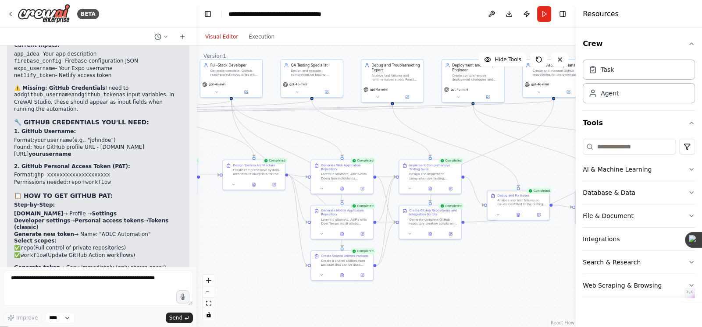
drag, startPoint x: 373, startPoint y: 241, endPoint x: 239, endPoint y: 227, distance: 135.3
click at [239, 227] on div ".deletable-edge-delete-btn { width: 20px; height: 20px; border: 0px solid #ffff…" at bounding box center [385, 187] width 379 height 282
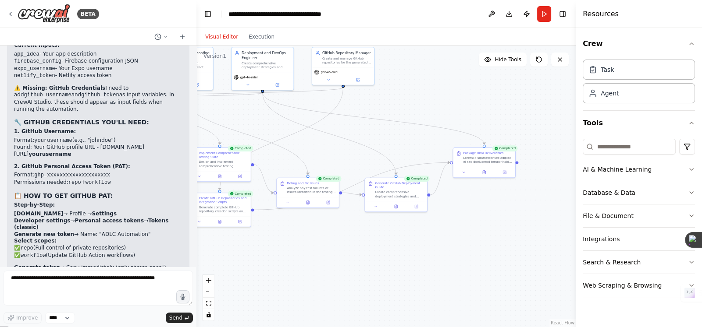
drag, startPoint x: 375, startPoint y: 251, endPoint x: 333, endPoint y: 252, distance: 42.1
click at [333, 252] on div ".deletable-edge-delete-btn { width: 20px; height: 20px; border: 0px solid #ffff…" at bounding box center [385, 187] width 379 height 282
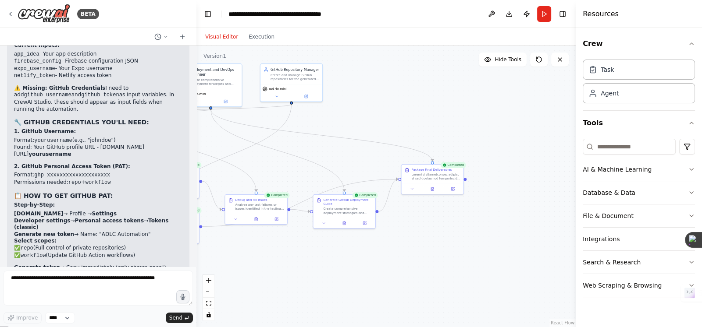
click at [425, 242] on div ".deletable-edge-delete-btn { width: 20px; height: 20px; border: 0px solid #ffff…" at bounding box center [385, 187] width 379 height 282
click at [433, 188] on icon at bounding box center [432, 189] width 3 height 4
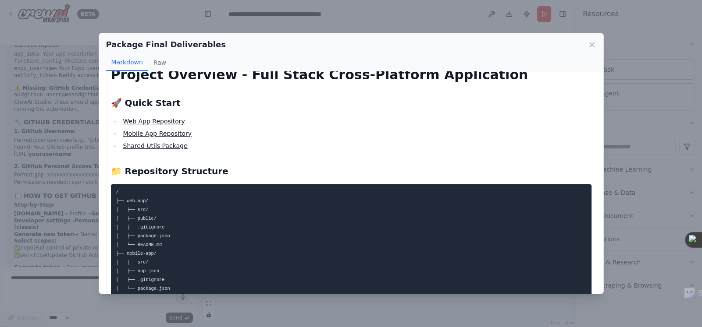
scroll to position [0, 0]
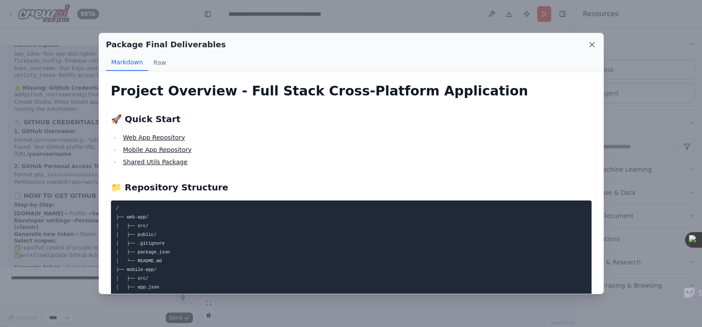
click at [593, 43] on icon at bounding box center [591, 45] width 4 height 4
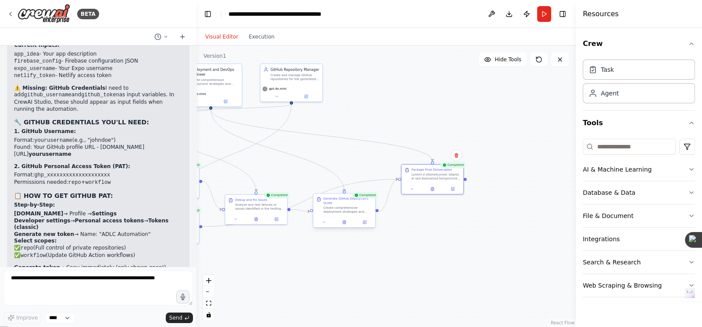
click at [346, 213] on div "Create comprehensive deployment strategies and automation scripts for GitHub re…" at bounding box center [347, 210] width 49 height 8
click at [344, 223] on icon at bounding box center [344, 223] width 1 height 0
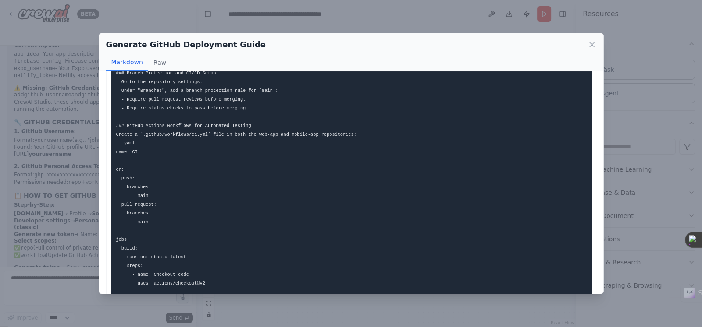
scroll to position [438, 0]
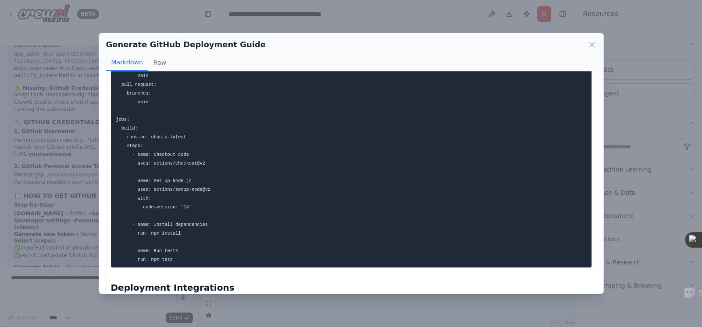
click at [585, 45] on div "Generate GitHub Deployment Guide" at bounding box center [351, 45] width 490 height 12
click at [592, 44] on icon at bounding box center [591, 44] width 9 height 9
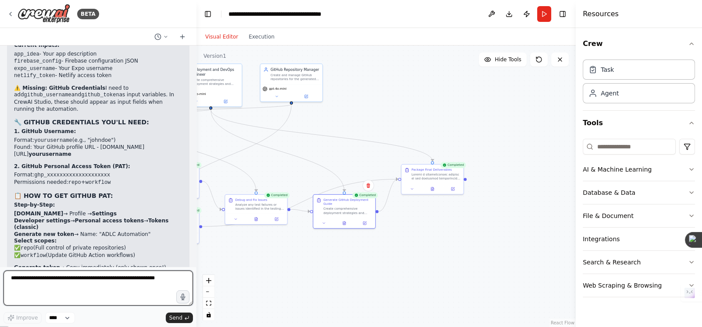
click at [101, 290] on textarea at bounding box center [98, 288] width 189 height 35
type textarea "**********"
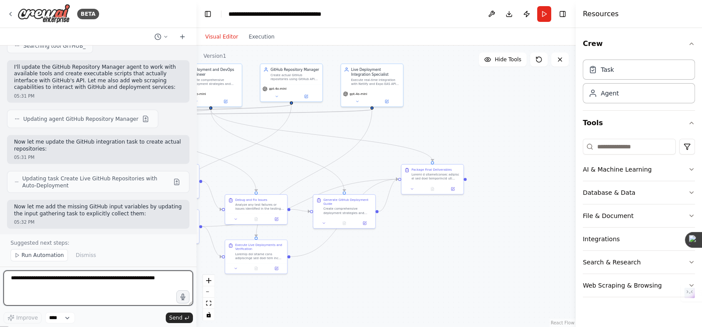
scroll to position [6722, 0]
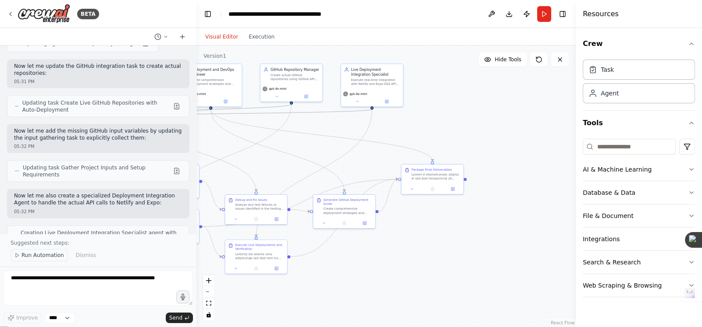
click at [21, 252] on span "Run Automation" at bounding box center [42, 255] width 43 height 7
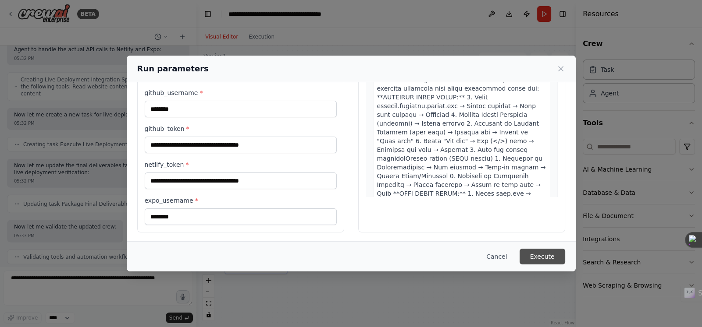
scroll to position [6882, 0]
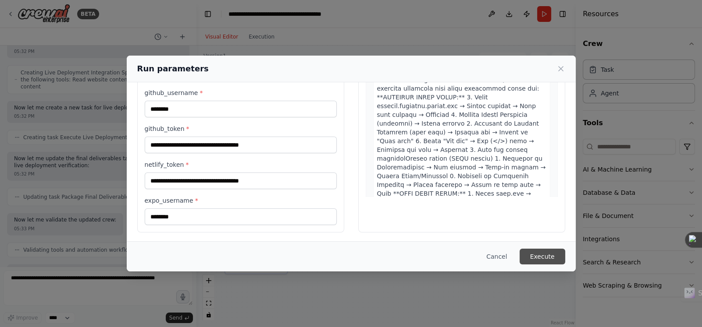
click at [542, 257] on button "Execute" at bounding box center [542, 257] width 46 height 16
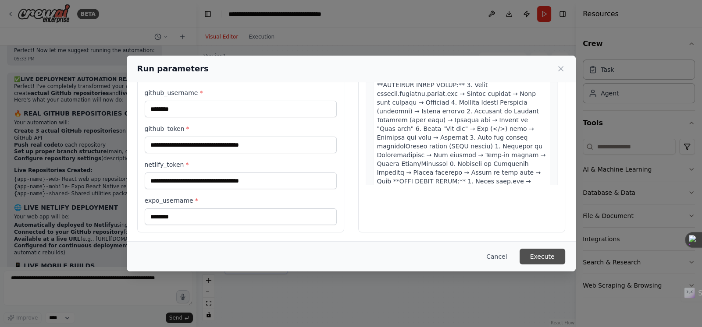
click at [543, 256] on button "Execute" at bounding box center [542, 257] width 46 height 16
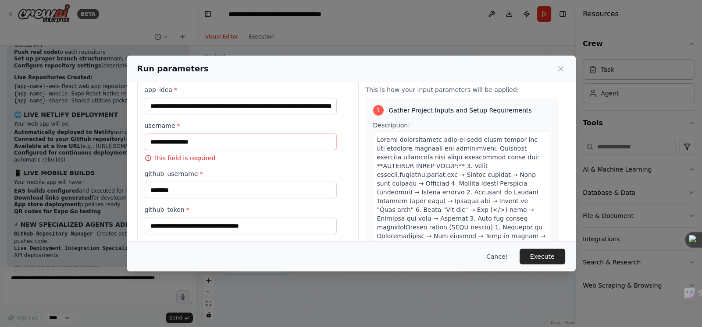
scroll to position [0, 0]
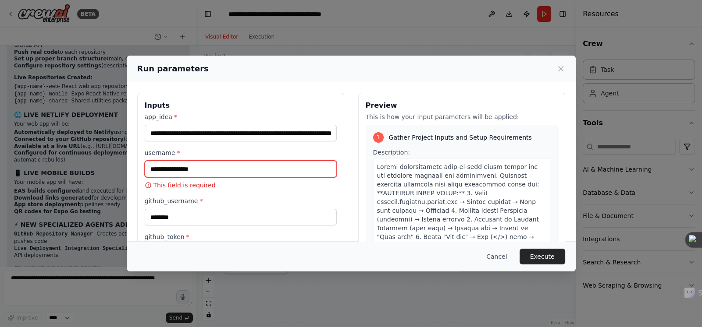
click at [198, 170] on input "username *" at bounding box center [241, 169] width 192 height 17
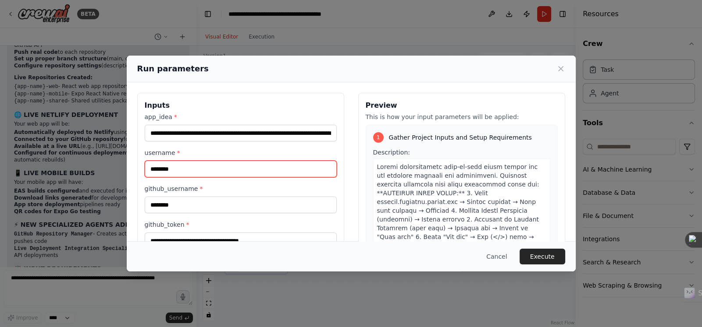
type input "********"
click at [286, 190] on label "github_username *" at bounding box center [241, 188] width 192 height 9
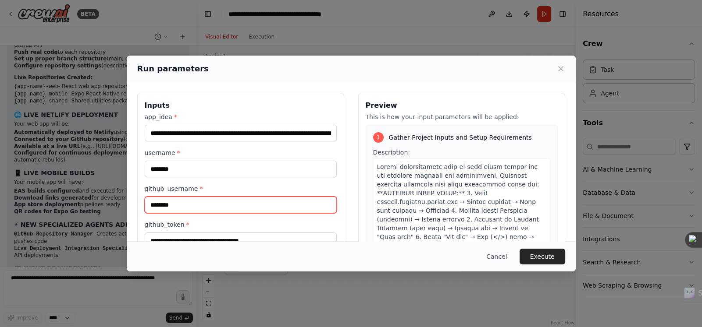
click at [286, 197] on input "********" at bounding box center [241, 205] width 192 height 17
click at [235, 186] on label "github_username *" at bounding box center [241, 188] width 192 height 9
click at [235, 197] on input "********" at bounding box center [241, 205] width 192 height 17
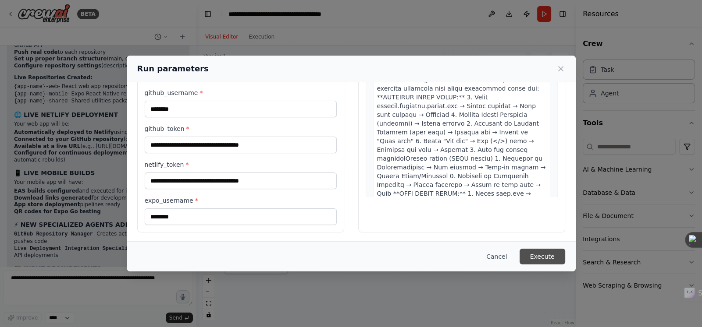
click at [524, 252] on button "Execute" at bounding box center [542, 257] width 46 height 16
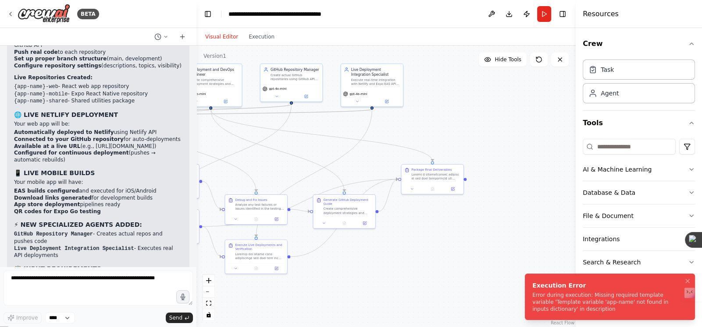
click at [603, 306] on div "Error during execution: Missing required template variable 'Template variable '…" at bounding box center [608, 302] width 152 height 21
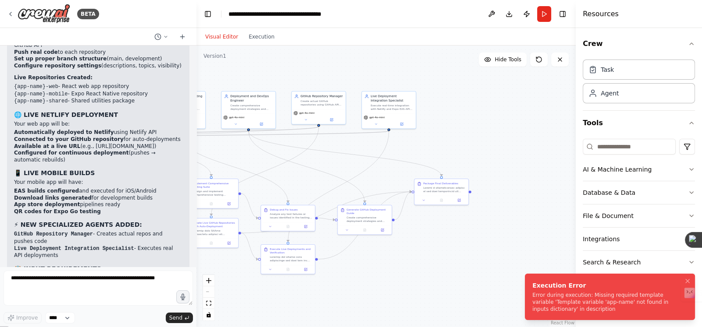
drag, startPoint x: 564, startPoint y: 311, endPoint x: 531, endPoint y: 291, distance: 38.0
click at [531, 291] on li "Execution Error Error during execution: Missing required template variable 'Tem…" at bounding box center [610, 297] width 170 height 46
click at [259, 39] on button "Execution" at bounding box center [261, 37] width 36 height 11
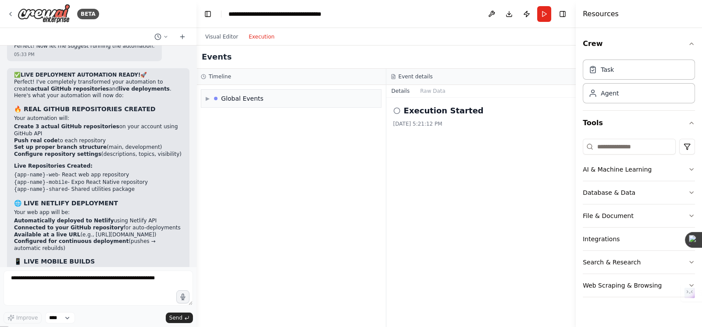
scroll to position [7021, 0]
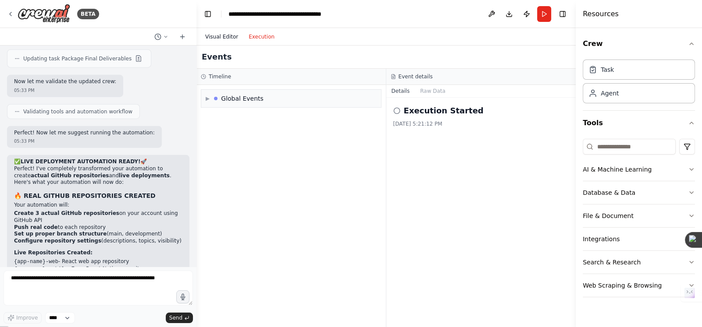
click at [232, 38] on button "Visual Editor" at bounding box center [221, 37] width 43 height 11
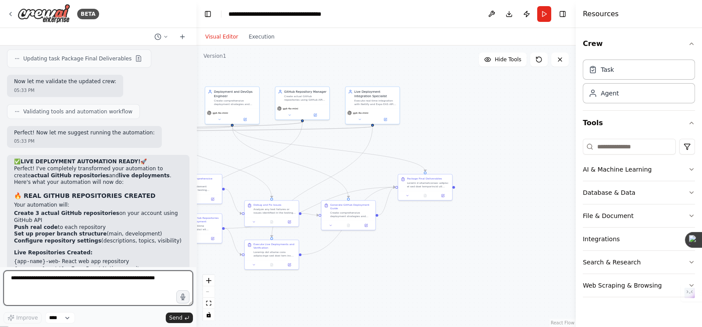
click at [108, 295] on textarea at bounding box center [98, 288] width 189 height 35
type textarea "**********"
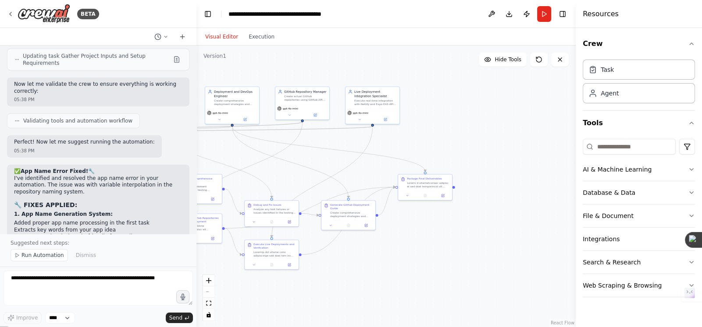
scroll to position [7975, 0]
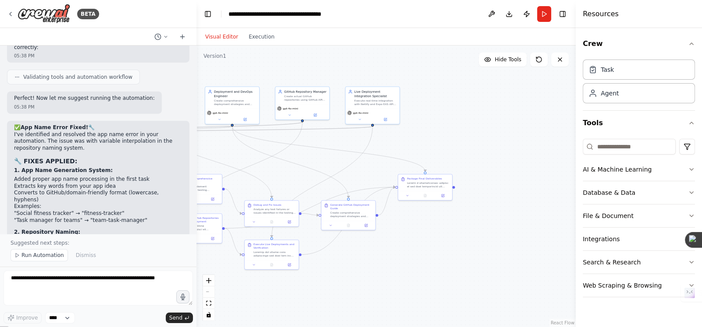
drag, startPoint x: 25, startPoint y: 255, endPoint x: 45, endPoint y: 253, distance: 20.7
click at [25, 255] on span "Run Automation" at bounding box center [42, 255] width 43 height 7
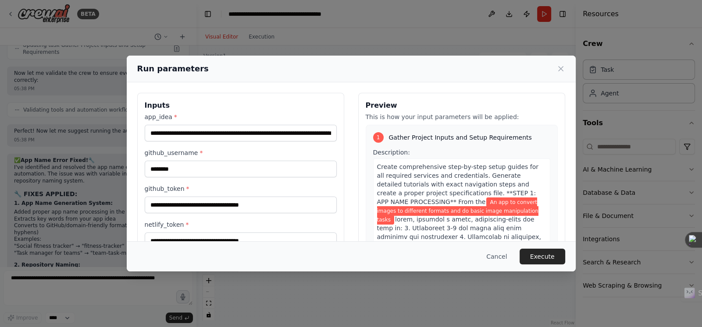
scroll to position [69, 0]
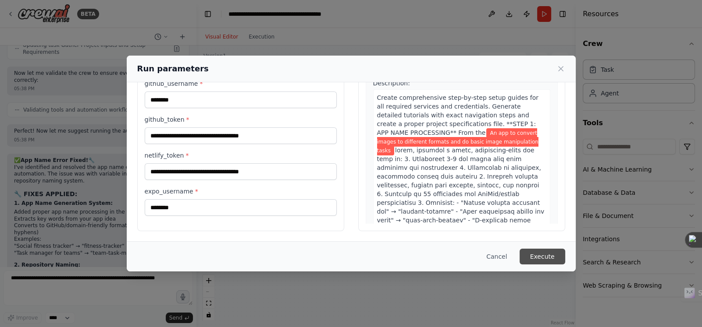
click at [530, 252] on button "Execute" at bounding box center [542, 257] width 46 height 16
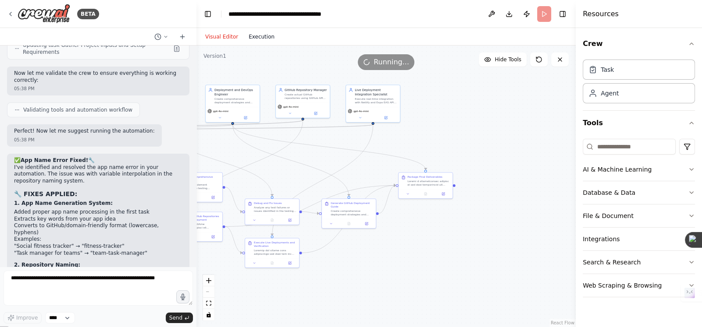
click at [262, 39] on button "Execution" at bounding box center [261, 37] width 36 height 11
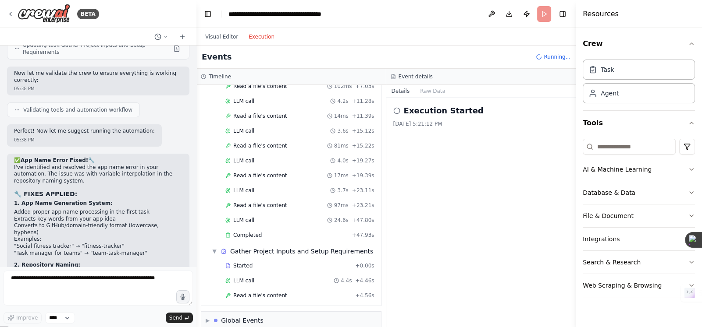
scroll to position [135, 0]
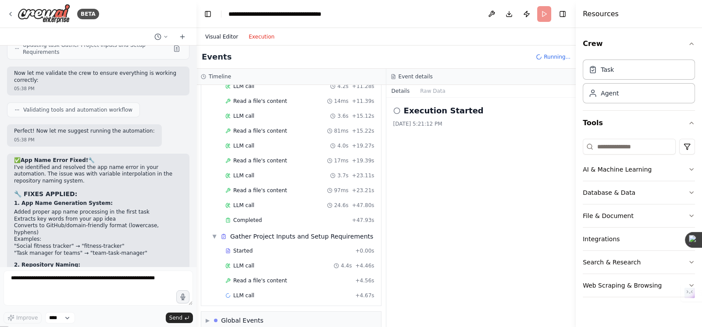
click at [220, 34] on button "Visual Editor" at bounding box center [221, 37] width 43 height 11
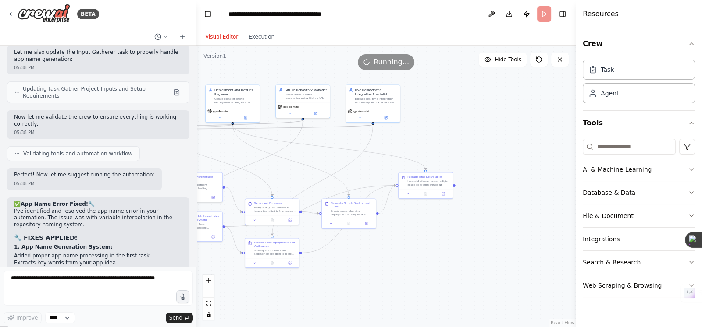
scroll to position [7942, 0]
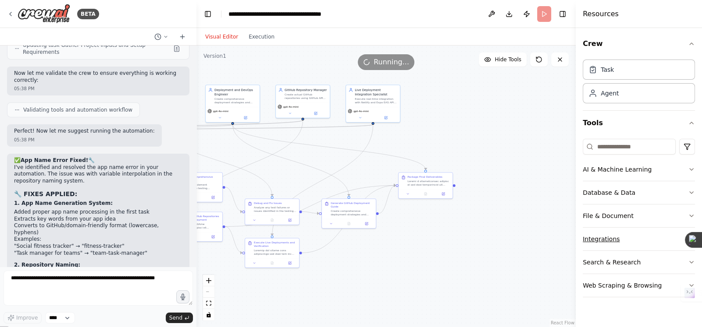
click at [603, 239] on button "Integrations" at bounding box center [638, 239] width 112 height 23
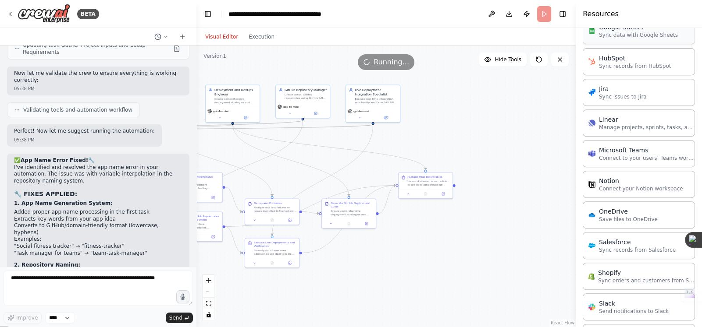
scroll to position [600, 0]
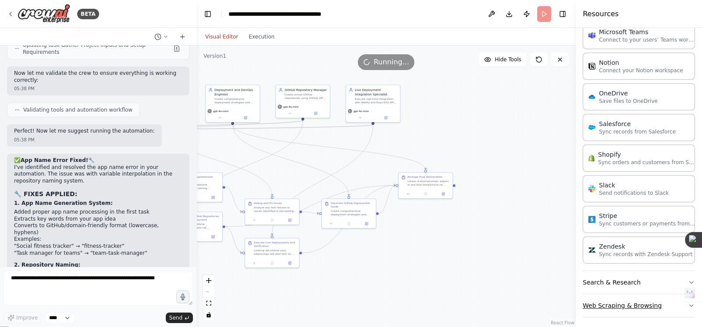
click at [608, 305] on button "Web Scraping & Browsing" at bounding box center [638, 305] width 112 height 23
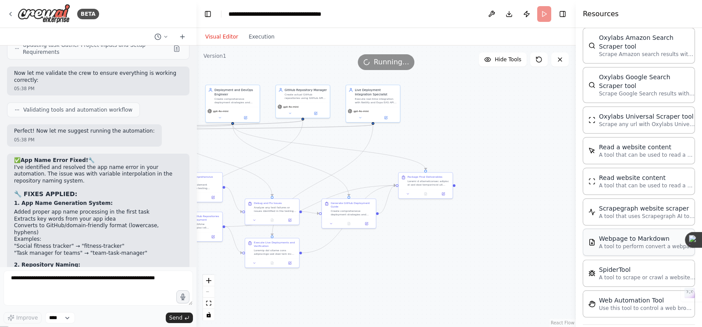
scroll to position [1092, 0]
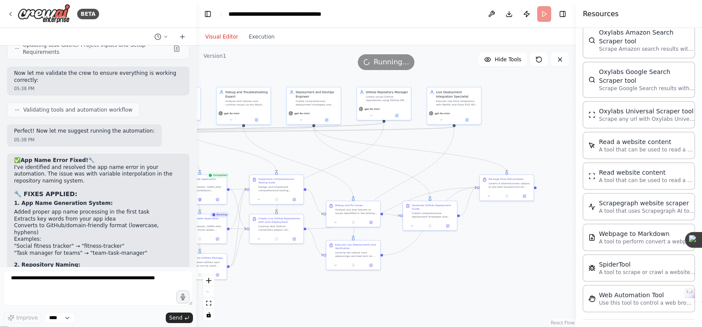
drag, startPoint x: 318, startPoint y: 157, endPoint x: 408, endPoint y: 154, distance: 89.9
click at [408, 154] on div ".deletable-edge-delete-btn { width: 20px; height: 20px; border: 0px solid #ffff…" at bounding box center [385, 187] width 379 height 282
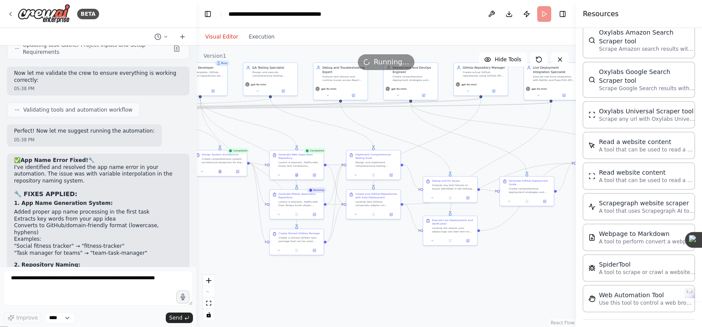
drag, startPoint x: 262, startPoint y: 146, endPoint x: 350, endPoint y: 127, distance: 90.6
click at [350, 127] on div ".deletable-edge-delete-btn { width: 20px; height: 20px; border: 0px solid #ffff…" at bounding box center [385, 187] width 379 height 282
click at [297, 173] on icon at bounding box center [297, 175] width 4 height 4
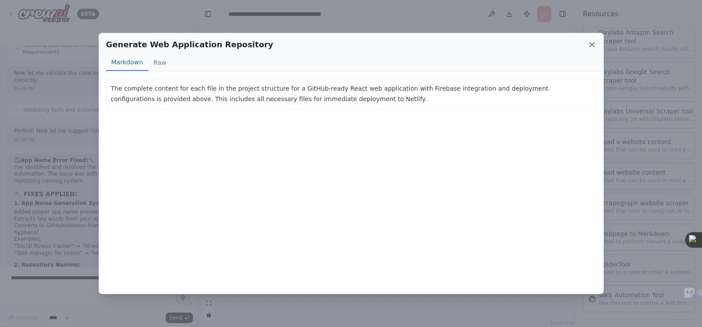
click at [590, 43] on icon at bounding box center [591, 44] width 9 height 9
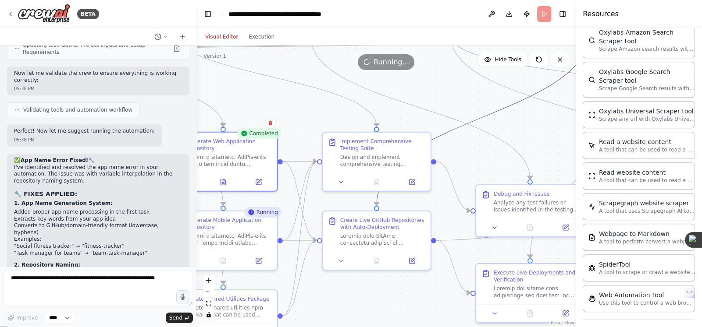
drag, startPoint x: 474, startPoint y: 125, endPoint x: 426, endPoint y: 120, distance: 48.0
click at [426, 120] on div ".deletable-edge-delete-btn { width: 20px; height: 20px; border: 0px solid #ffff…" at bounding box center [385, 187] width 379 height 282
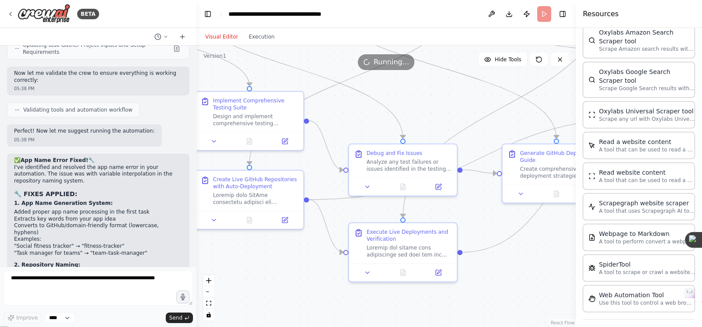
drag, startPoint x: 444, startPoint y: 104, endPoint x: 344, endPoint y: 63, distance: 108.2
click at [344, 63] on div "Version 1 Hide Tools .deletable-edge-delete-btn { width: 20px; height: 20px; bo…" at bounding box center [385, 187] width 379 height 282
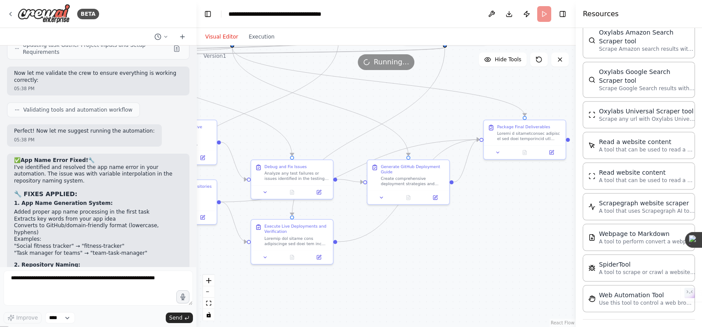
drag, startPoint x: 468, startPoint y: 124, endPoint x: 350, endPoint y: 133, distance: 118.6
click at [350, 133] on div ".deletable-edge-delete-btn { width: 20px; height: 20px; border: 0px solid #ffff…" at bounding box center [385, 187] width 379 height 282
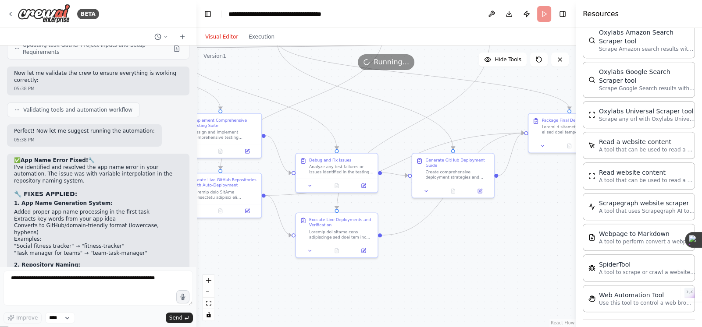
drag, startPoint x: 523, startPoint y: 183, endPoint x: 571, endPoint y: 172, distance: 49.0
click at [572, 174] on div "BETA Create a complete CrewAI workflow in Studio for an automated App Developme…" at bounding box center [351, 163] width 702 height 327
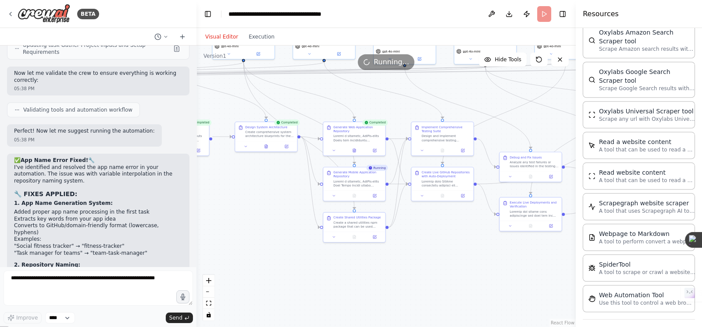
drag, startPoint x: 316, startPoint y: 140, endPoint x: 504, endPoint y: 134, distance: 188.1
click at [504, 134] on div ".deletable-edge-delete-btn { width: 20px; height: 20px; border: 0px solid #ffff…" at bounding box center [385, 187] width 379 height 282
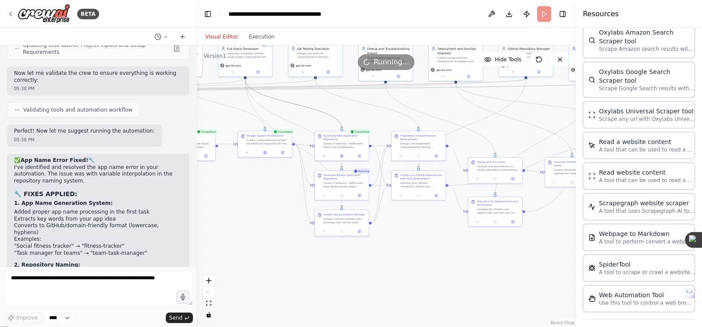
drag, startPoint x: 309, startPoint y: 109, endPoint x: 309, endPoint y: 153, distance: 44.3
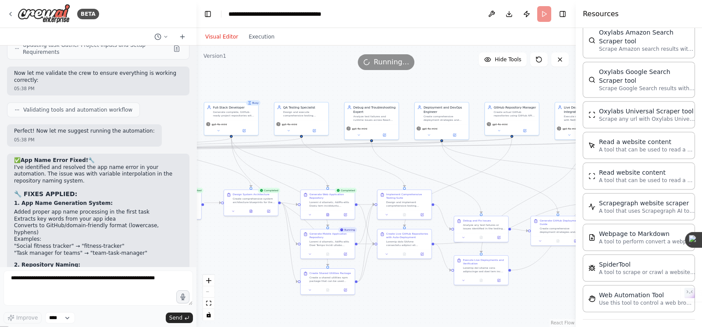
drag, startPoint x: 333, startPoint y: 99, endPoint x: 319, endPoint y: 158, distance: 60.4
click at [319, 158] on div ".deletable-edge-delete-btn { width: 20px; height: 20px; border: 0px solid #ffff…" at bounding box center [385, 187] width 379 height 282
click at [401, 206] on div "Design and implement comprehensive testing strategies for both React web and Re…" at bounding box center [407, 203] width 43 height 7
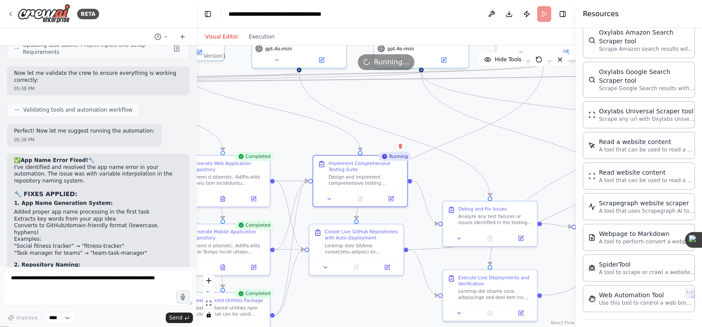
drag, startPoint x: 327, startPoint y: 160, endPoint x: 305, endPoint y: 141, distance: 29.8
click at [305, 141] on div ".deletable-edge-delete-btn { width: 20px; height: 20px; border: 0px solid #ffff…" at bounding box center [385, 187] width 379 height 282
click at [348, 248] on div at bounding box center [361, 247] width 74 height 12
click at [357, 248] on div at bounding box center [361, 247] width 74 height 12
click at [358, 266] on icon at bounding box center [360, 265] width 4 height 5
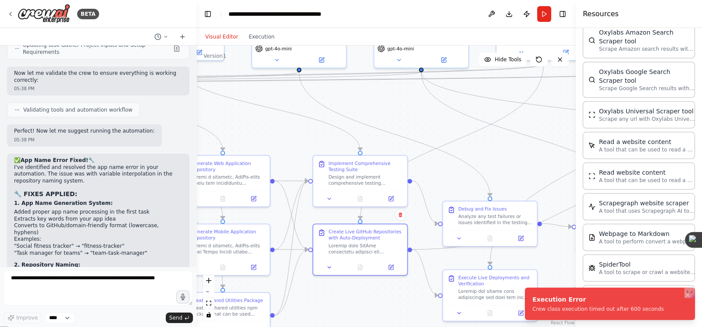
drag, startPoint x: 660, startPoint y: 308, endPoint x: 539, endPoint y: 299, distance: 121.7
click at [539, 299] on li "Execution Error Crew class execution timed out after 600 seconds" at bounding box center [610, 304] width 170 height 32
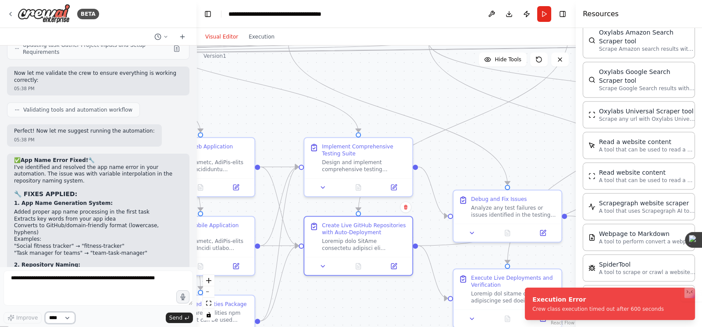
click at [67, 316] on select "****" at bounding box center [60, 317] width 30 height 11
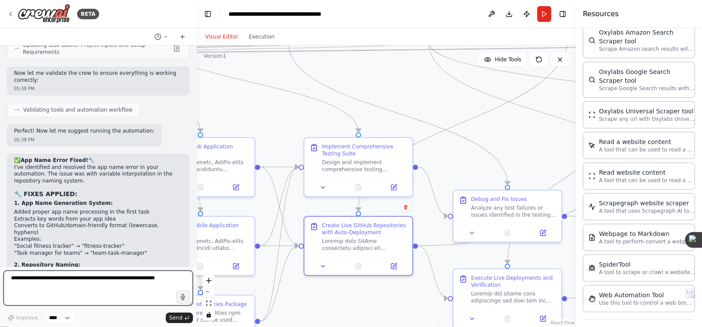
click at [61, 298] on textarea at bounding box center [98, 288] width 189 height 35
click at [375, 235] on div "Create Live GitHub Repositories with Auto-Deployment" at bounding box center [364, 235] width 85 height 30
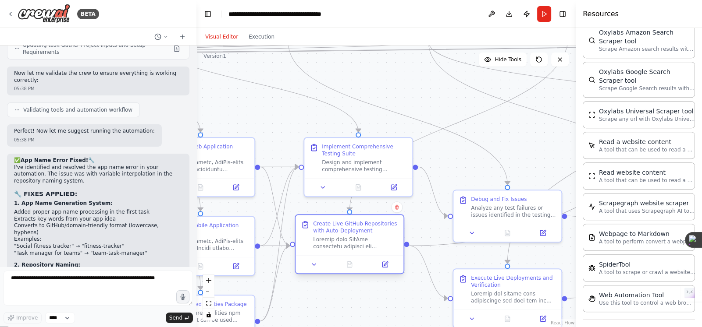
drag, startPoint x: 381, startPoint y: 233, endPoint x: 375, endPoint y: 234, distance: 6.6
click at [375, 234] on div "Create Live GitHub Repositories with Auto-Deployment" at bounding box center [355, 235] width 85 height 30
click at [352, 230] on div "Create Live GitHub Repositories with Auto-Deployment" at bounding box center [355, 227] width 85 height 14
click at [349, 230] on div "Create Live GitHub Repositories with Auto-Deployment" at bounding box center [355, 227] width 85 height 14
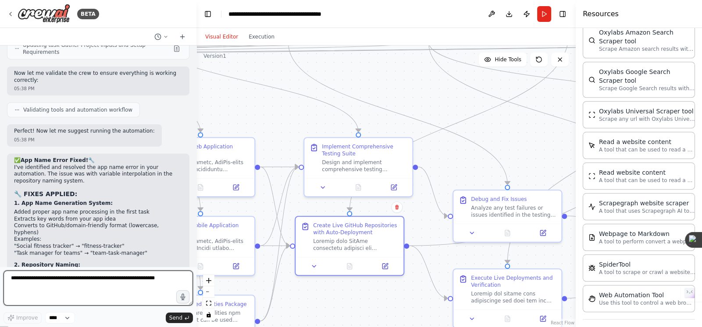
click at [103, 291] on textarea at bounding box center [98, 288] width 189 height 35
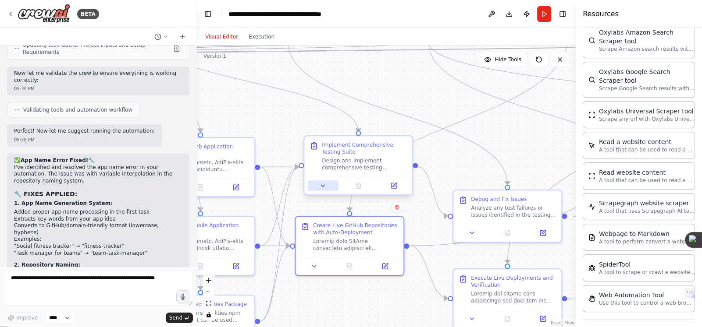
click at [321, 185] on icon at bounding box center [323, 186] width 4 height 2
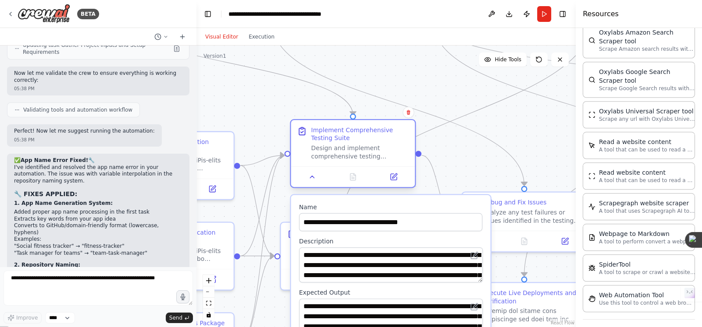
drag, startPoint x: 342, startPoint y: 161, endPoint x: 341, endPoint y: 151, distance: 10.6
click at [341, 151] on div "Design and implement comprehensive testing strategies for both React web and Re…" at bounding box center [360, 152] width 98 height 16
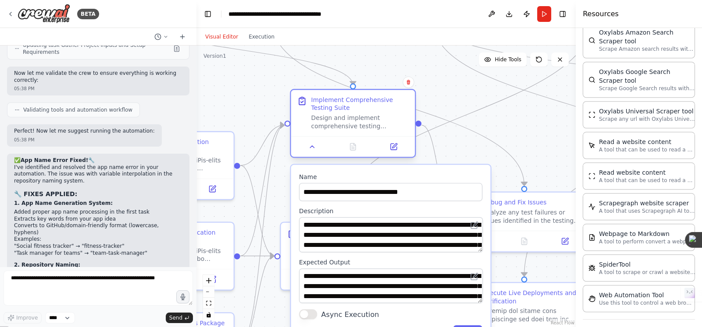
drag, startPoint x: 333, startPoint y: 167, endPoint x: 330, endPoint y: 135, distance: 31.7
click at [330, 135] on div "Implement Comprehensive Testing Suite Design and implement comprehensive testin…" at bounding box center [353, 123] width 126 height 69
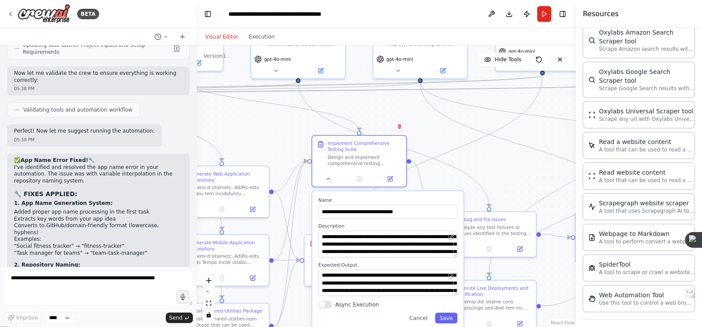
click at [287, 149] on div ".deletable-edge-delete-btn { width: 20px; height: 20px; border: 0px solid #ffff…" at bounding box center [385, 187] width 379 height 282
click at [329, 179] on icon at bounding box center [328, 177] width 6 height 6
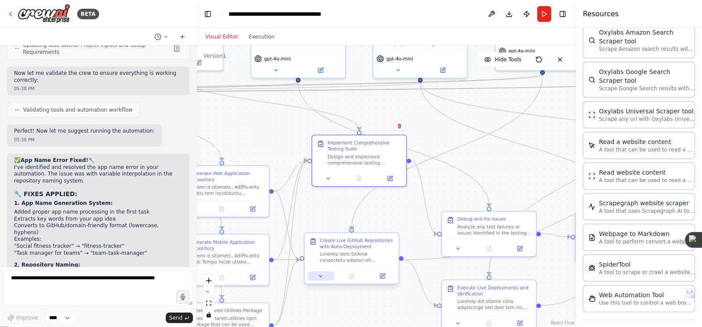
click at [321, 278] on icon at bounding box center [321, 276] width 6 height 6
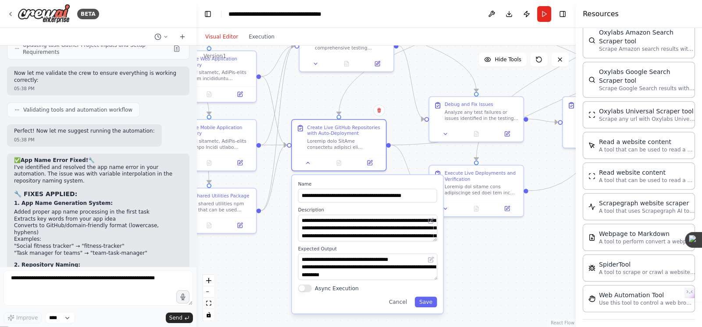
drag, startPoint x: 304, startPoint y: 186, endPoint x: 290, endPoint y: 95, distance: 91.8
click at [290, 95] on div ".deletable-edge-delete-btn { width: 20px; height: 20px; border: 0px solid #ffff…" at bounding box center [385, 187] width 379 height 282
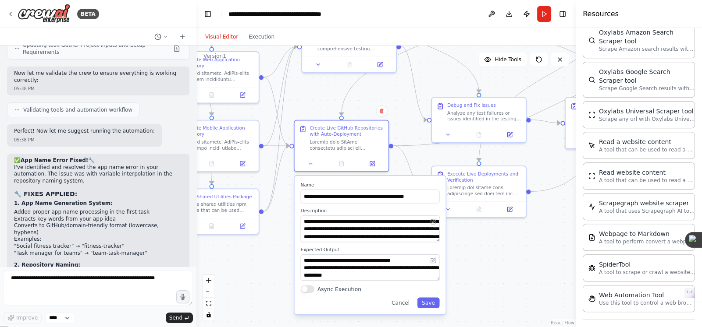
click at [466, 261] on div ".deletable-edge-delete-btn { width: 20px; height: 20px; border: 0px solid #ffff…" at bounding box center [385, 187] width 379 height 282
click at [336, 199] on input "**********" at bounding box center [370, 197] width 139 height 14
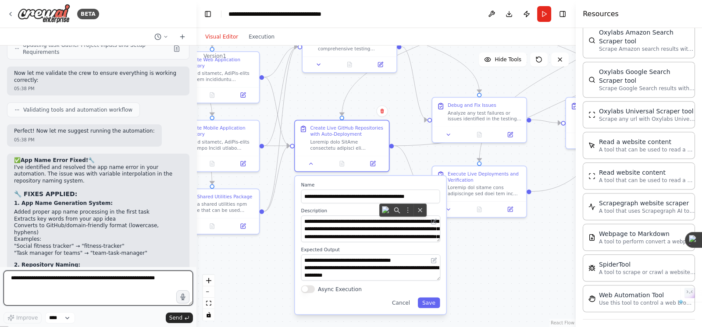
click at [120, 295] on textarea at bounding box center [98, 288] width 189 height 35
paste textarea "**********"
click at [70, 277] on textarea "**********" at bounding box center [98, 288] width 189 height 35
type textarea "**********"
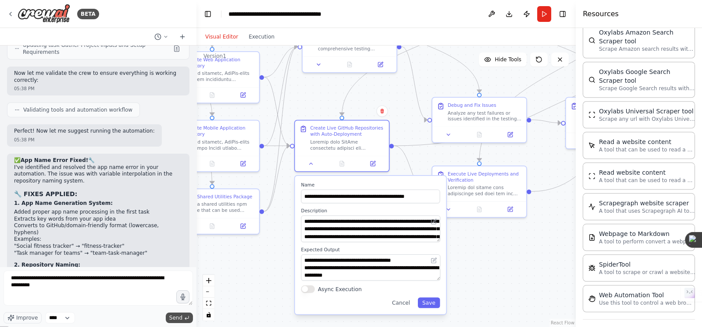
click at [173, 315] on span "Send" at bounding box center [175, 318] width 13 height 7
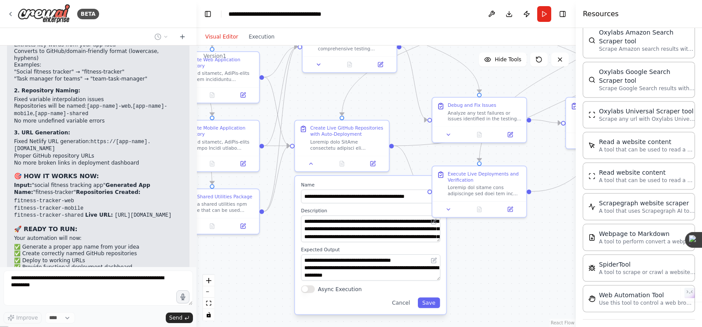
scroll to position [8168, 0]
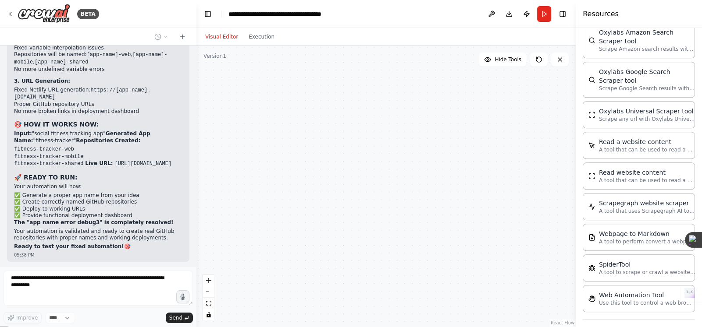
type textarea "**********"
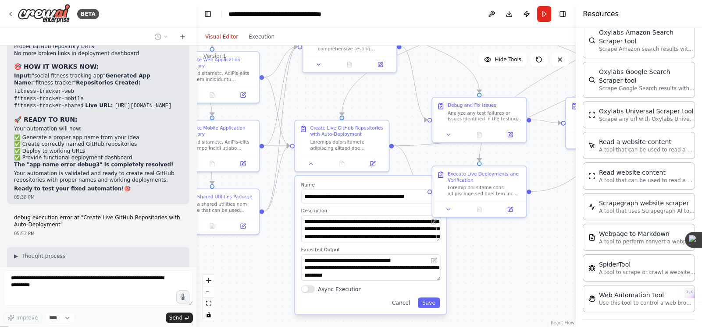
type textarea "**********"
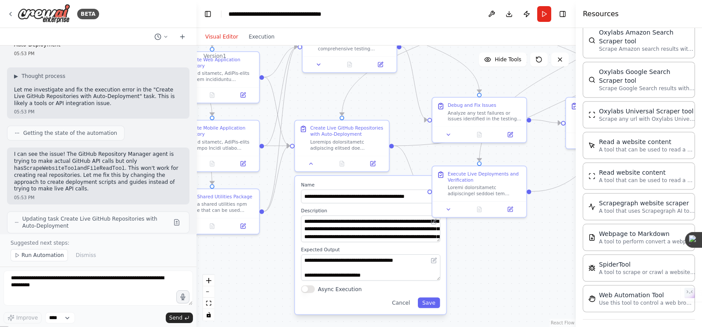
scroll to position [8446, 0]
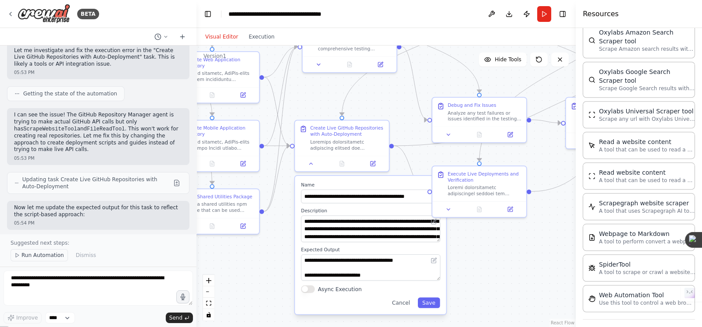
click at [39, 259] on span "Run Automation" at bounding box center [42, 255] width 43 height 7
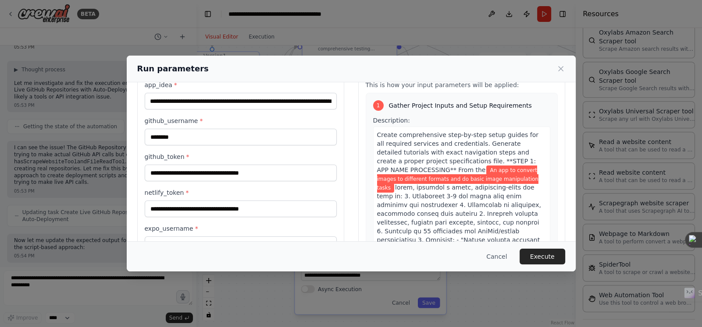
scroll to position [69, 0]
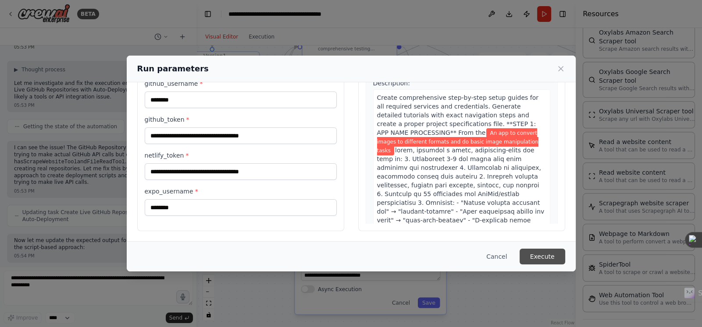
click at [542, 257] on button "Execute" at bounding box center [542, 257] width 46 height 16
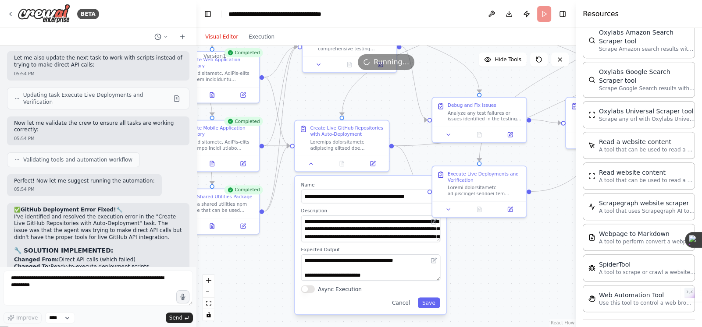
scroll to position [8836, 0]
